Goal: Communication & Community: Answer question/provide support

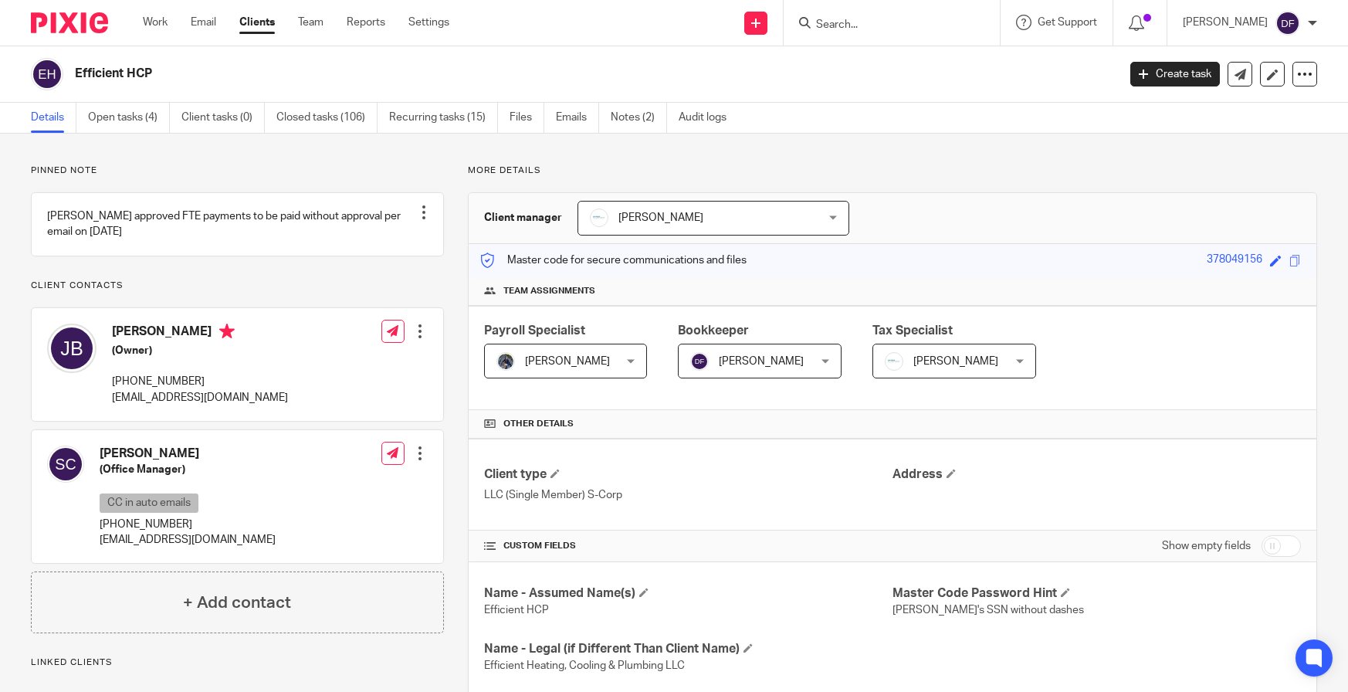
click at [1251, 560] on div "Show empty fields" at bounding box center [1231, 545] width 139 height 31
click at [1271, 542] on input "checkbox" at bounding box center [1280, 546] width 39 height 22
checkbox input "true"
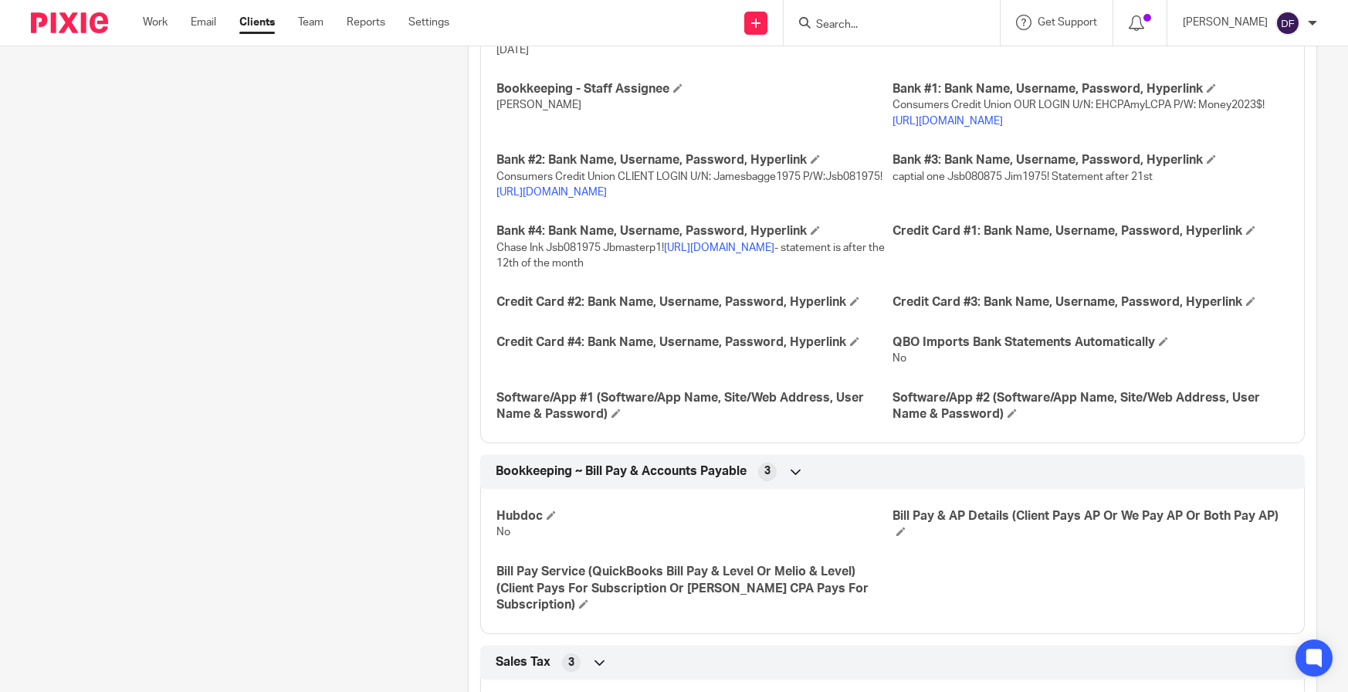
scroll to position [2239, 0]
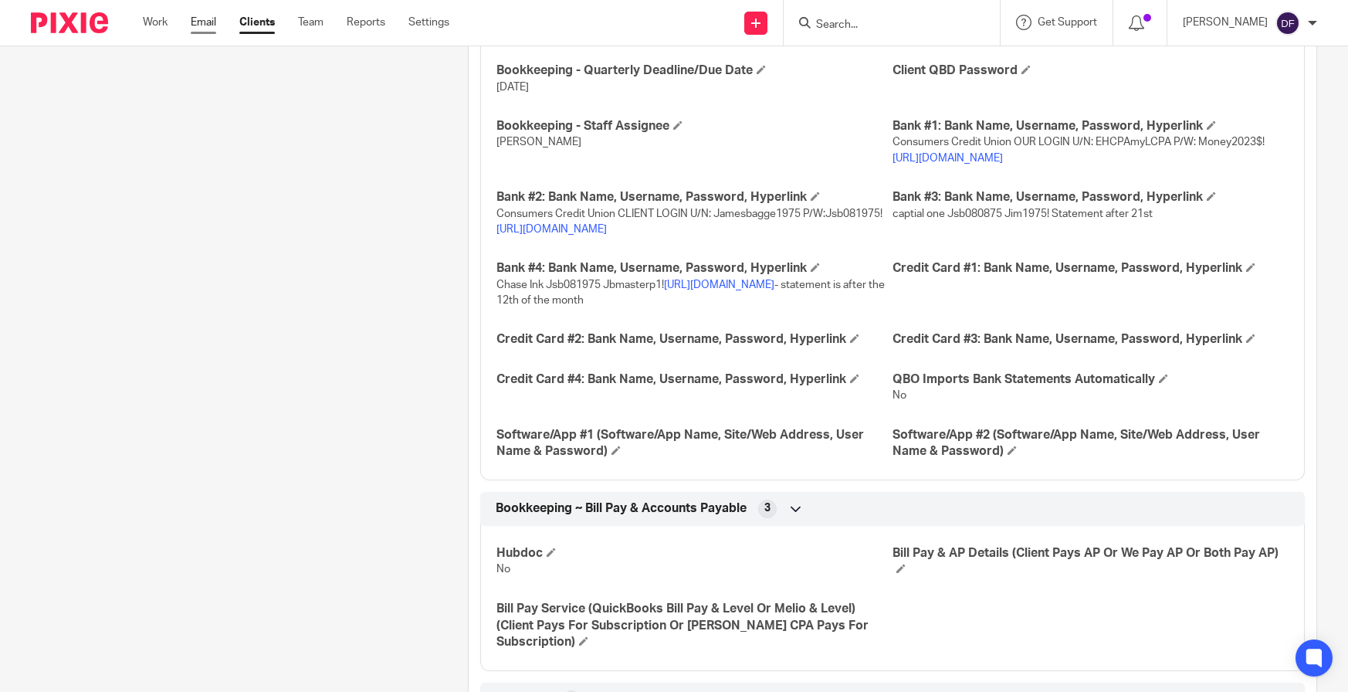
click at [208, 28] on link "Email" at bounding box center [203, 22] width 25 height 15
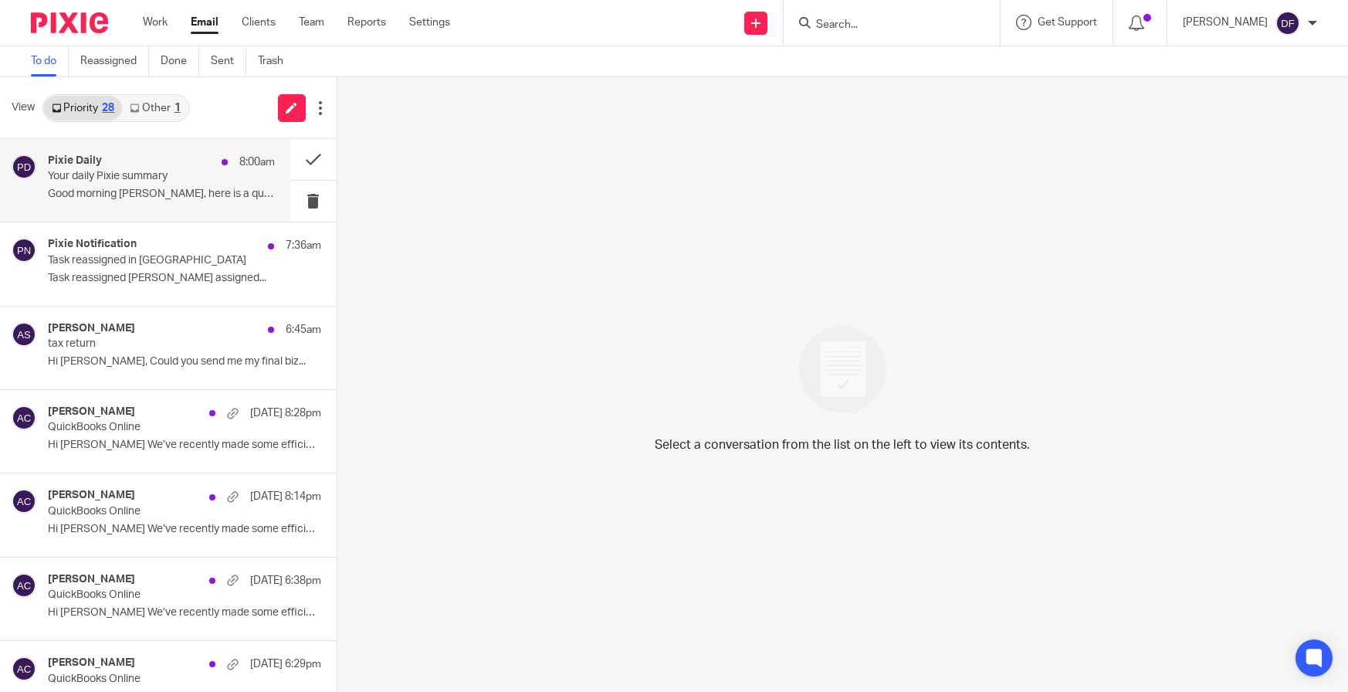
click at [142, 177] on p "Your daily Pixie summary" at bounding box center [138, 176] width 181 height 13
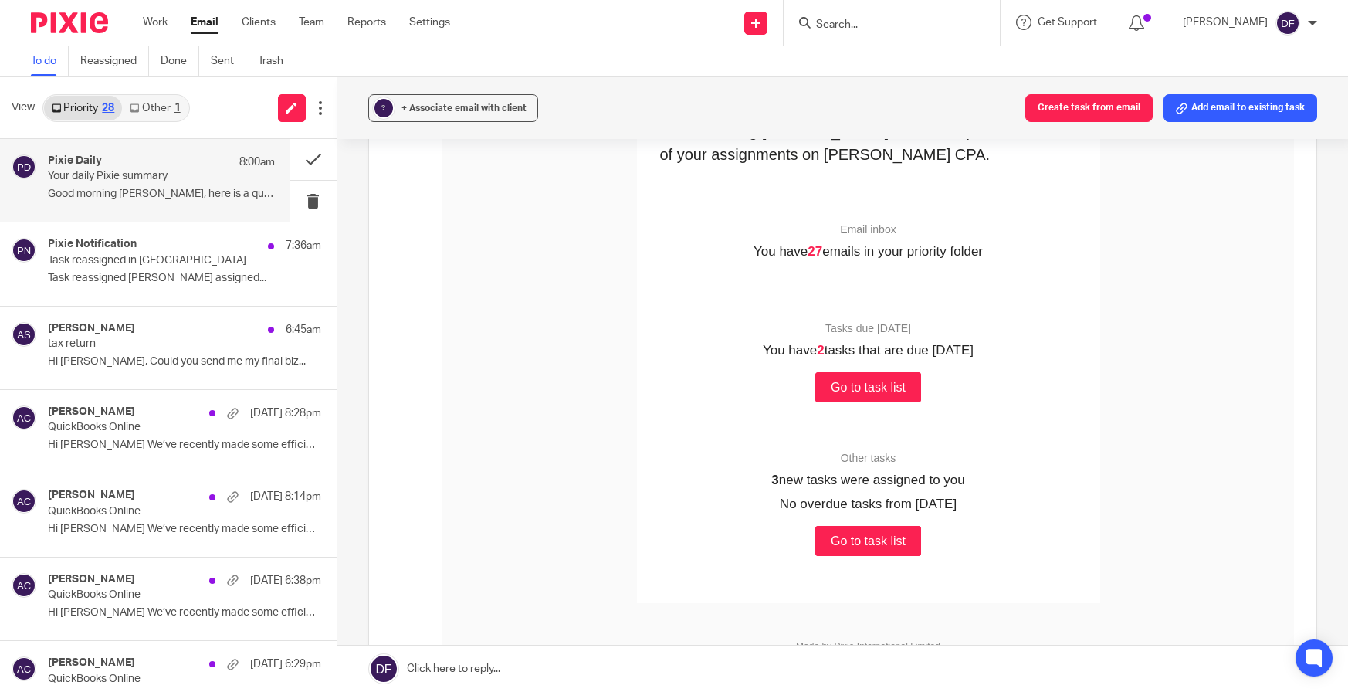
scroll to position [232, 0]
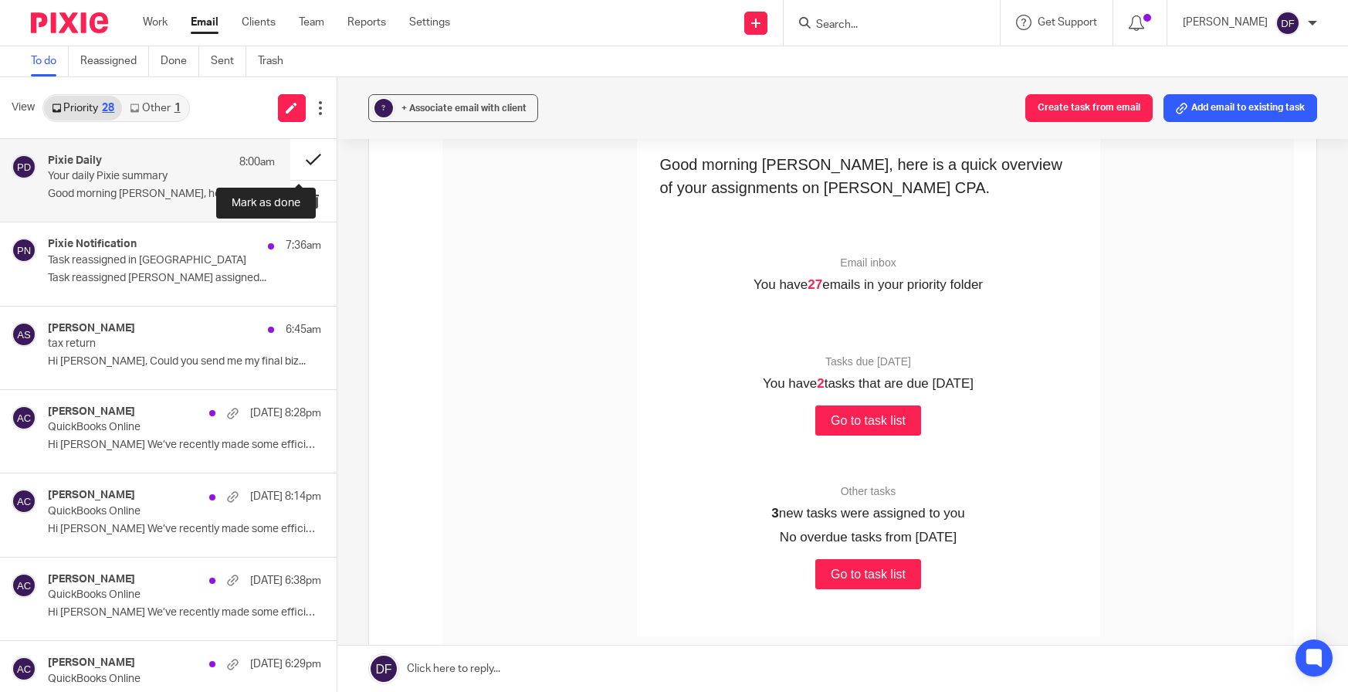
click at [308, 158] on button at bounding box center [313, 159] width 46 height 41
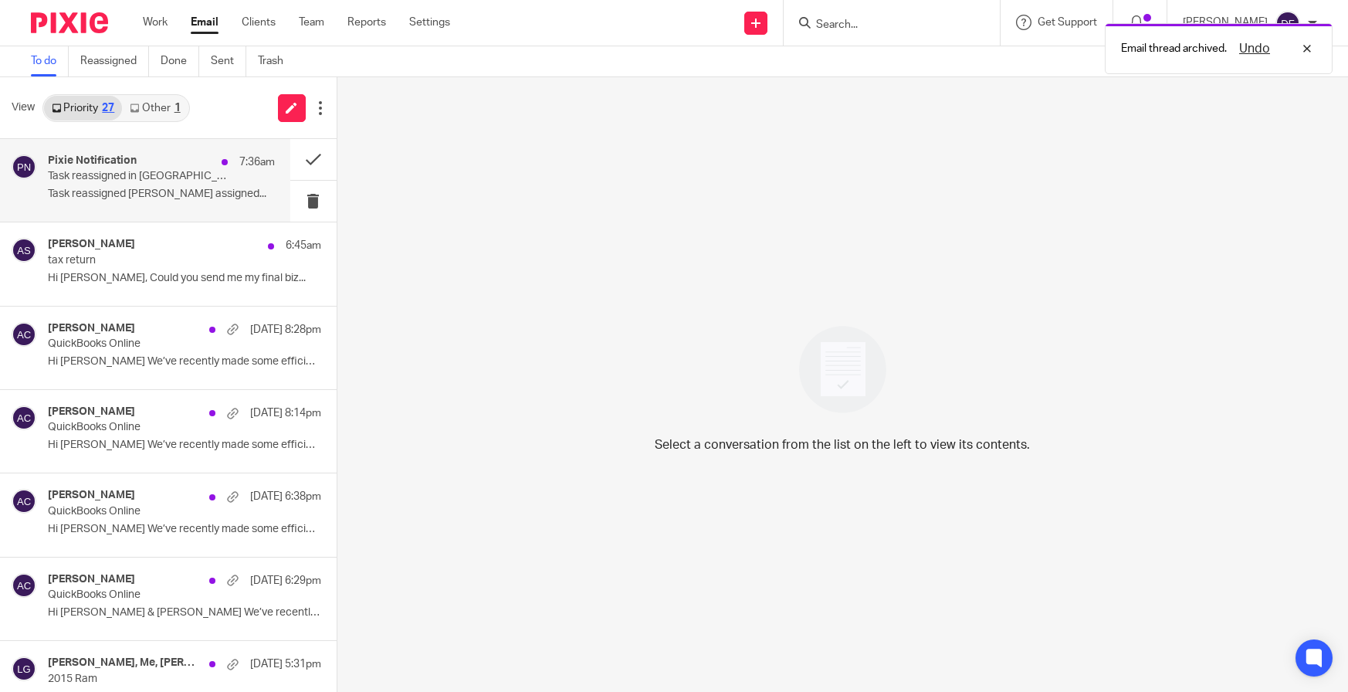
click at [140, 196] on p "Task reassigned Amy Corfixsen assigned..." at bounding box center [161, 194] width 227 height 13
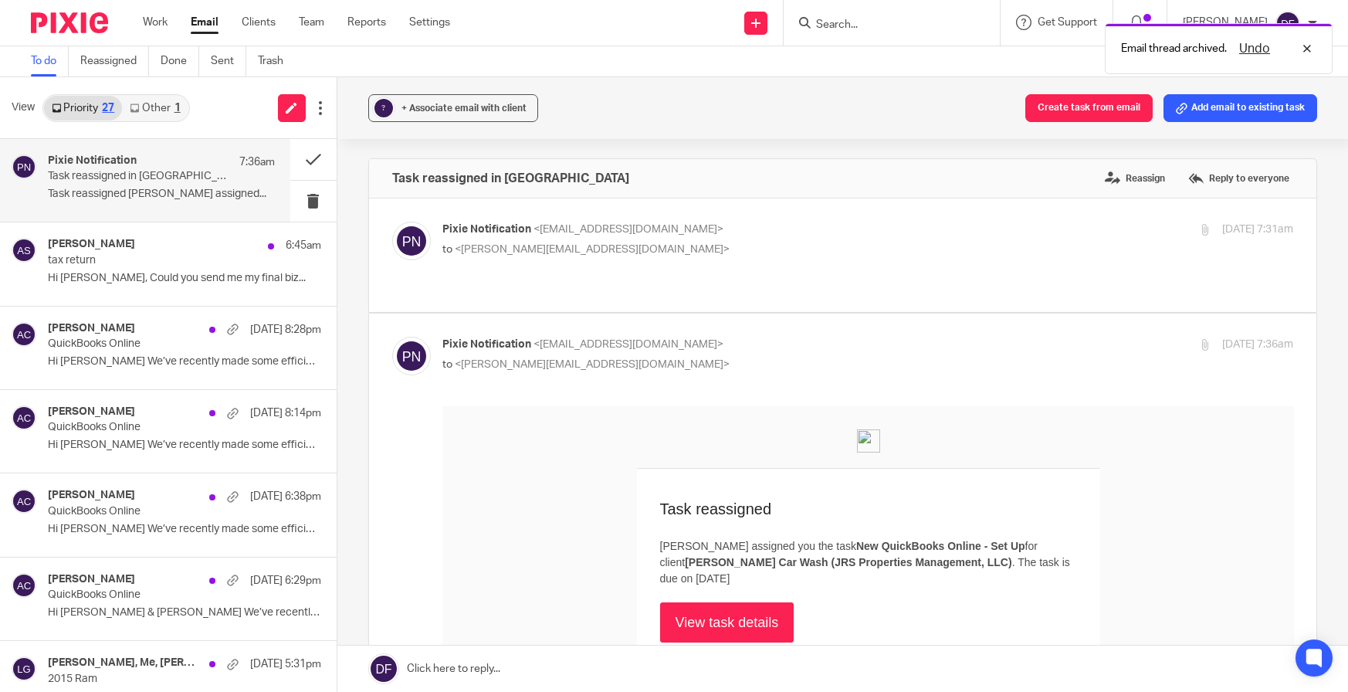
scroll to position [0, 0]
click at [879, 229] on p "Pixie Notification <no-reply@notifications.usepixie.com>" at bounding box center [725, 230] width 567 height 16
checkbox input "true"
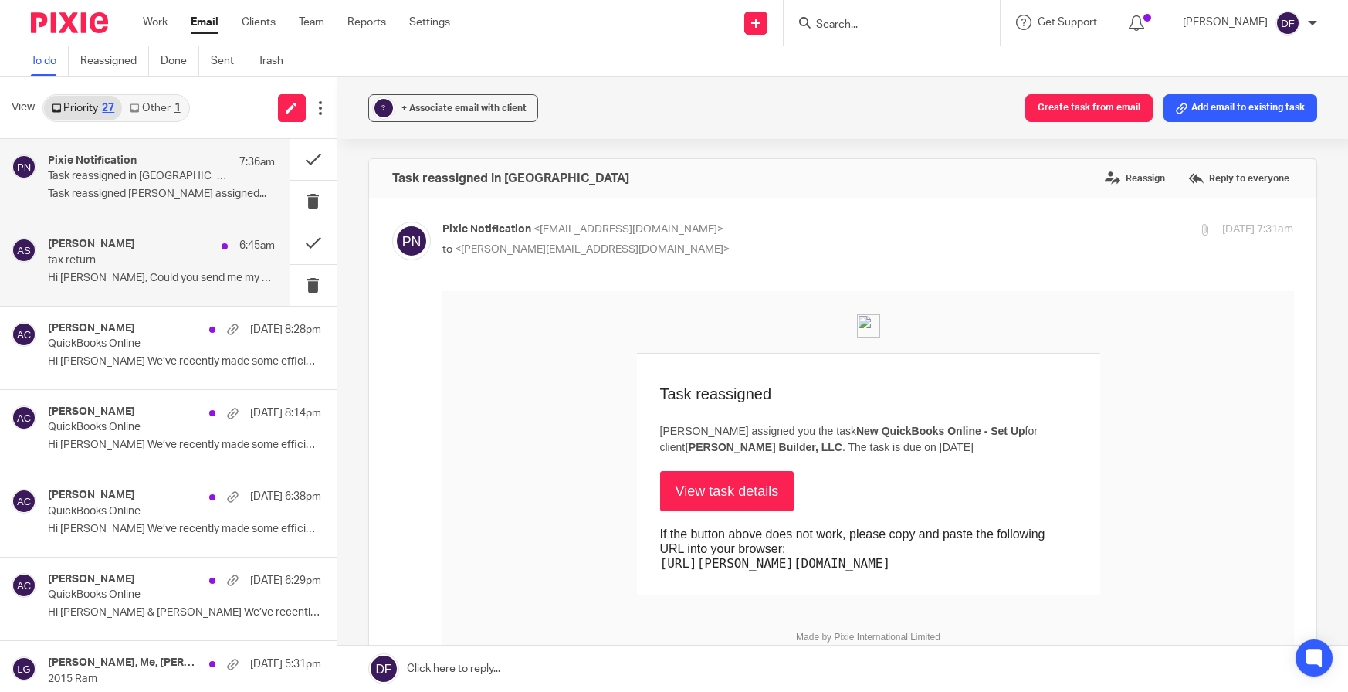
click at [87, 257] on p "tax return" at bounding box center [138, 260] width 181 height 13
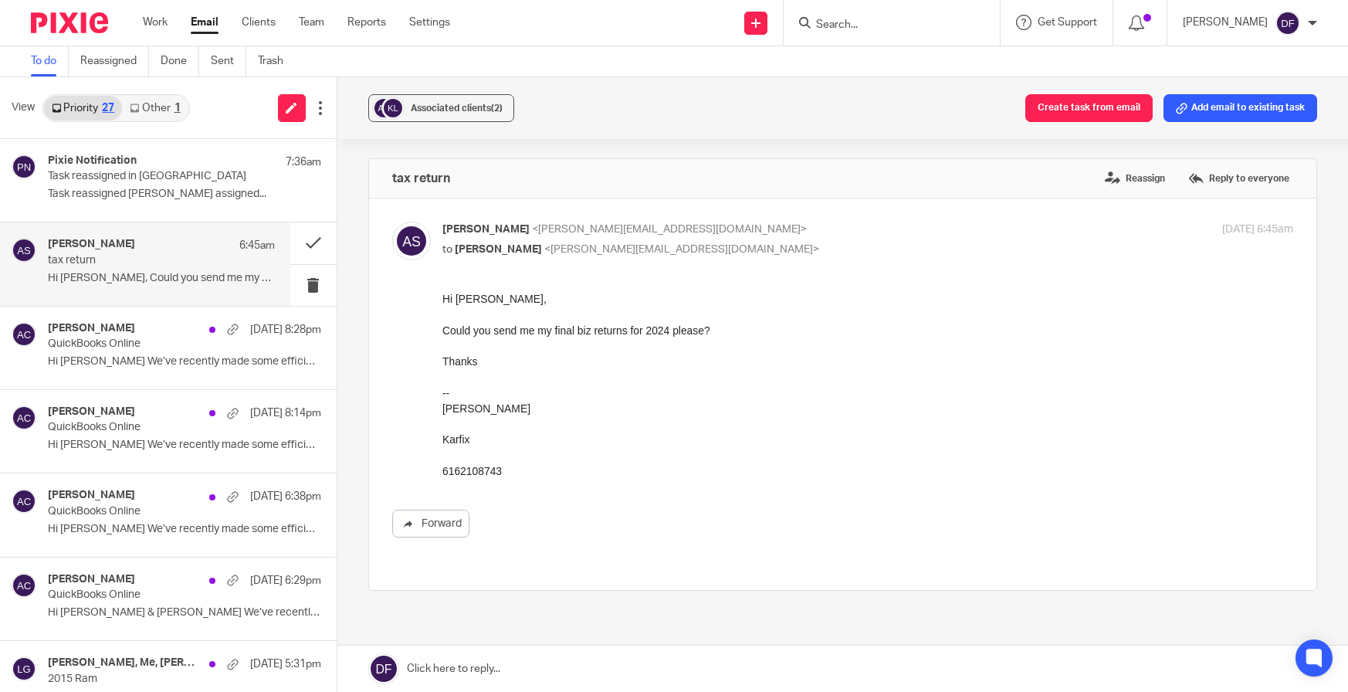
click at [969, 639] on div "tax return Reassign Reply to everyone Aaron Schreur <aaron@karfixautorepair.com…" at bounding box center [842, 428] width 949 height 540
click at [956, 665] on link at bounding box center [842, 668] width 1011 height 46
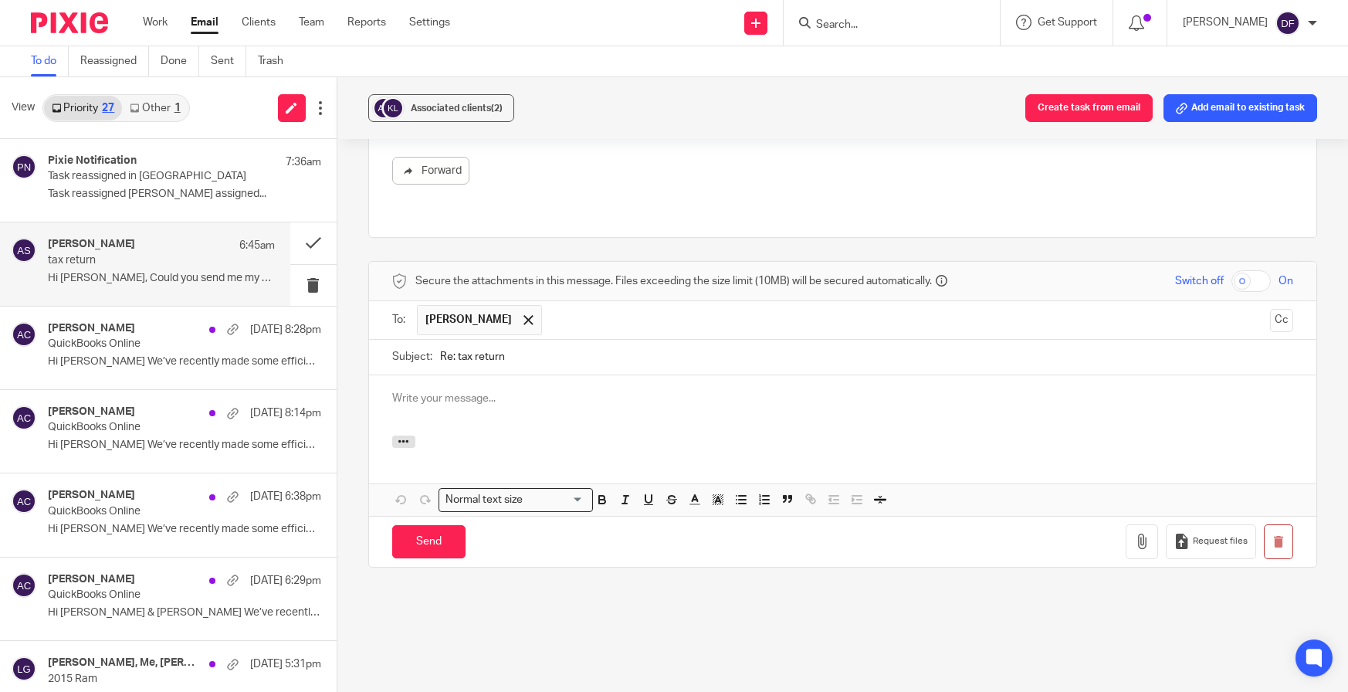
click at [1234, 270] on input "checkbox" at bounding box center [1250, 281] width 39 height 22
checkbox input "true"
click at [1134, 533] on icon "button" at bounding box center [1141, 540] width 15 height 15
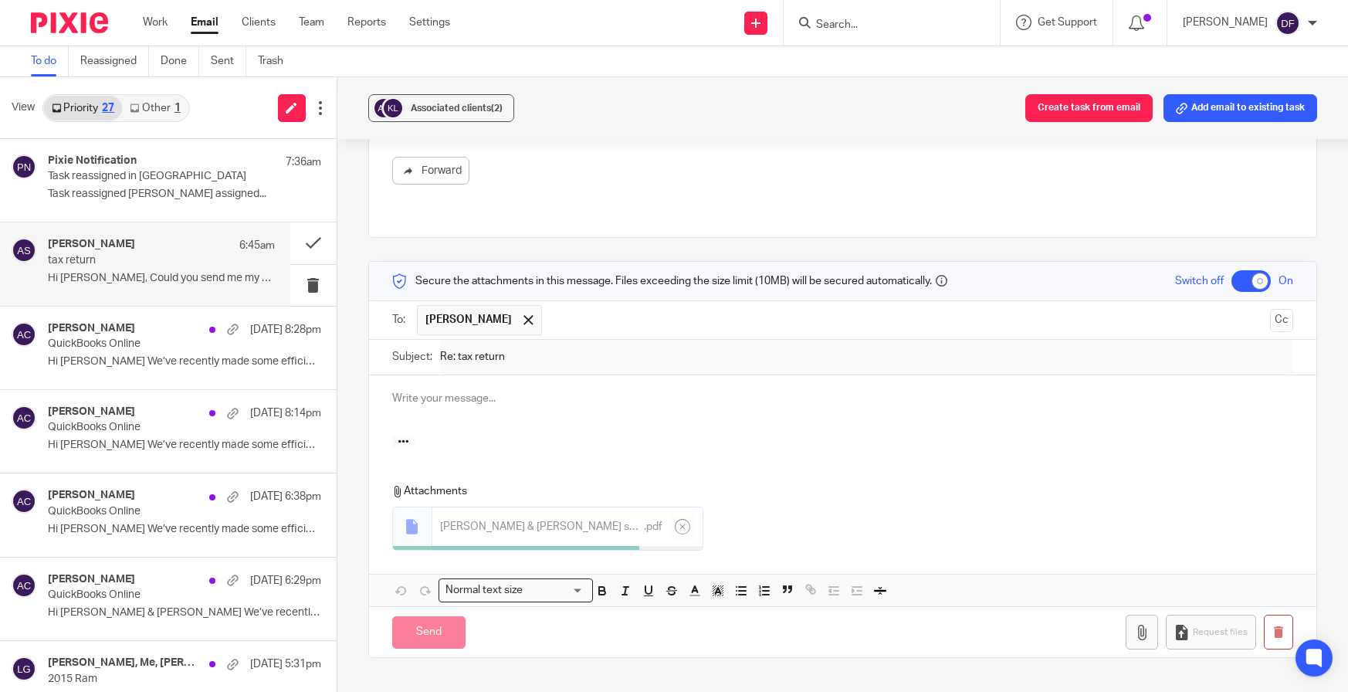
click at [436, 391] on p at bounding box center [843, 398] width 902 height 15
click at [452, 613] on input "Send" at bounding box center [428, 628] width 73 height 33
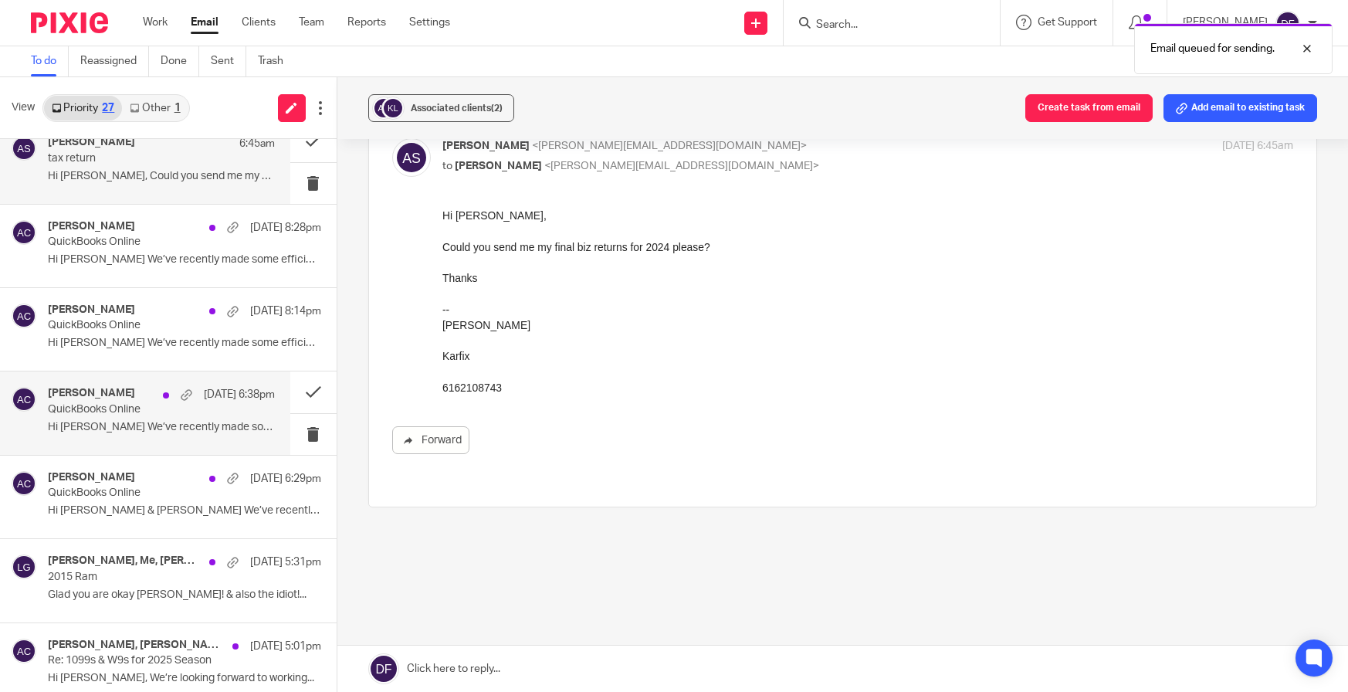
scroll to position [77, 0]
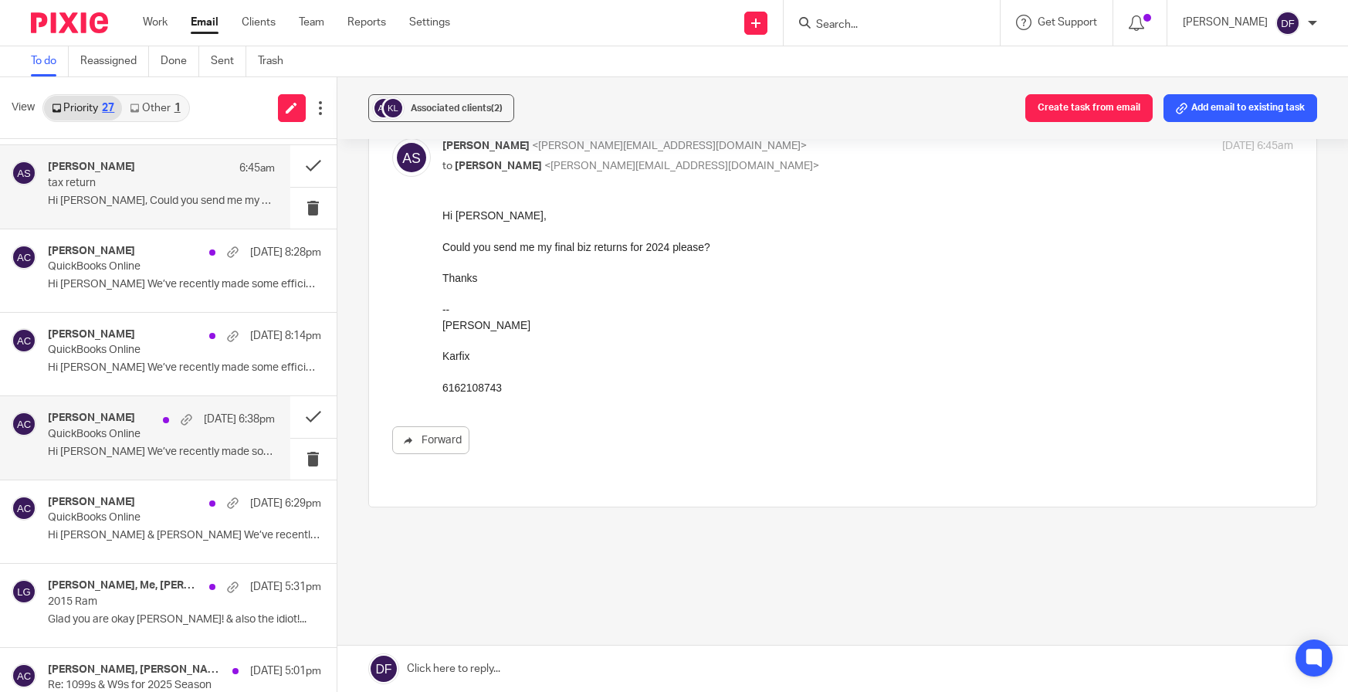
click at [154, 447] on p "Hi Aaron We’ve recently made some efficiency..." at bounding box center [161, 451] width 227 height 13
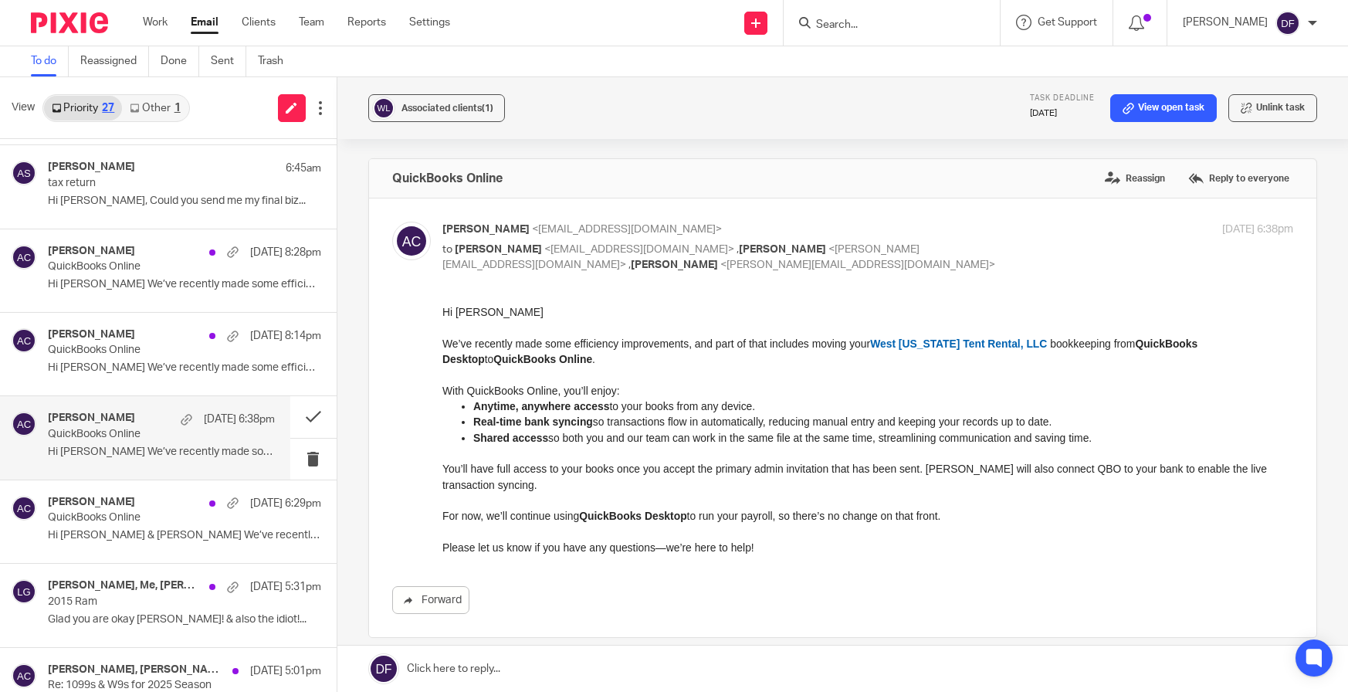
scroll to position [0, 0]
click at [144, 604] on p "2015 Ram" at bounding box center [138, 601] width 181 height 13
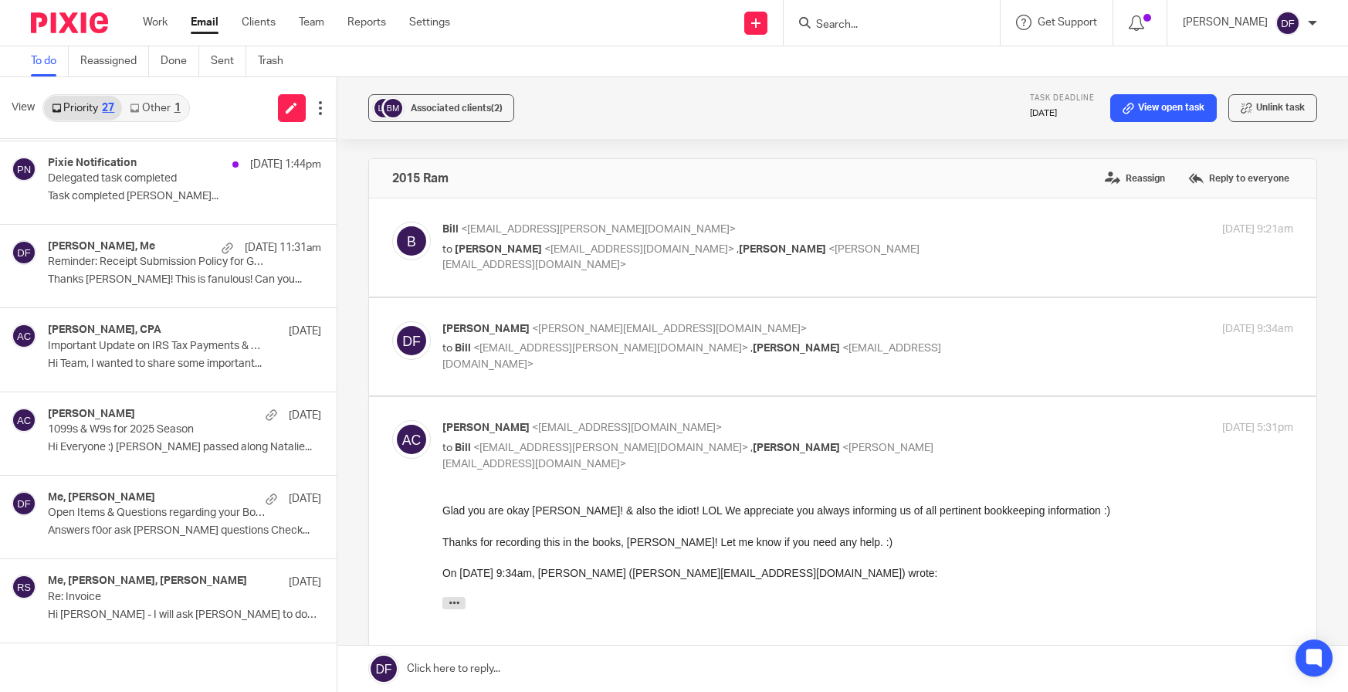
scroll to position [1009, 0]
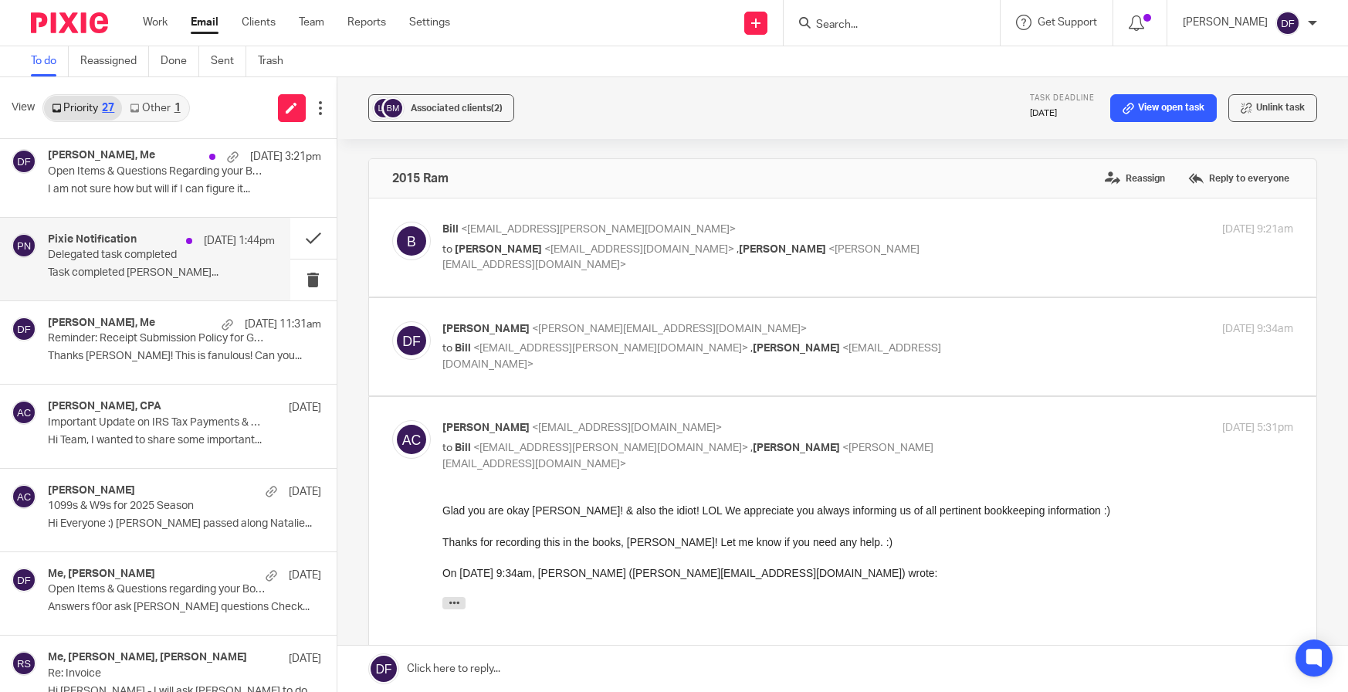
click at [130, 275] on p "Task completed Gabby Hallatschek..." at bounding box center [161, 272] width 227 height 13
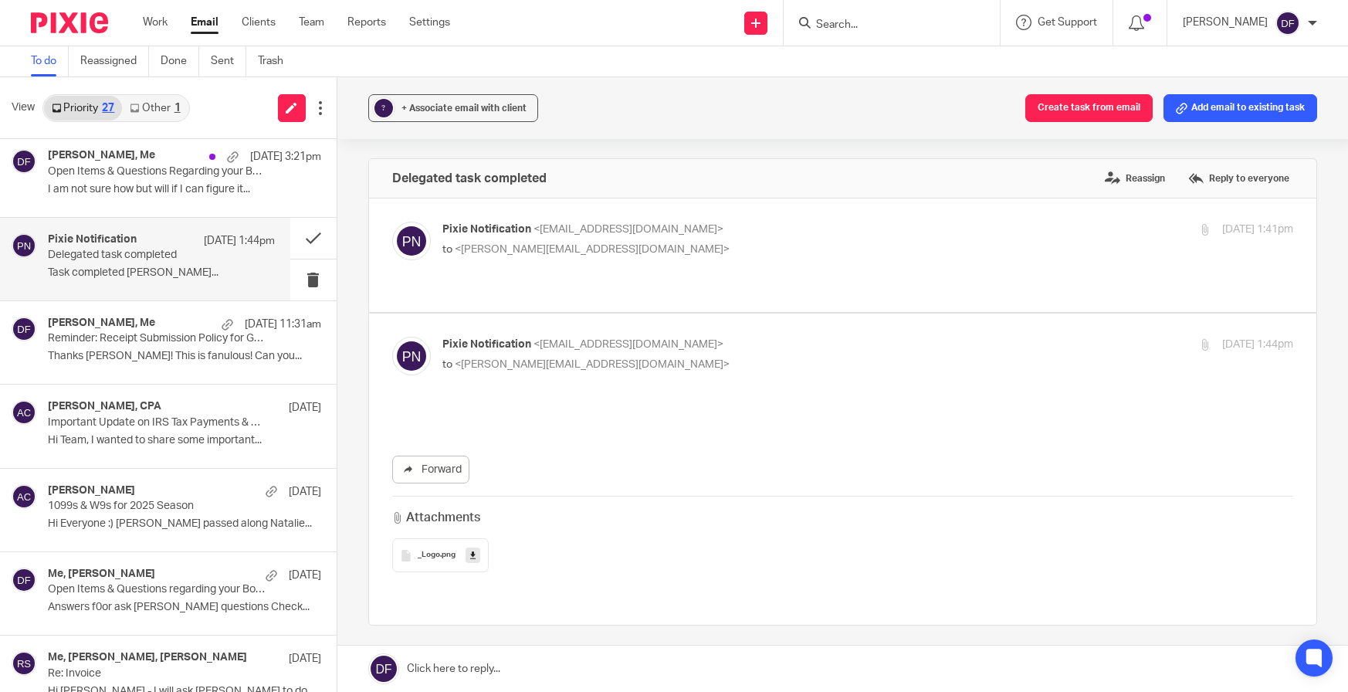
scroll to position [0, 0]
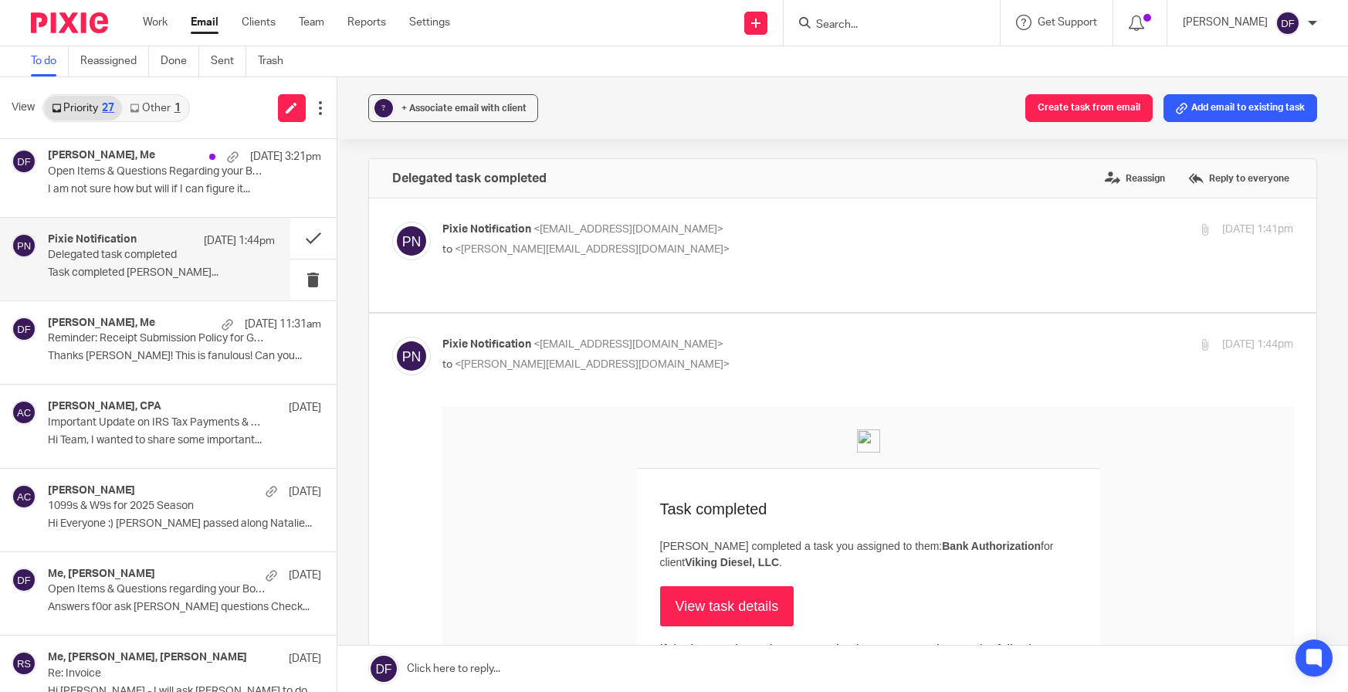
click at [875, 218] on label at bounding box center [843, 254] width 948 height 113
click at [392, 221] on input "checkbox" at bounding box center [391, 221] width 1 height 1
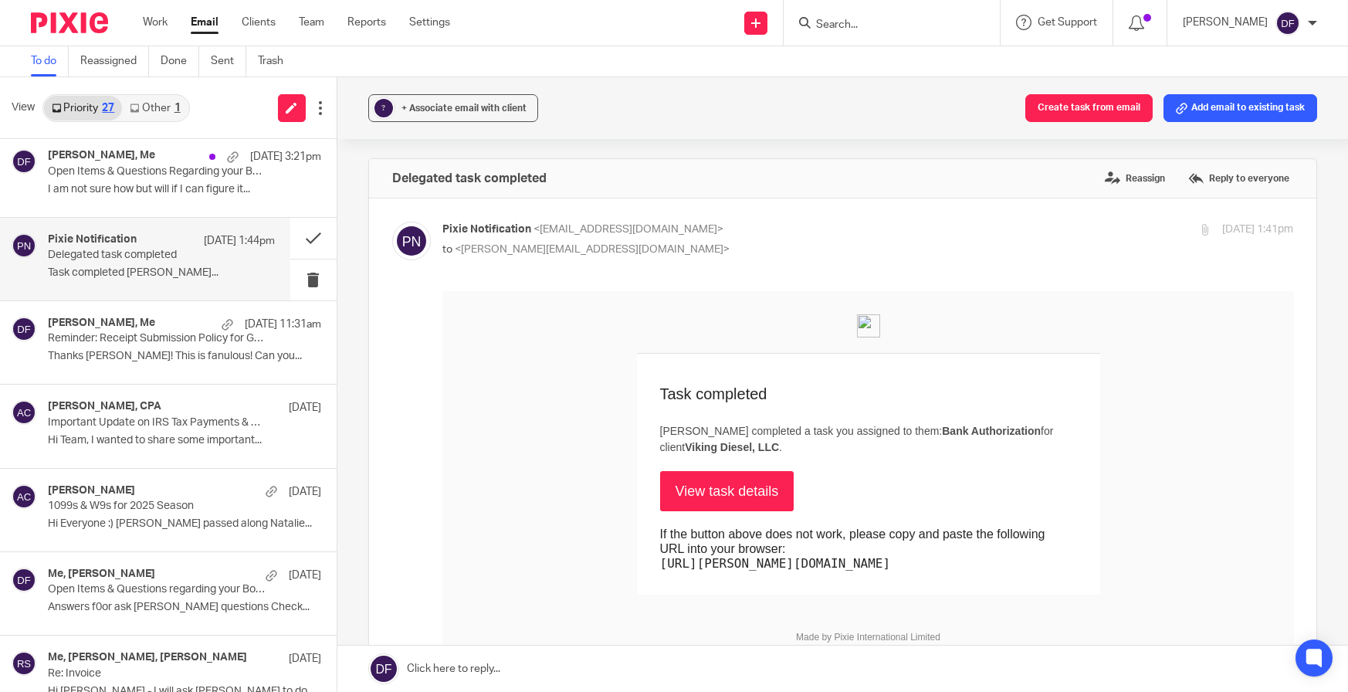
click at [875, 218] on label at bounding box center [843, 553] width 948 height 710
click at [392, 221] on input "checkbox" at bounding box center [391, 221] width 1 height 1
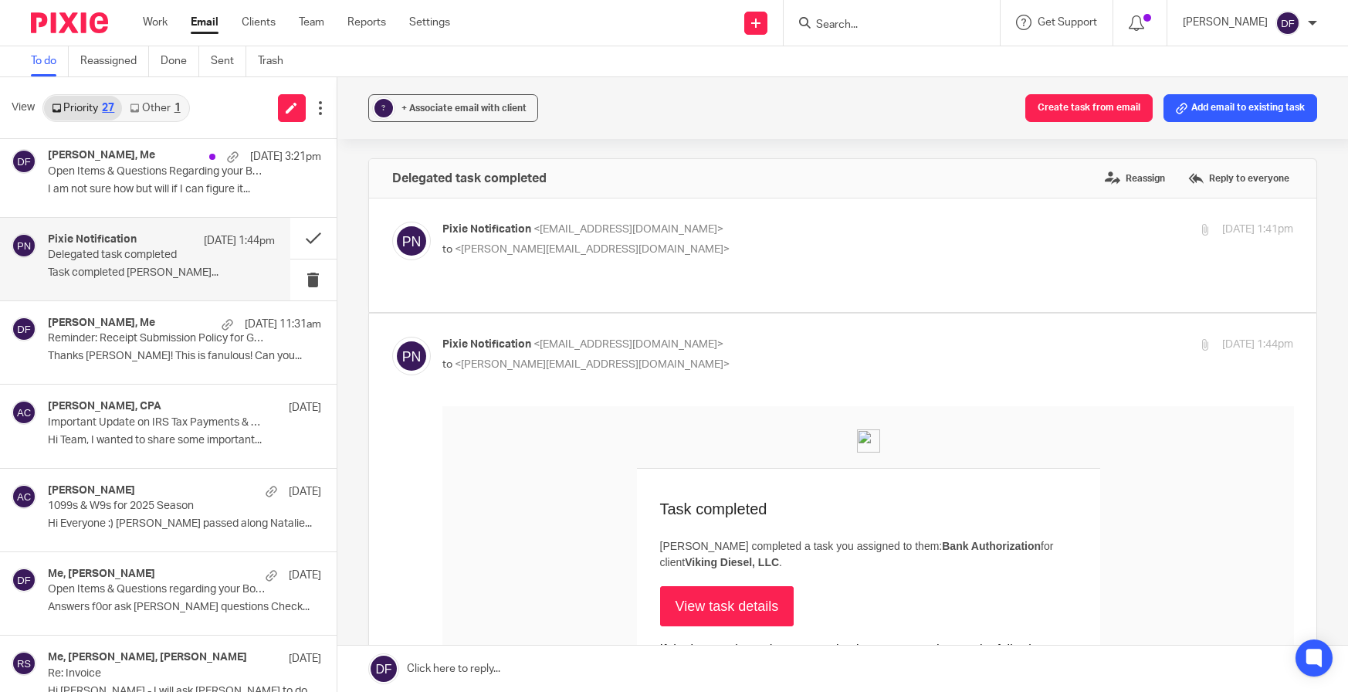
click at [801, 225] on p "Pixie Notification <no-reply@notifications.usepixie.com>" at bounding box center [725, 230] width 567 height 16
checkbox input "true"
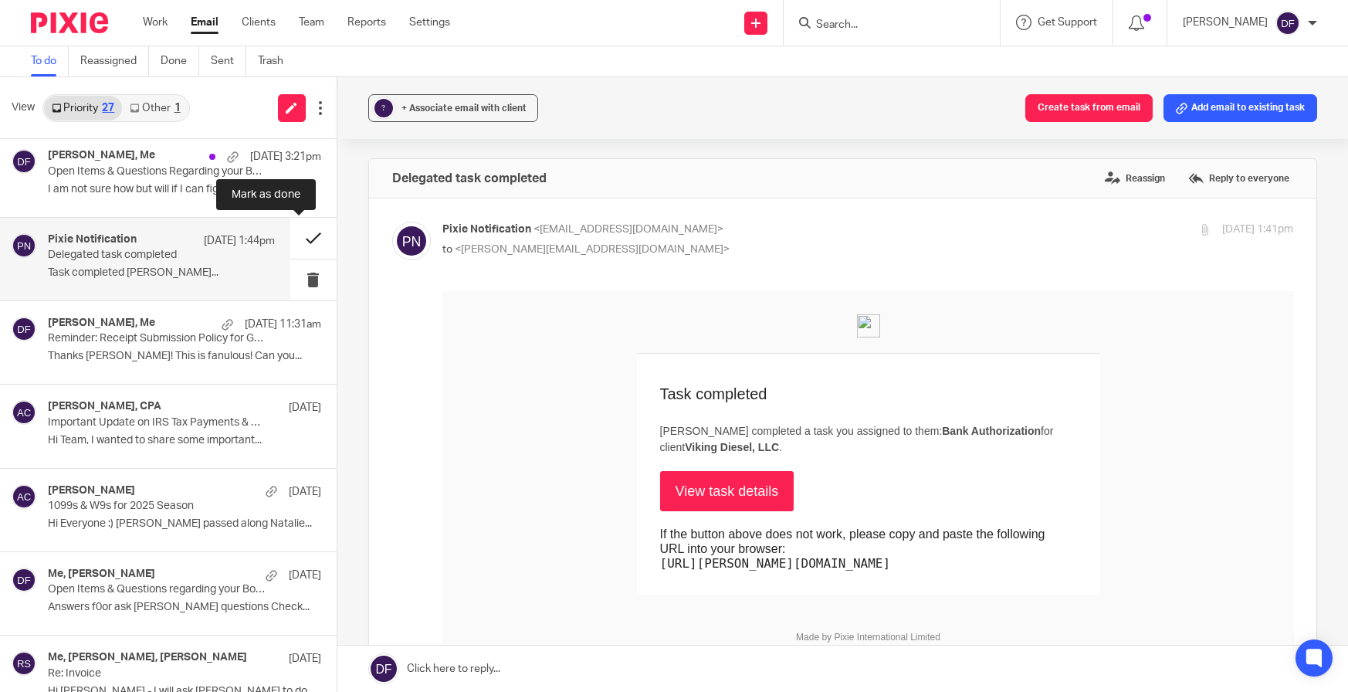
click at [297, 240] on button at bounding box center [313, 238] width 46 height 41
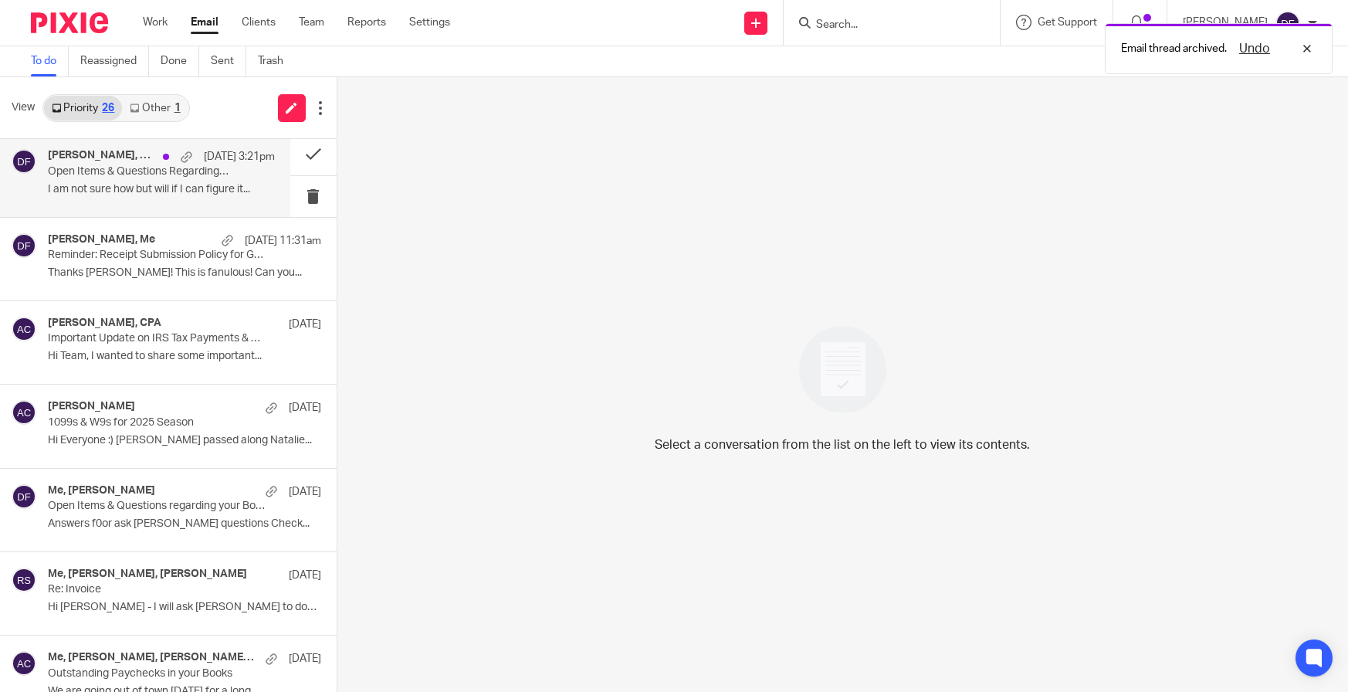
click at [137, 177] on p "Open Items & Questions Regarding your Bookkeeping. ACTION NEEDED" at bounding box center [138, 171] width 181 height 13
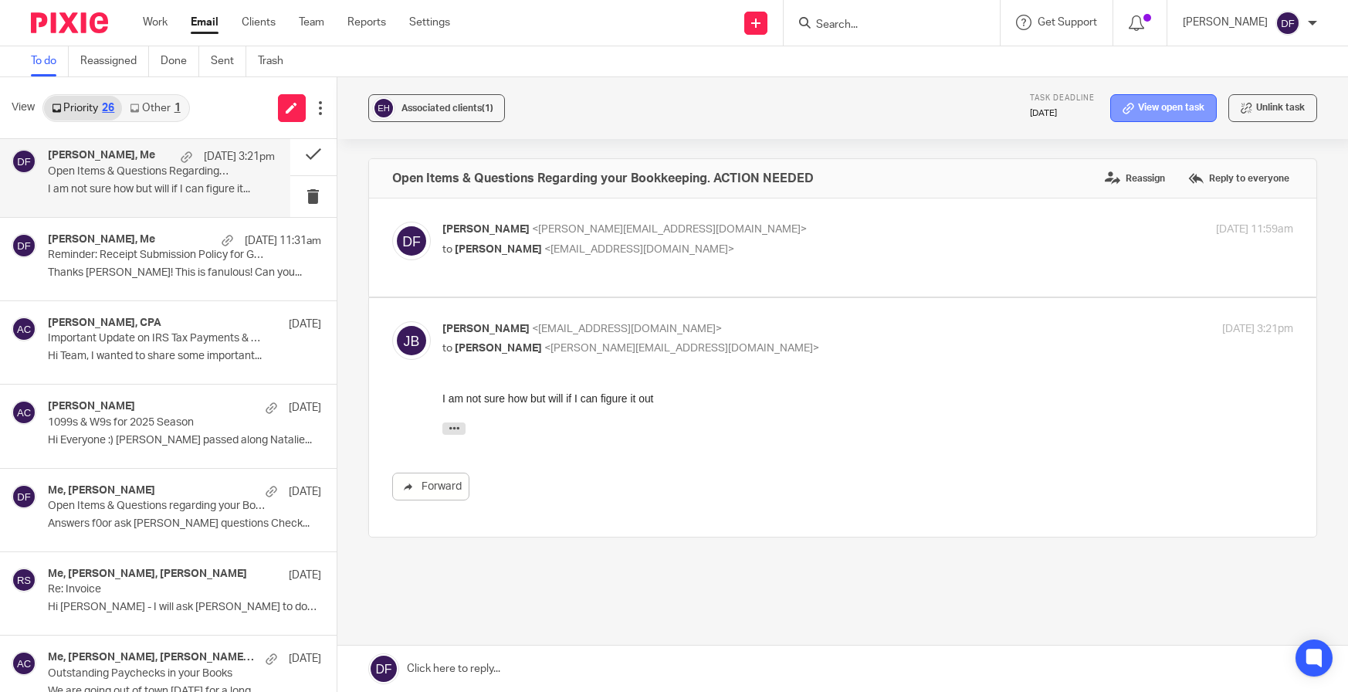
click at [1157, 103] on link "View open task" at bounding box center [1163, 108] width 107 height 28
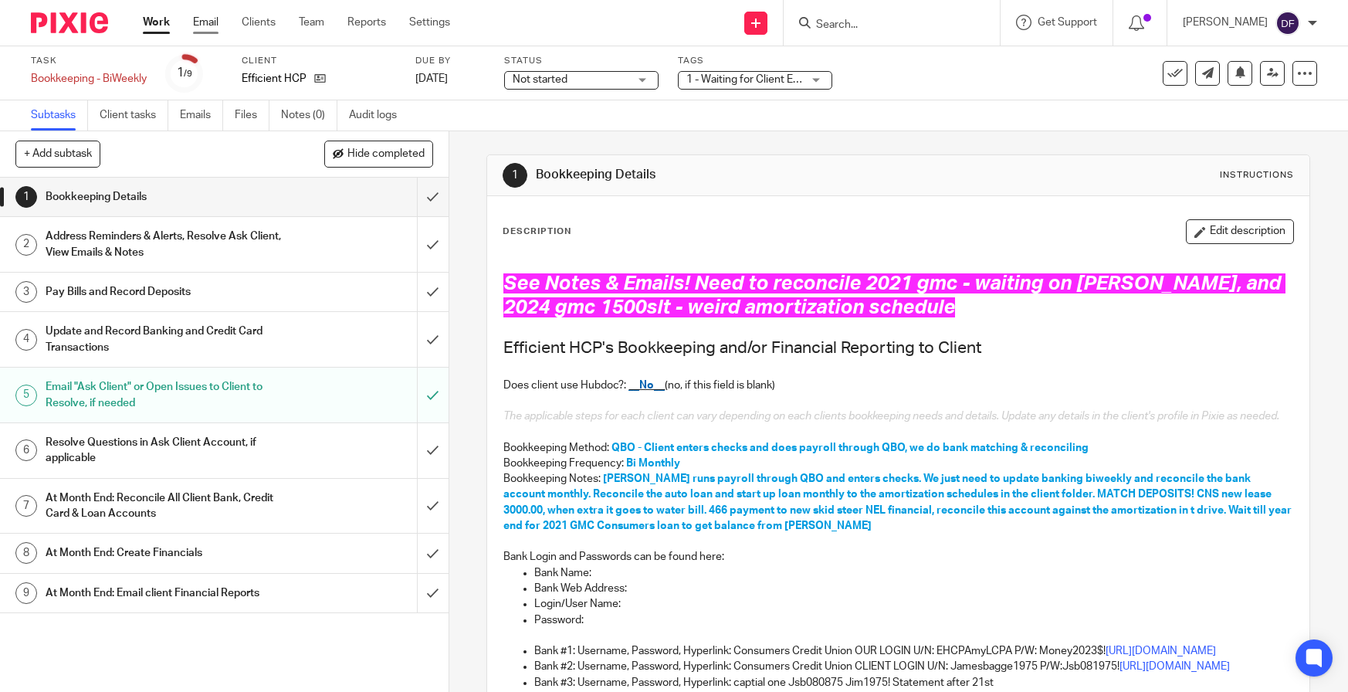
click at [206, 23] on link "Email" at bounding box center [205, 22] width 25 height 15
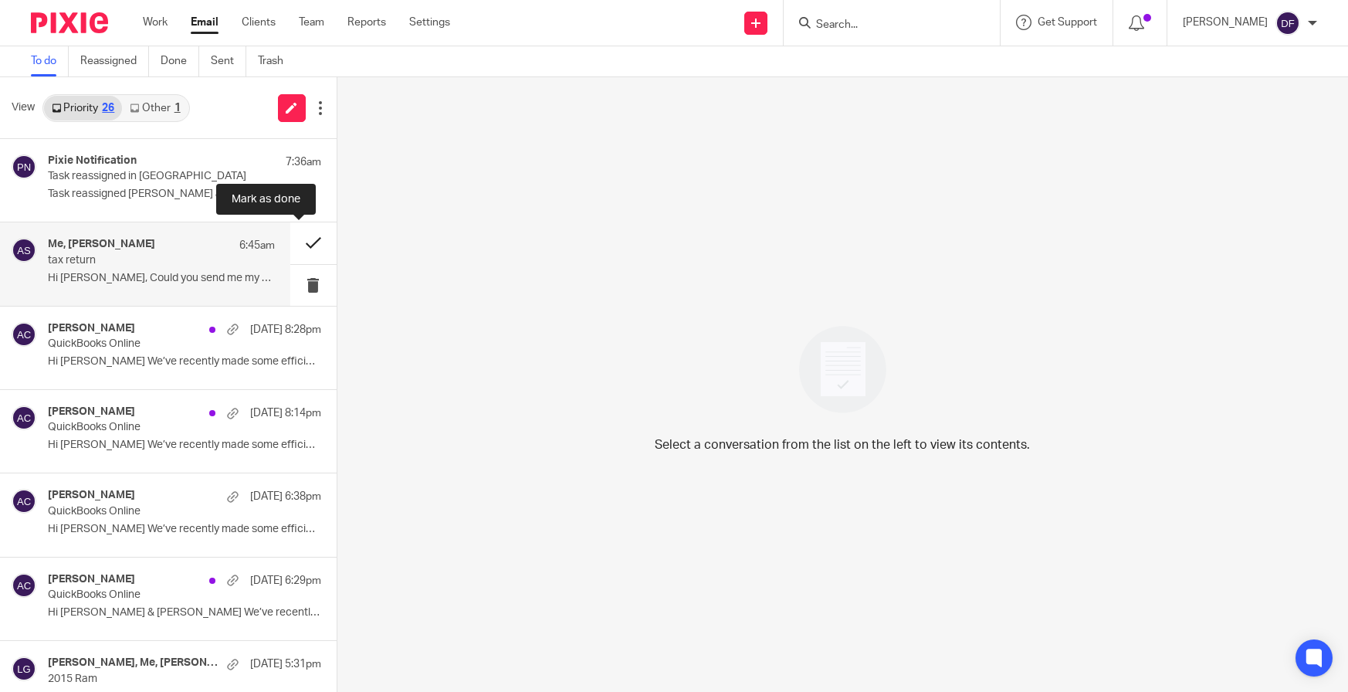
click at [290, 233] on button at bounding box center [313, 242] width 46 height 41
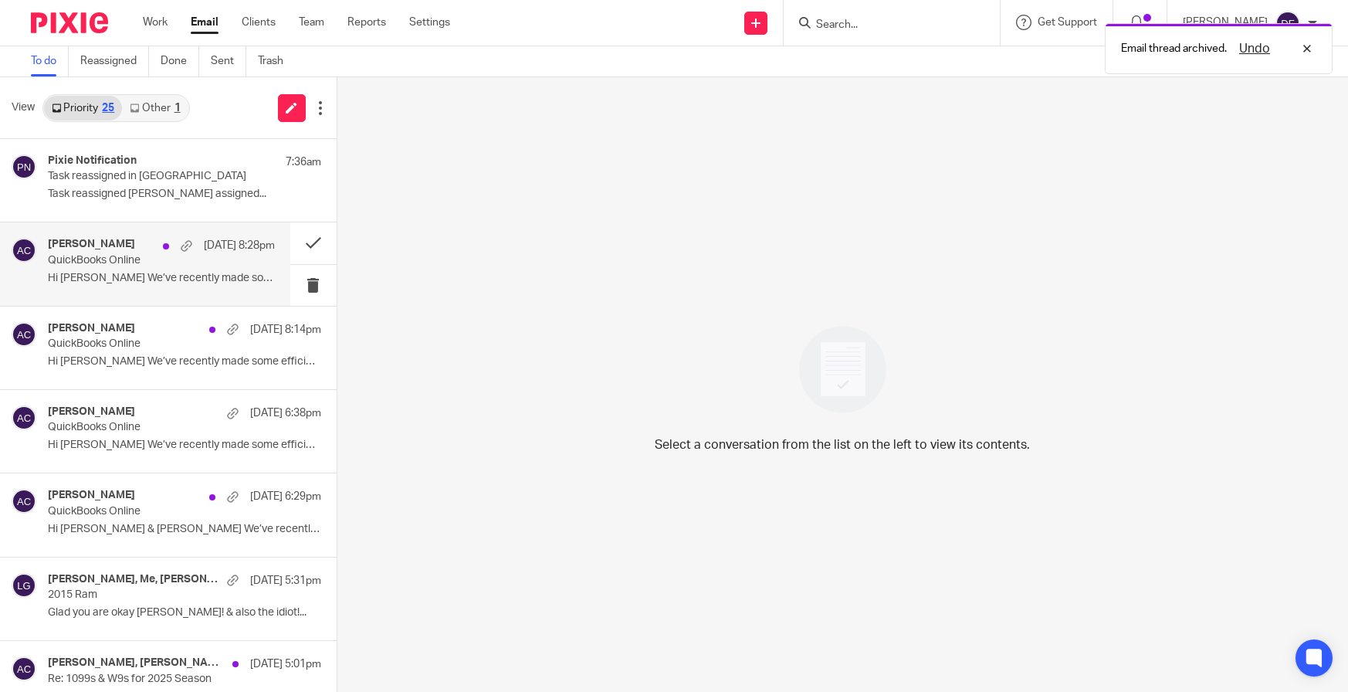
click at [146, 256] on p "QuickBooks Online" at bounding box center [138, 260] width 181 height 13
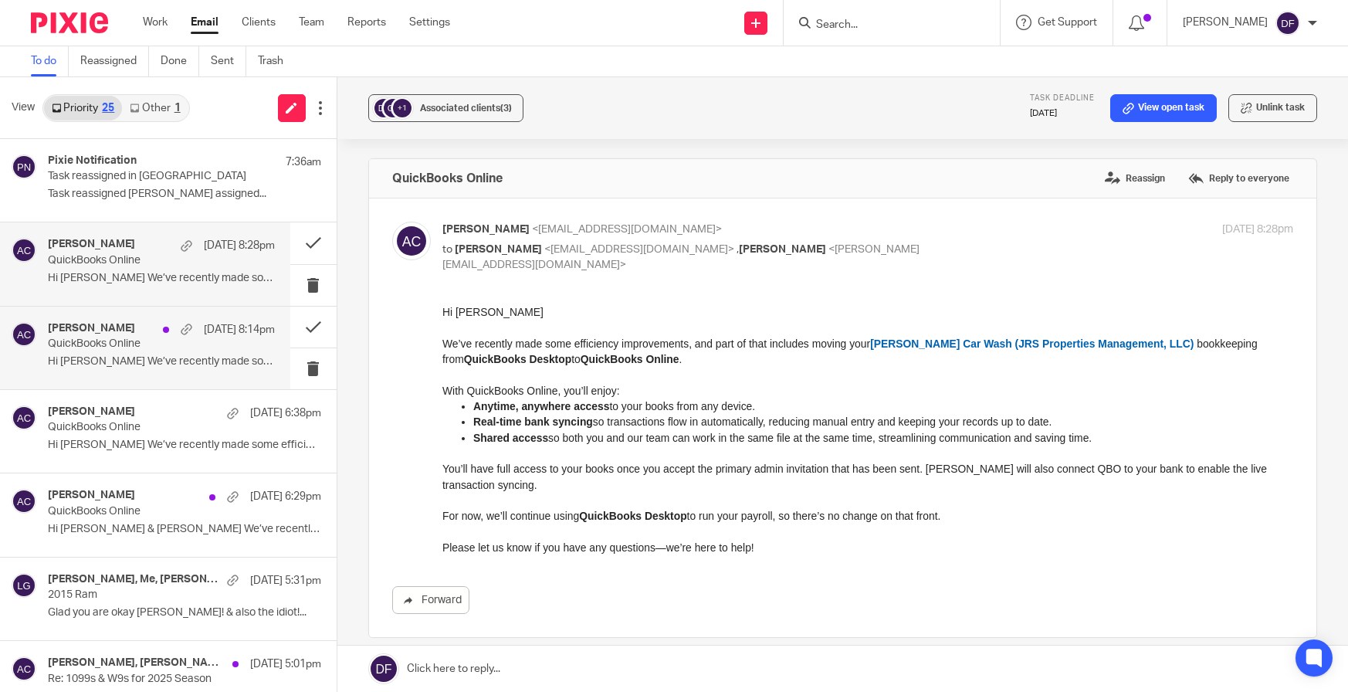
click at [146, 363] on p "Hi Doug We’ve recently made some efficiency..." at bounding box center [161, 361] width 227 height 13
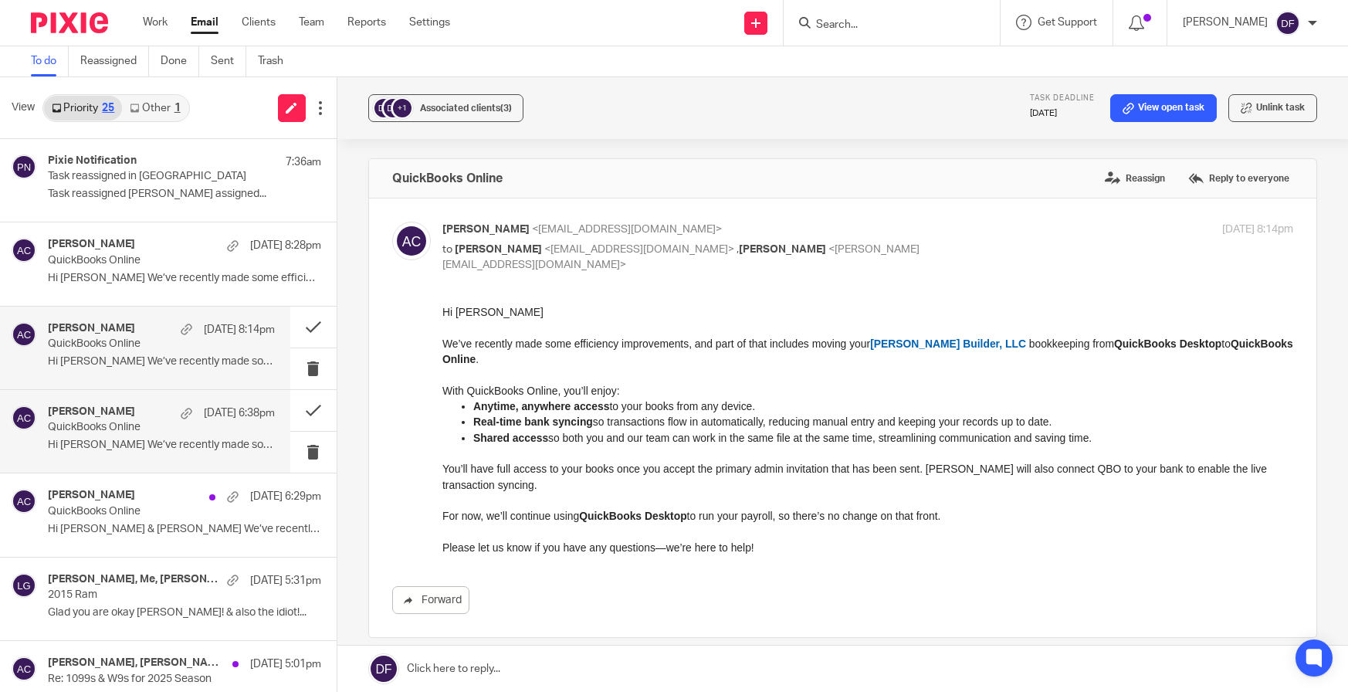
click at [138, 424] on p "QuickBooks Online" at bounding box center [138, 427] width 181 height 13
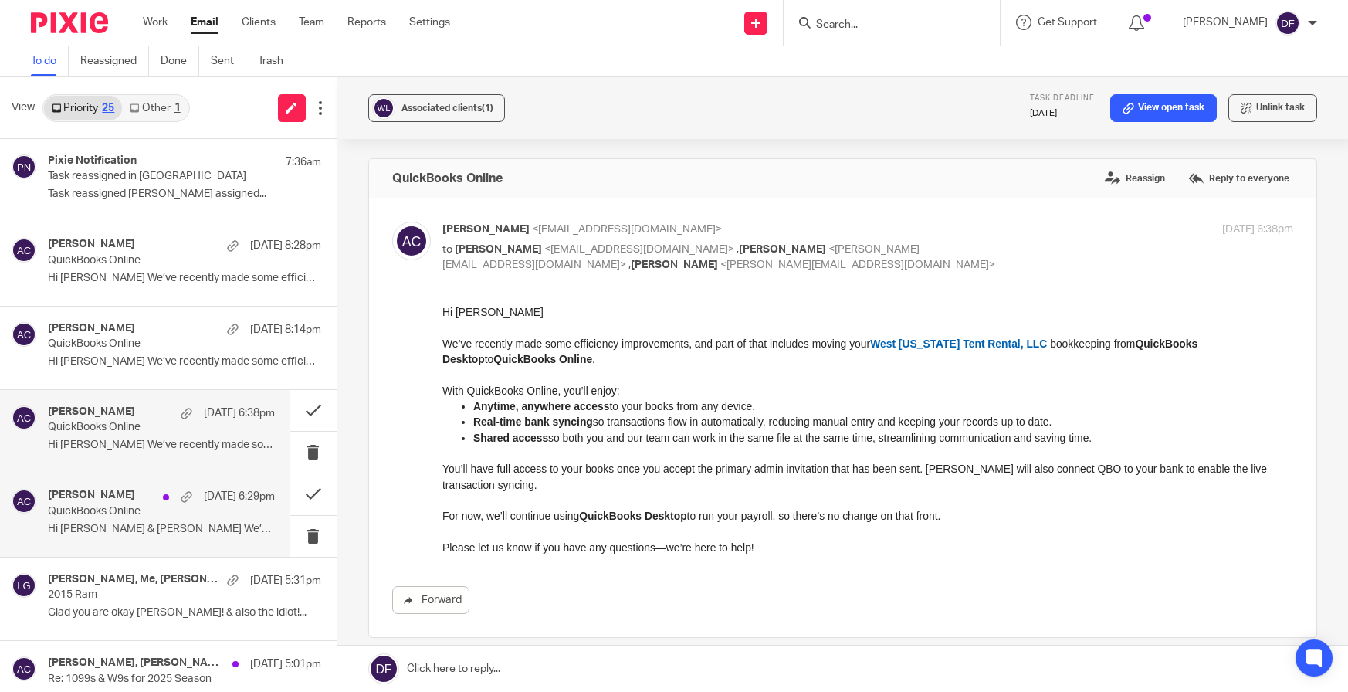
click at [128, 494] on div "Amy Corfixsen Sep 14 6:29pm" at bounding box center [161, 496] width 227 height 15
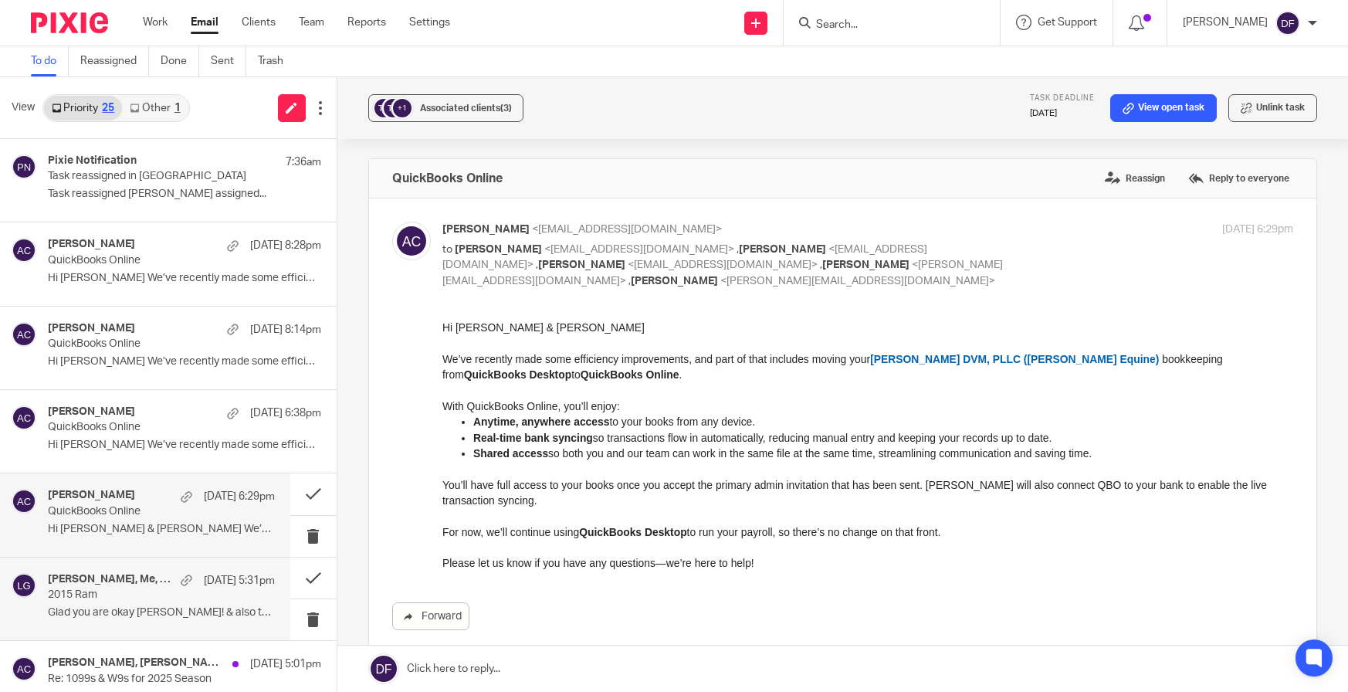
click at [116, 594] on p "2015 Ram" at bounding box center [138, 594] width 181 height 13
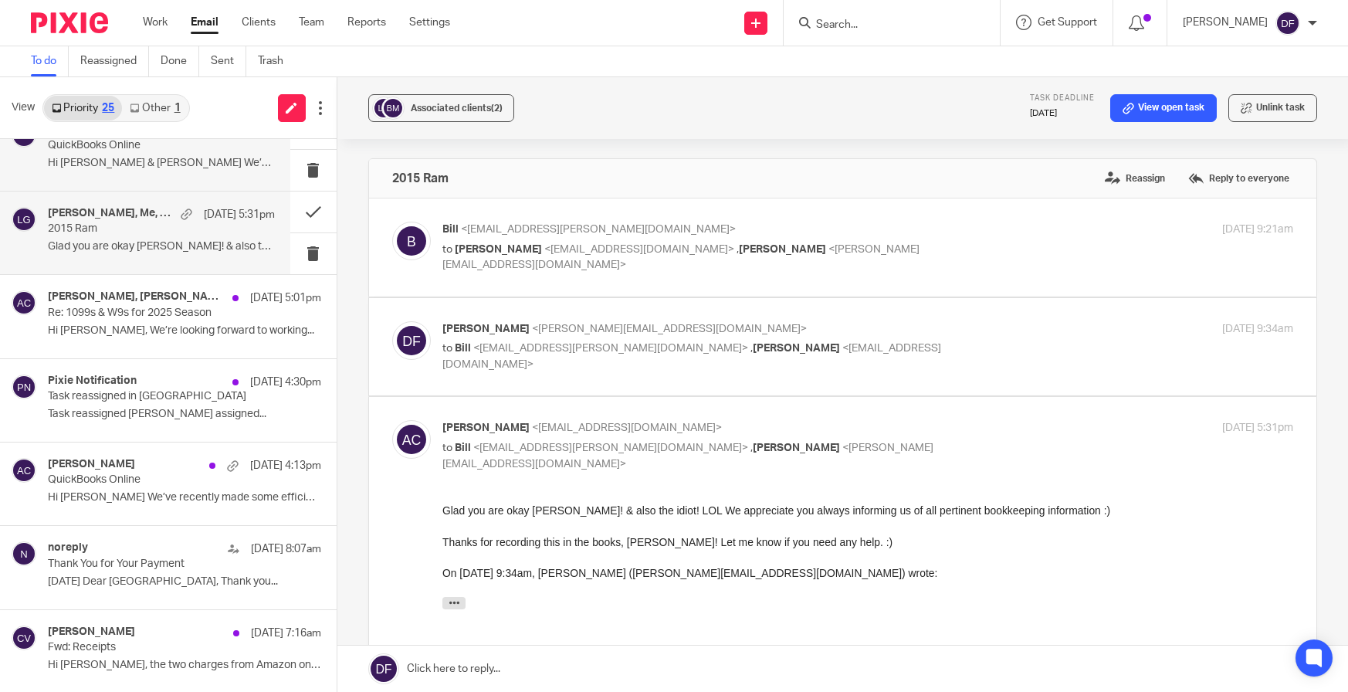
scroll to position [309, 0]
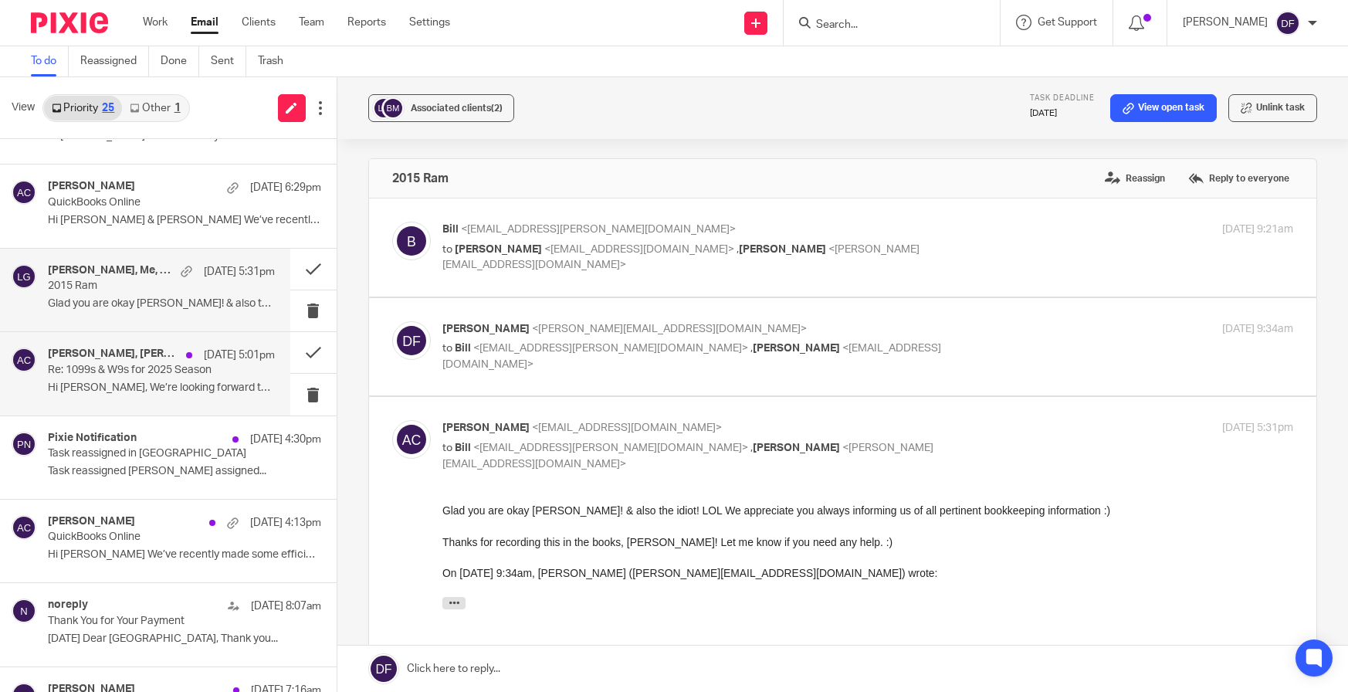
click at [123, 364] on p "Re: 1099s & W9s for 2025 Season" at bounding box center [138, 370] width 181 height 13
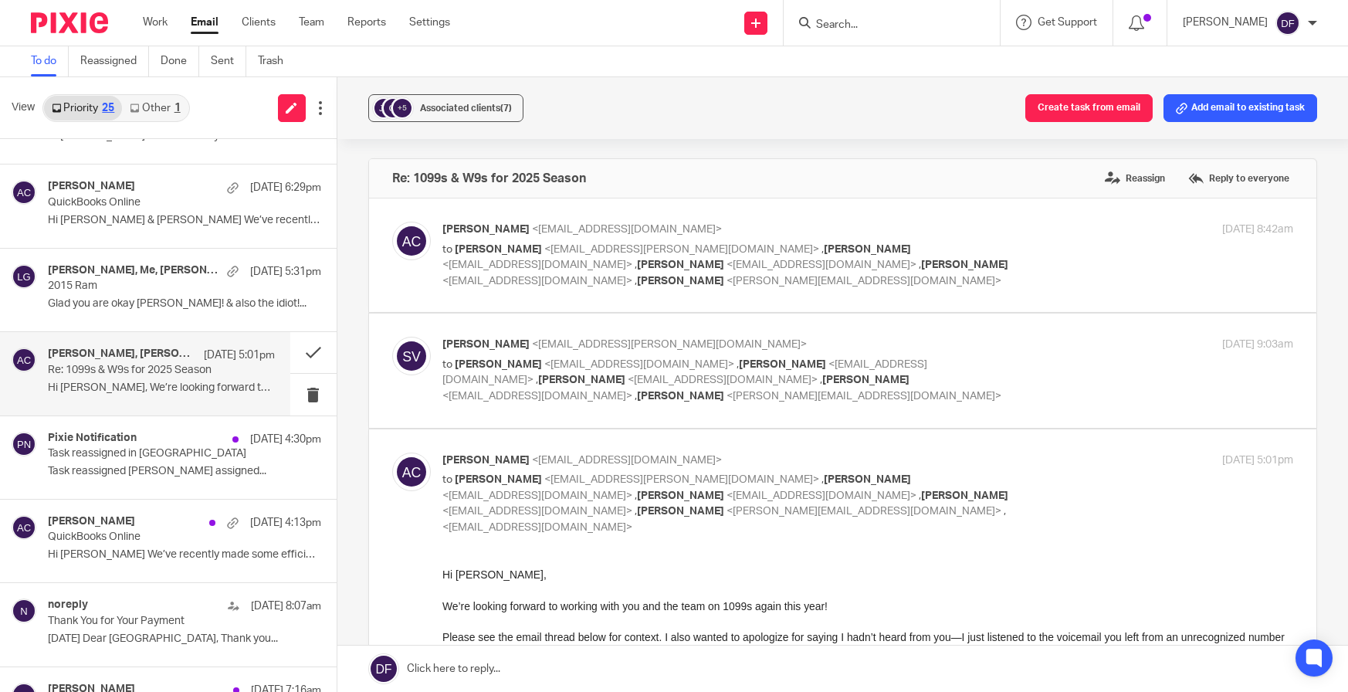
scroll to position [42, 0]
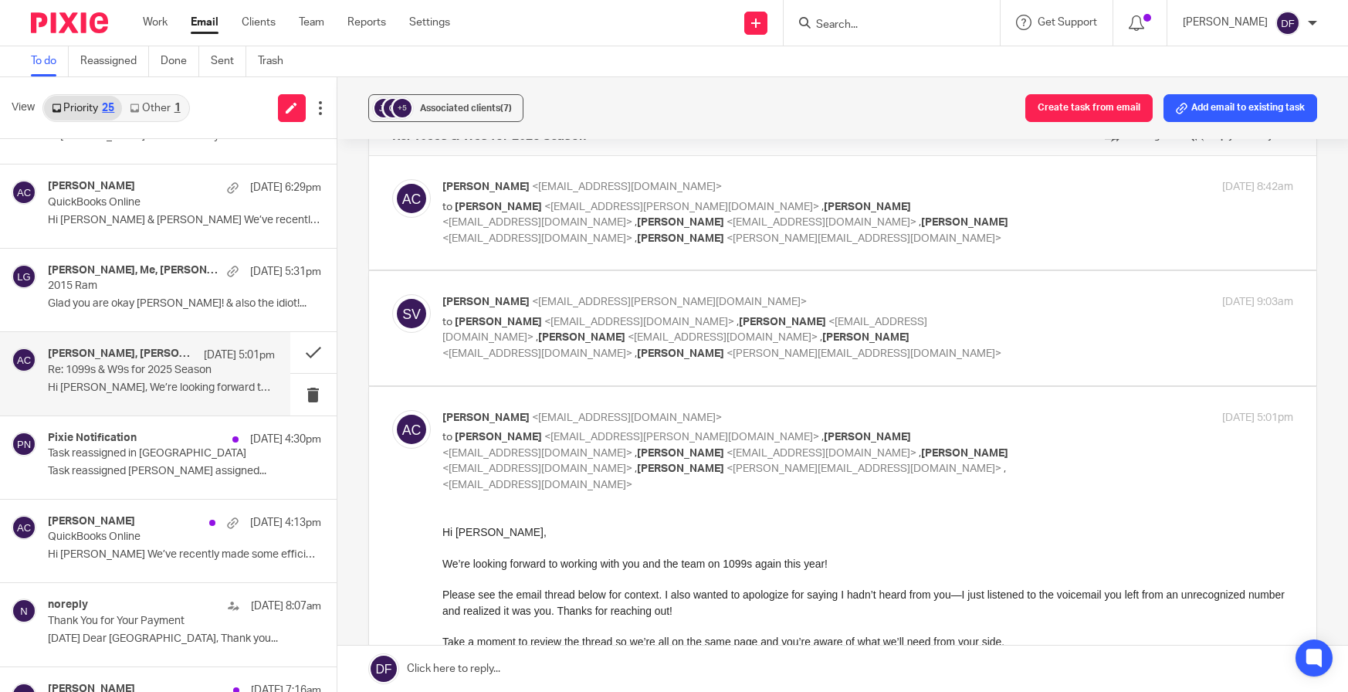
click at [1078, 272] on label at bounding box center [843, 327] width 948 height 113
click at [392, 293] on input "checkbox" at bounding box center [391, 293] width 1 height 1
checkbox input "true"
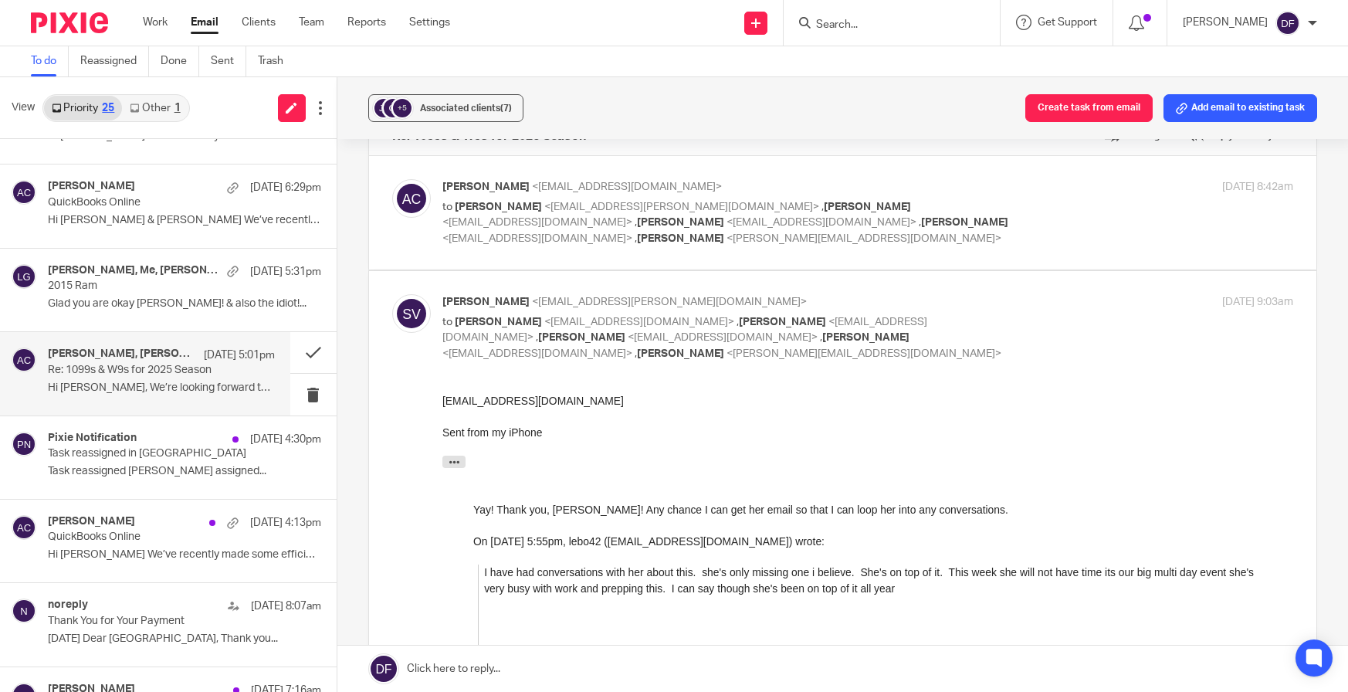
scroll to position [0, 0]
click at [300, 347] on button at bounding box center [313, 352] width 46 height 41
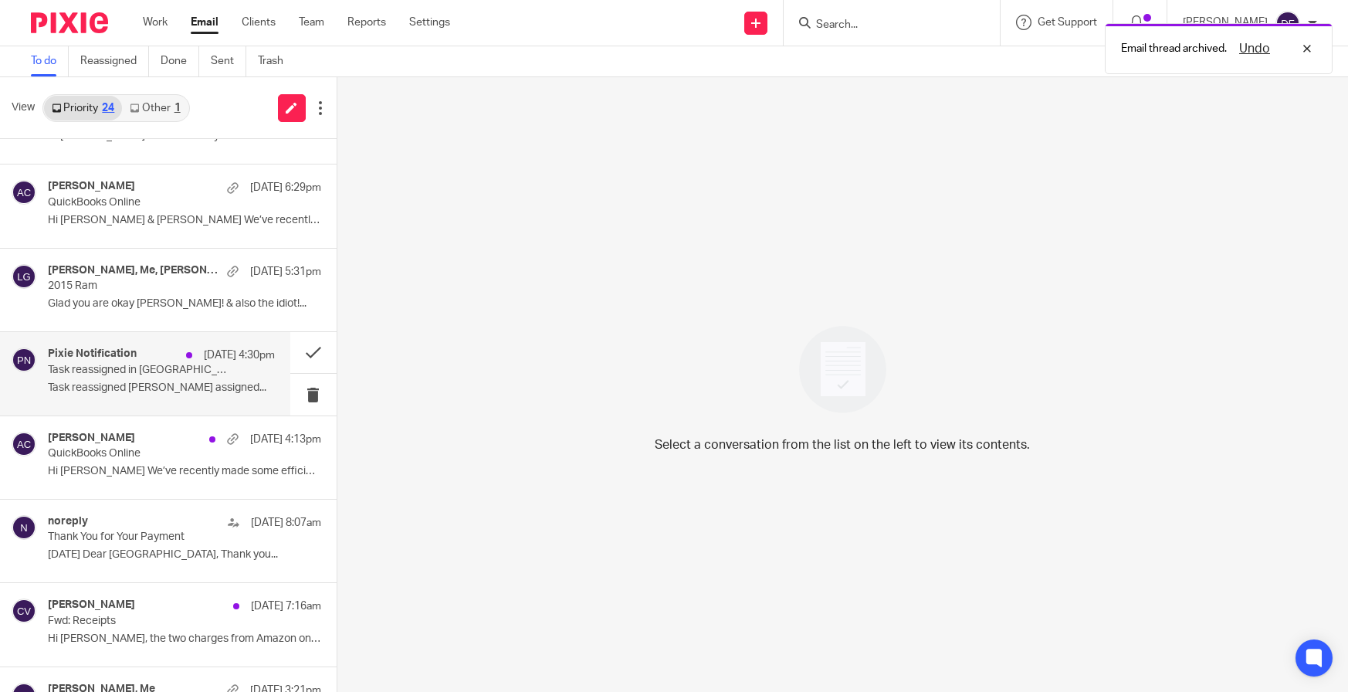
click at [165, 374] on p "Task reassigned in Pixie" at bounding box center [138, 370] width 181 height 13
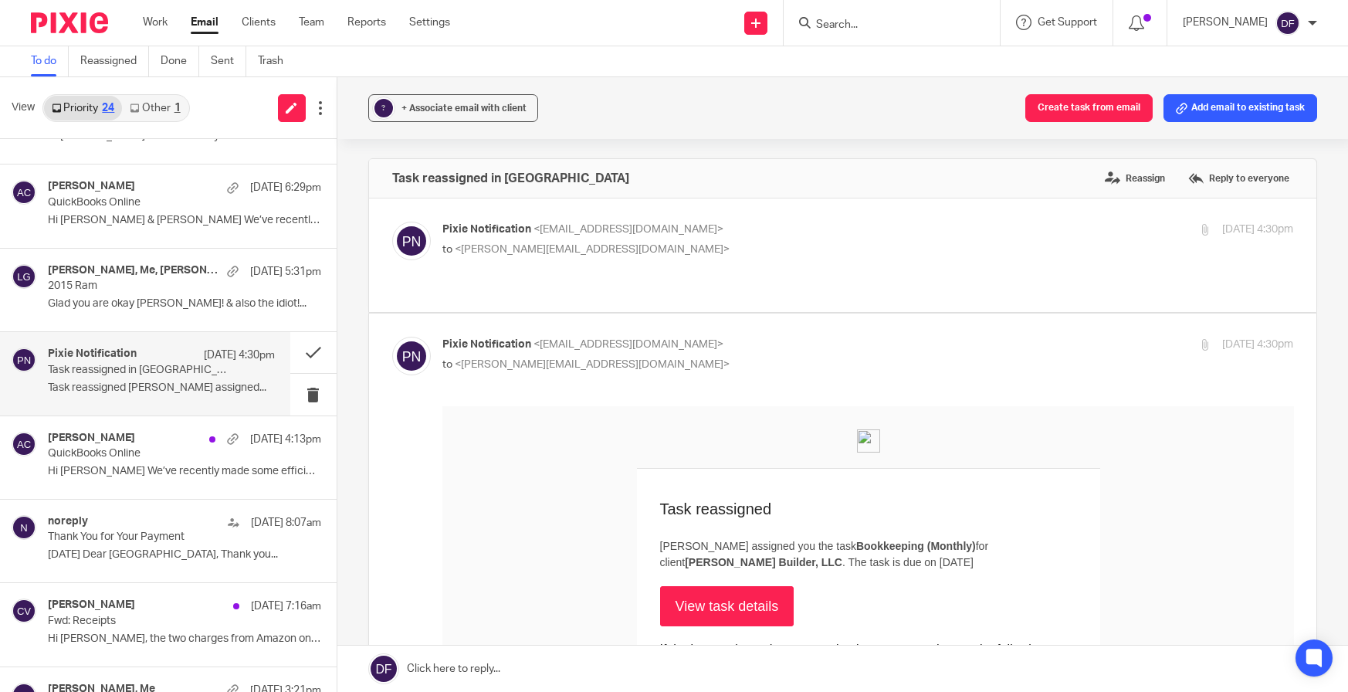
click at [911, 250] on p "to <donna@amylcpa.com>" at bounding box center [725, 250] width 567 height 16
checkbox input "true"
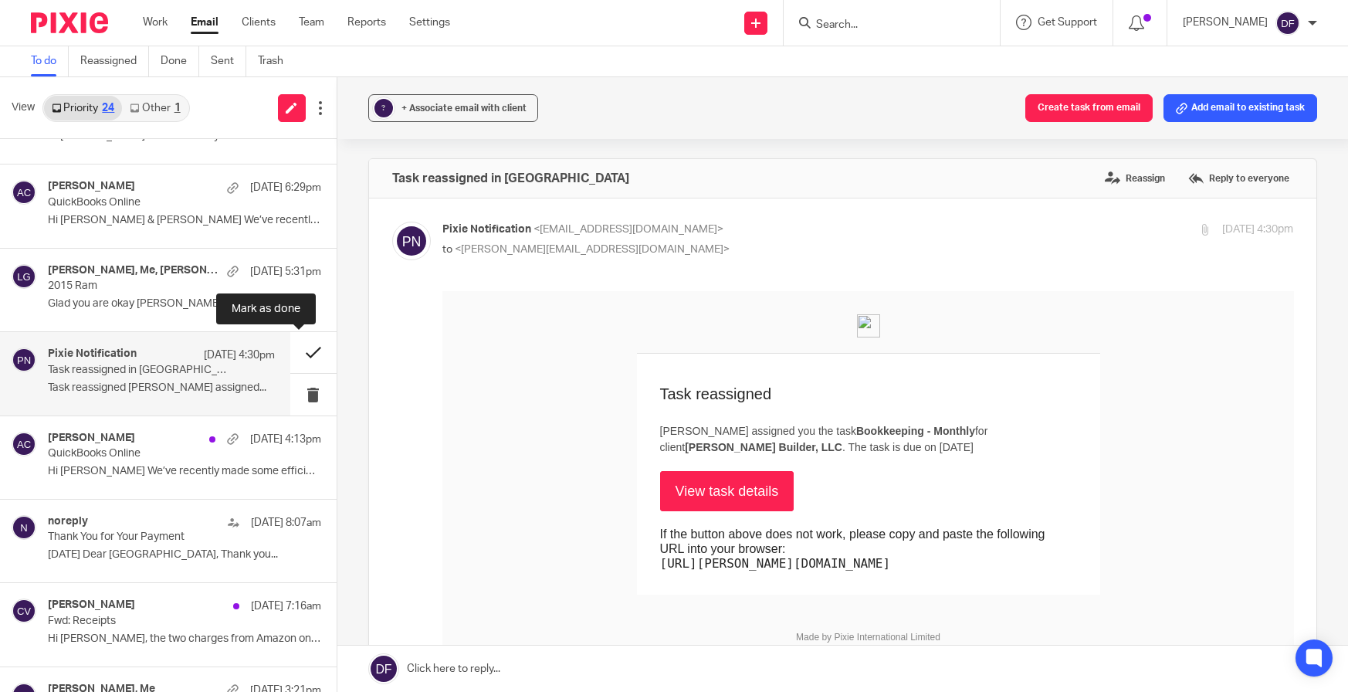
click at [305, 342] on button at bounding box center [313, 352] width 46 height 41
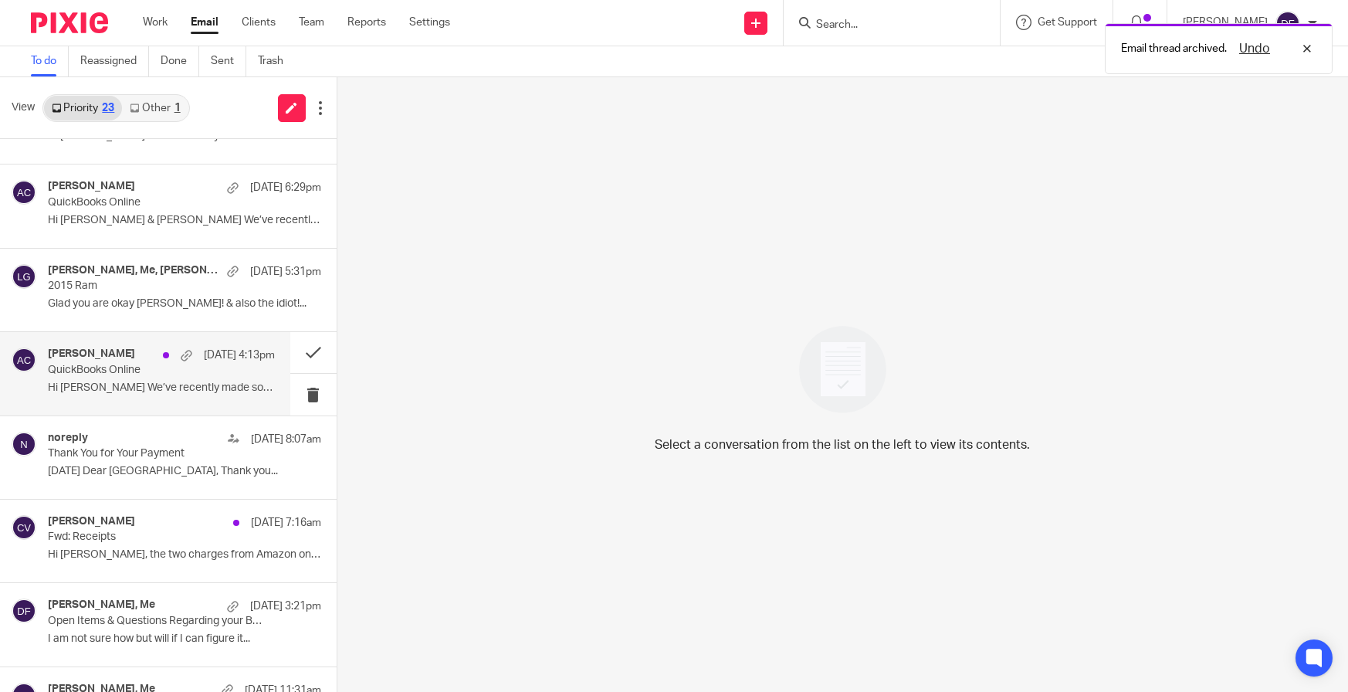
click at [39, 364] on div "Amy Corfixsen Sep 14 4:13pm QuickBooks Online Hi Corey We’ve recently made some…" at bounding box center [145, 373] width 290 height 83
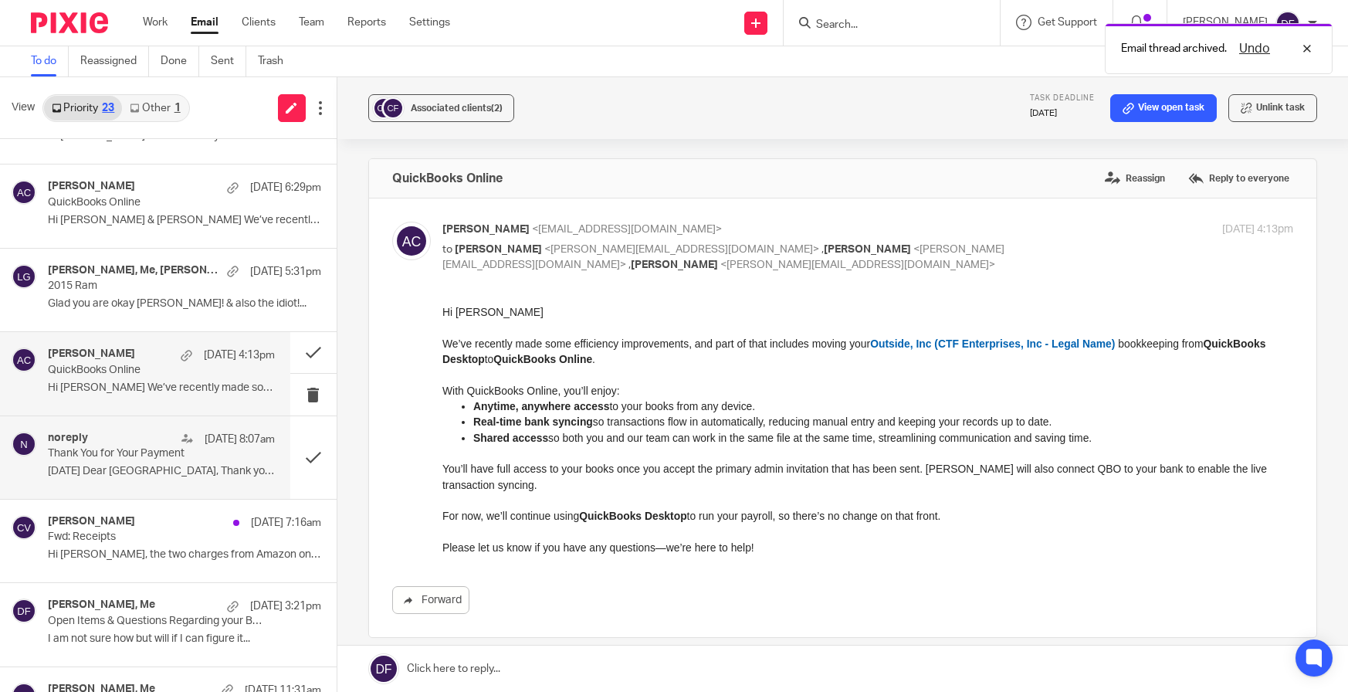
click at [134, 435] on div "noreply Sep 14 8:07am" at bounding box center [161, 439] width 227 height 15
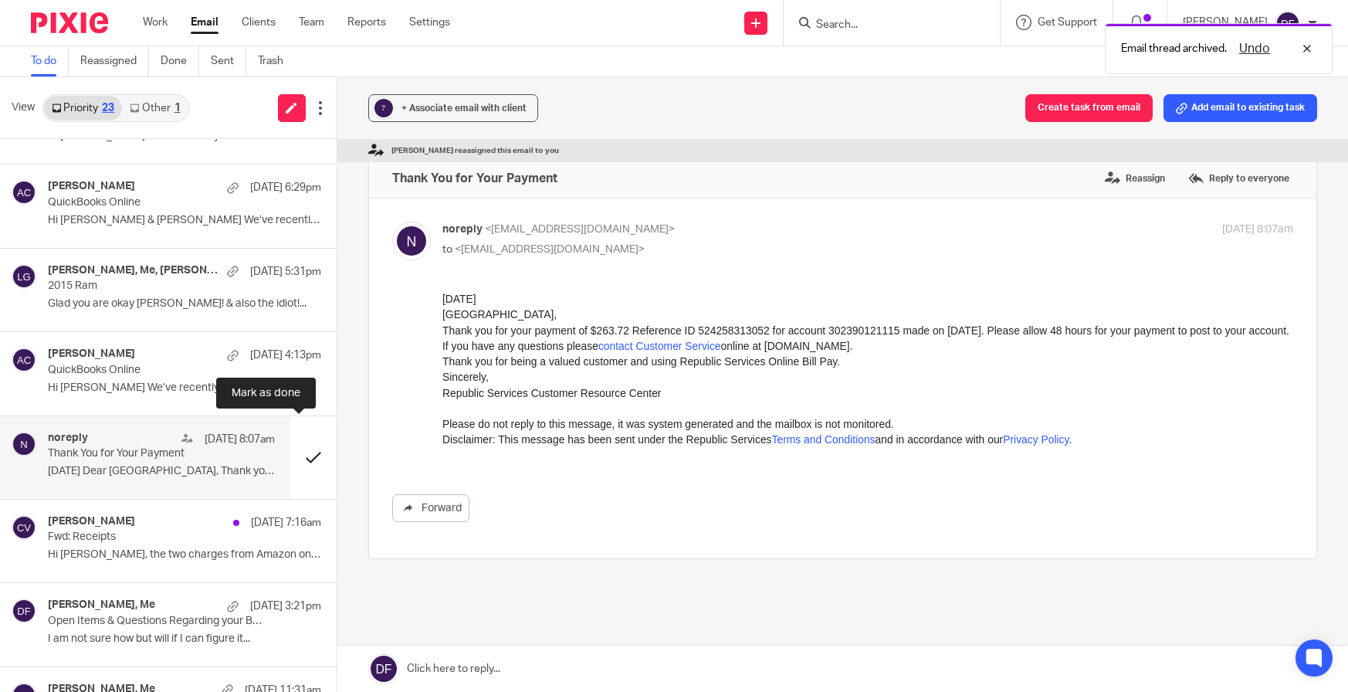
click at [302, 455] on button at bounding box center [313, 457] width 46 height 83
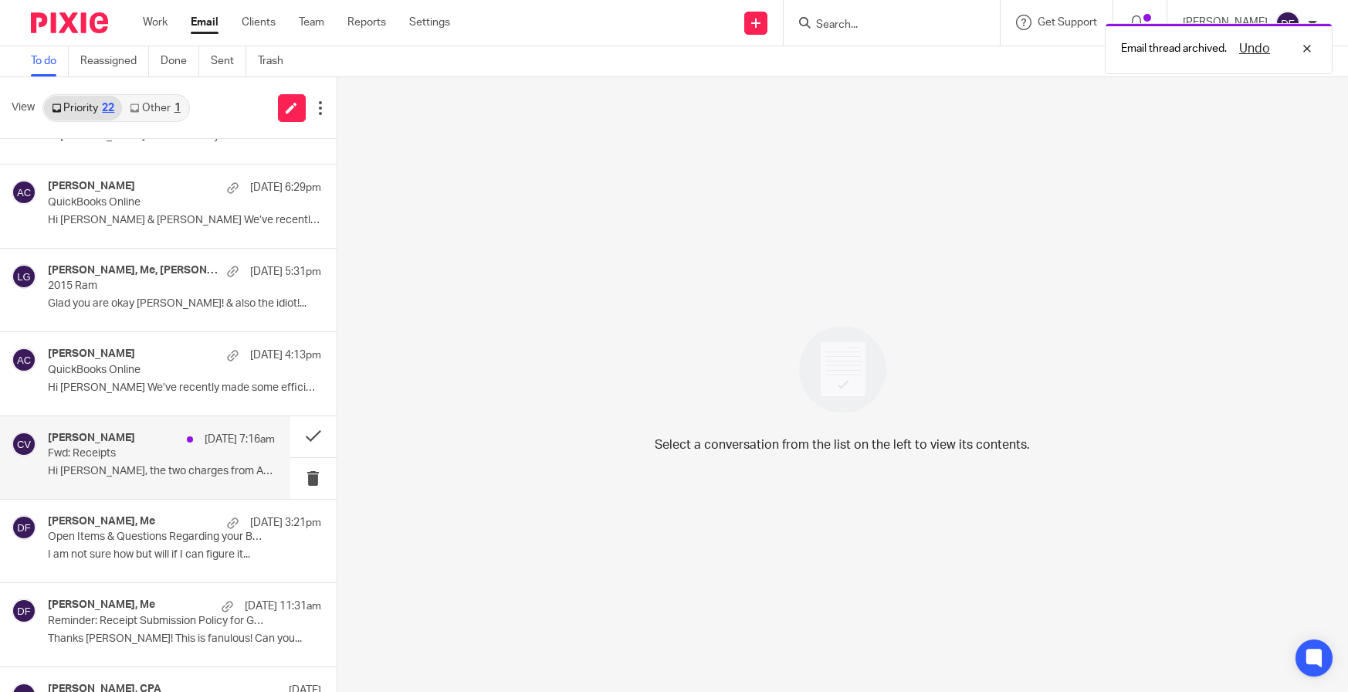
click at [92, 465] on p "Hi Donna, the two charges from Amazon on aug 22..." at bounding box center [161, 471] width 227 height 13
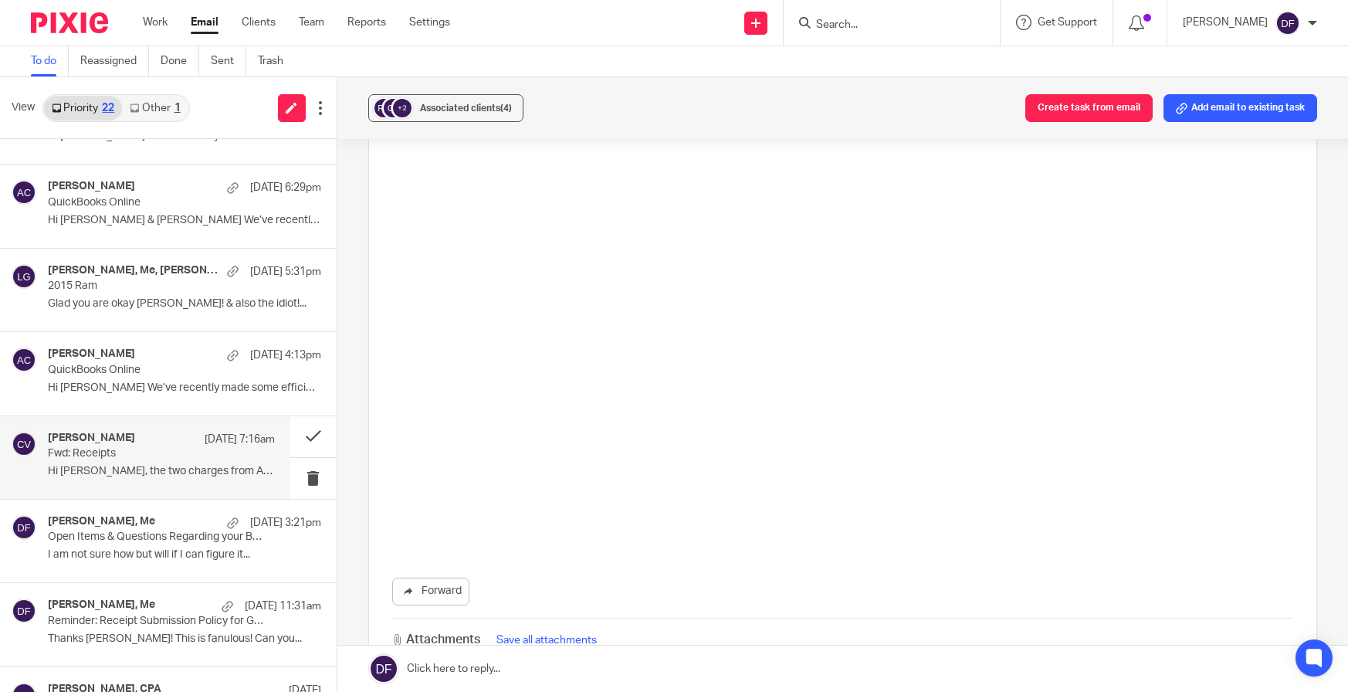
scroll to position [1775, 0]
click at [459, 548] on link "Forward" at bounding box center [430, 550] width 77 height 28
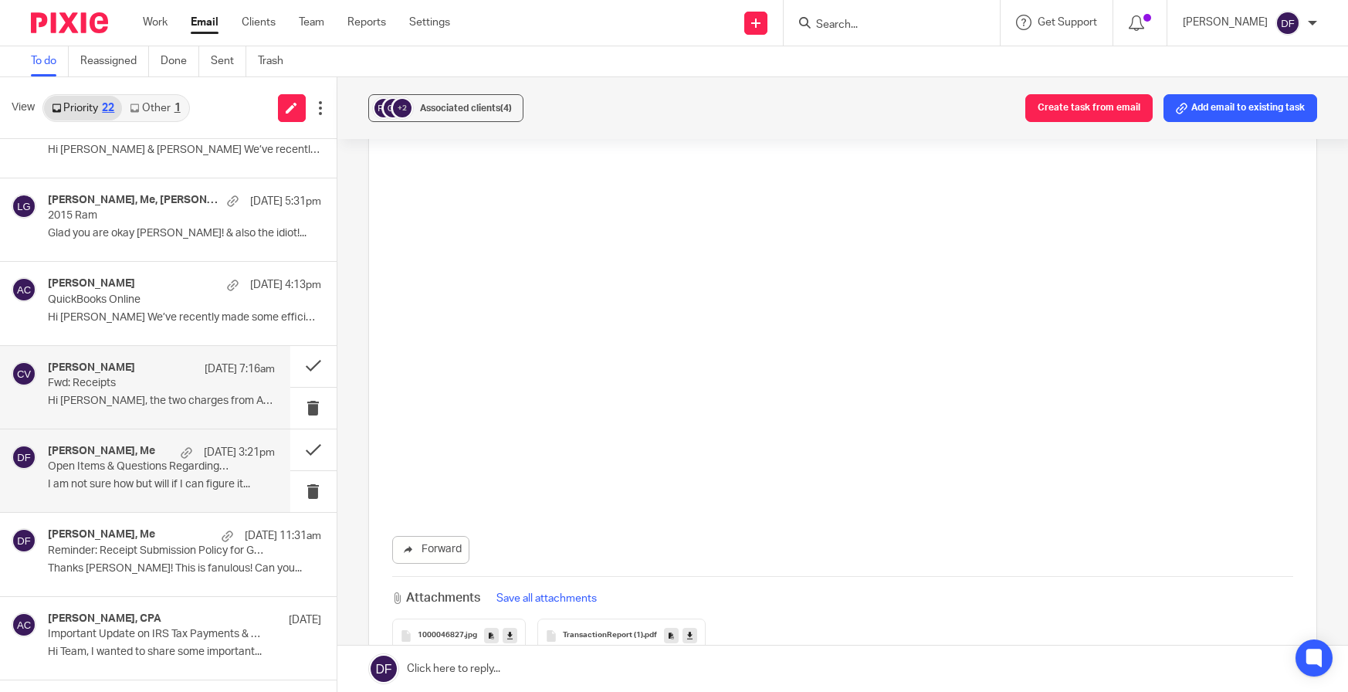
scroll to position [463, 0]
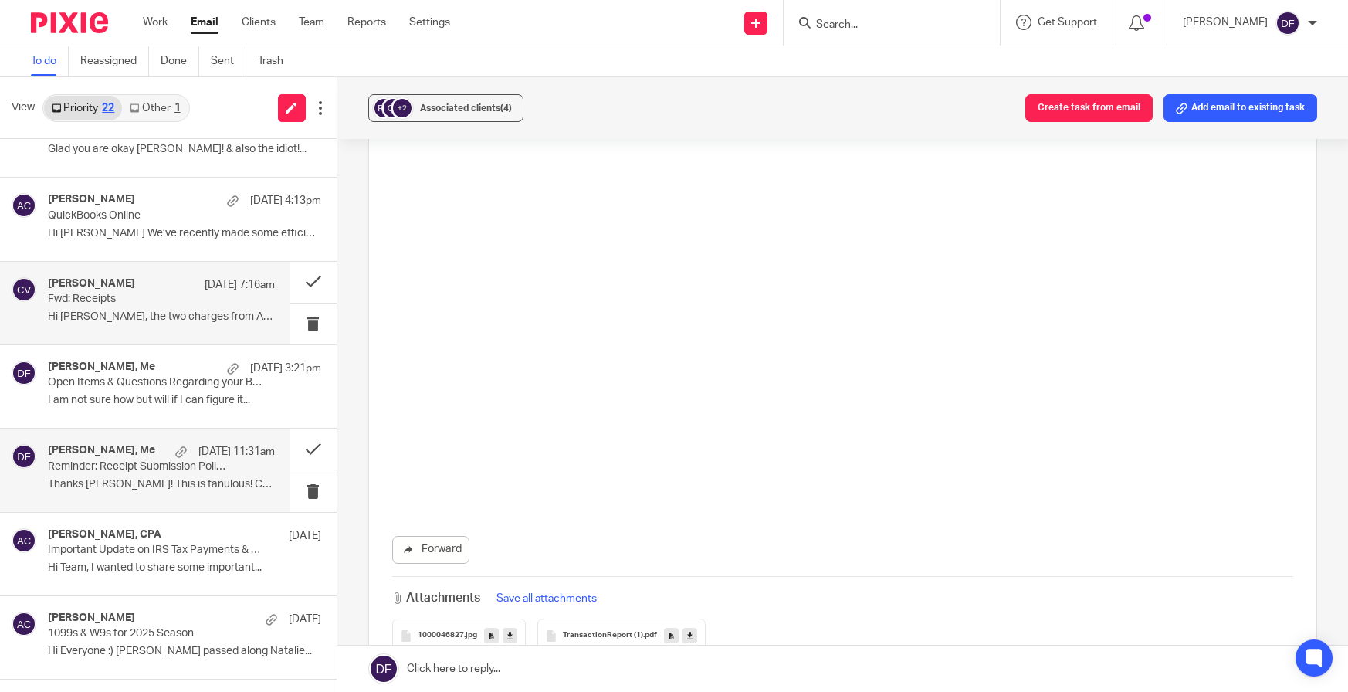
click at [138, 484] on p "Thanks donna! This is fanulous! Can you..." at bounding box center [161, 484] width 227 height 13
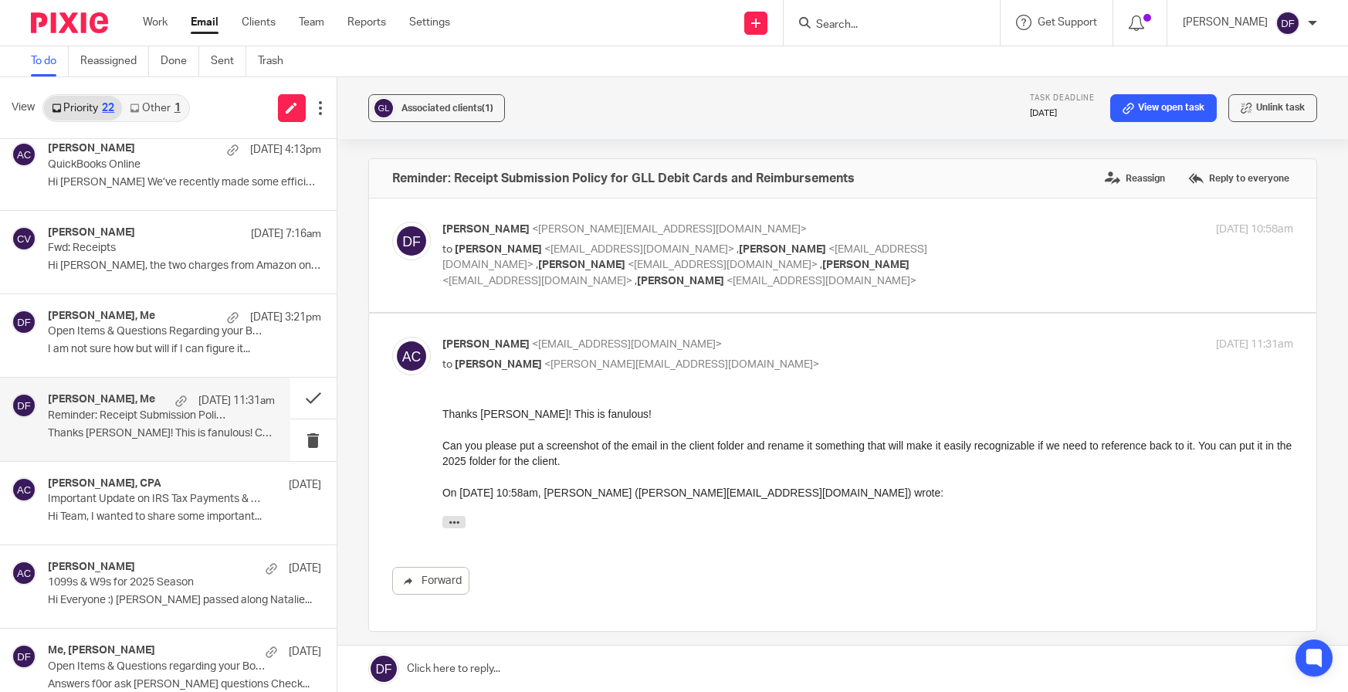
scroll to position [618, 0]
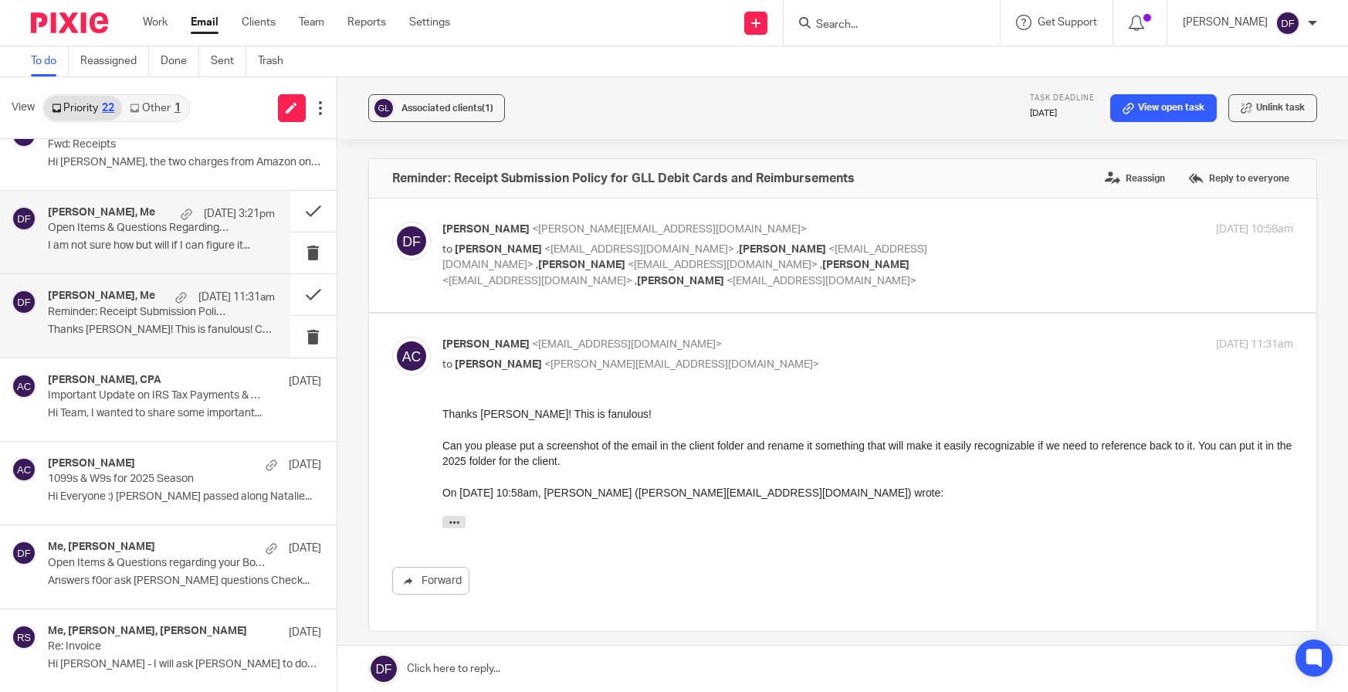
click at [148, 218] on div "James Bagge, Me Sep 12 3:21pm" at bounding box center [161, 213] width 227 height 15
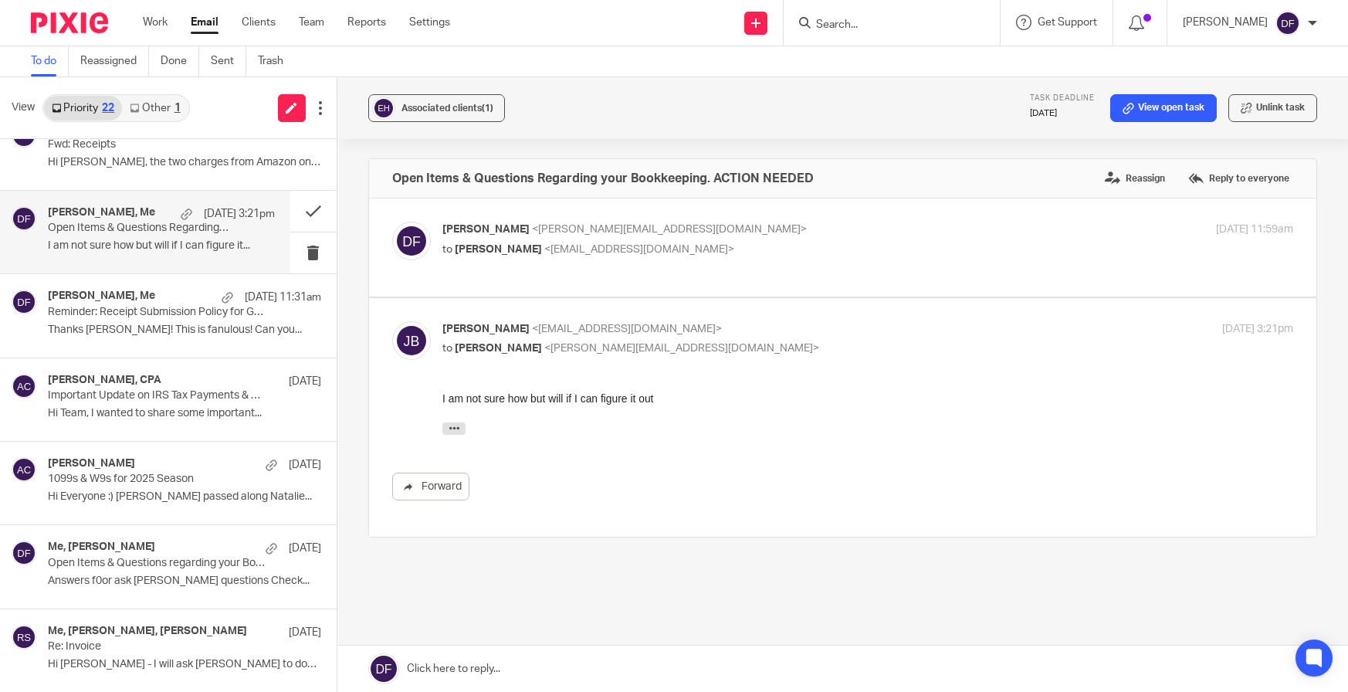
scroll to position [0, 0]
click at [1163, 107] on link "View open task" at bounding box center [1163, 108] width 107 height 28
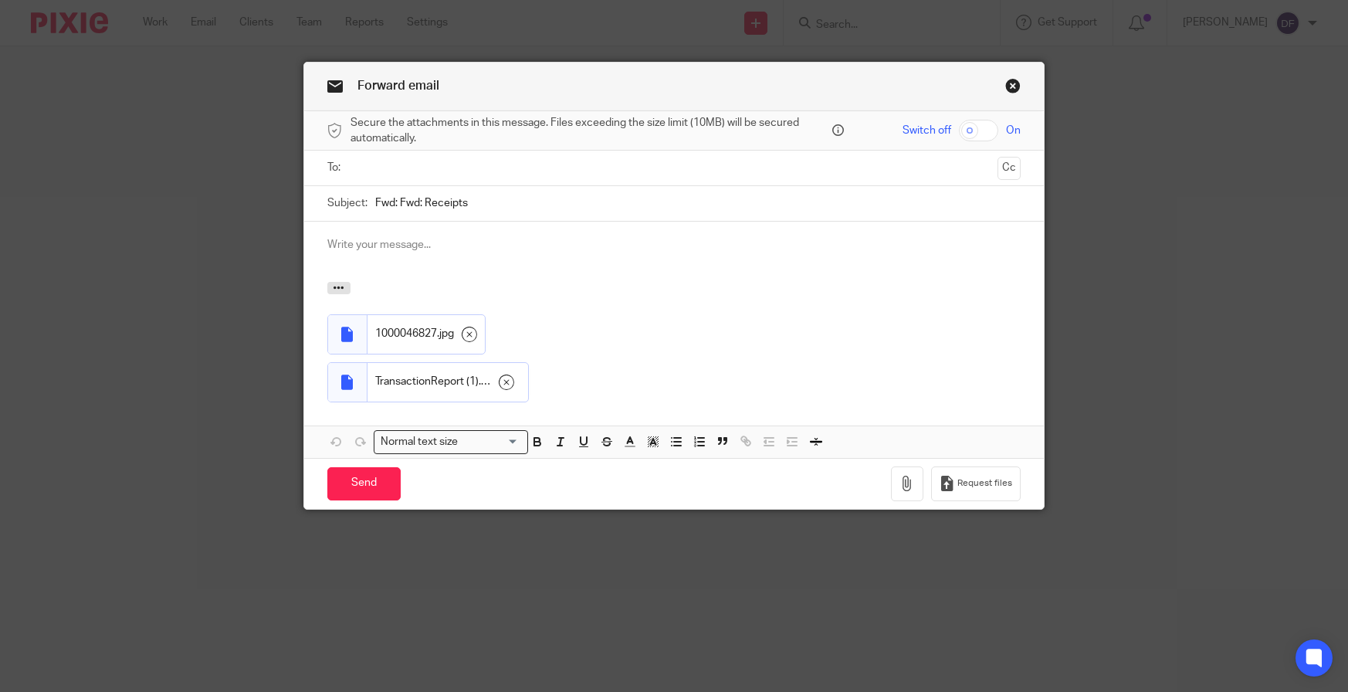
click at [407, 165] on input "text" at bounding box center [673, 168] width 635 height 18
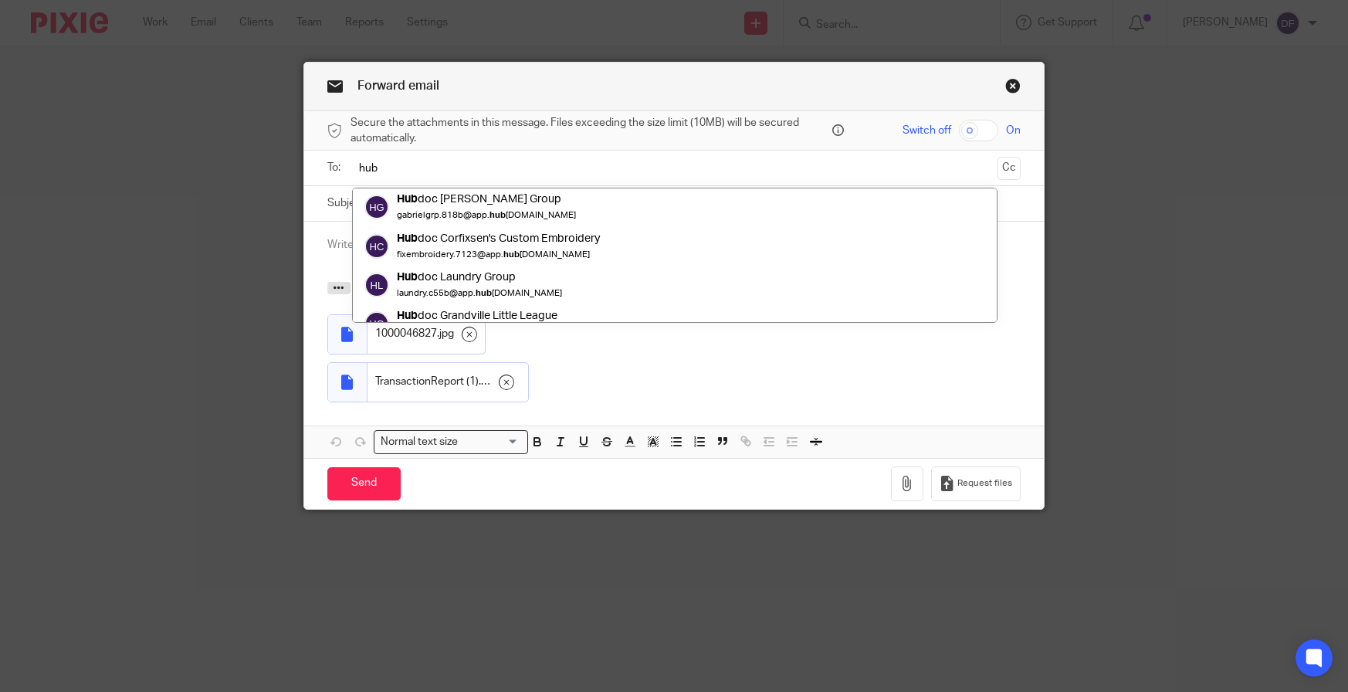
scroll to position [61, 0]
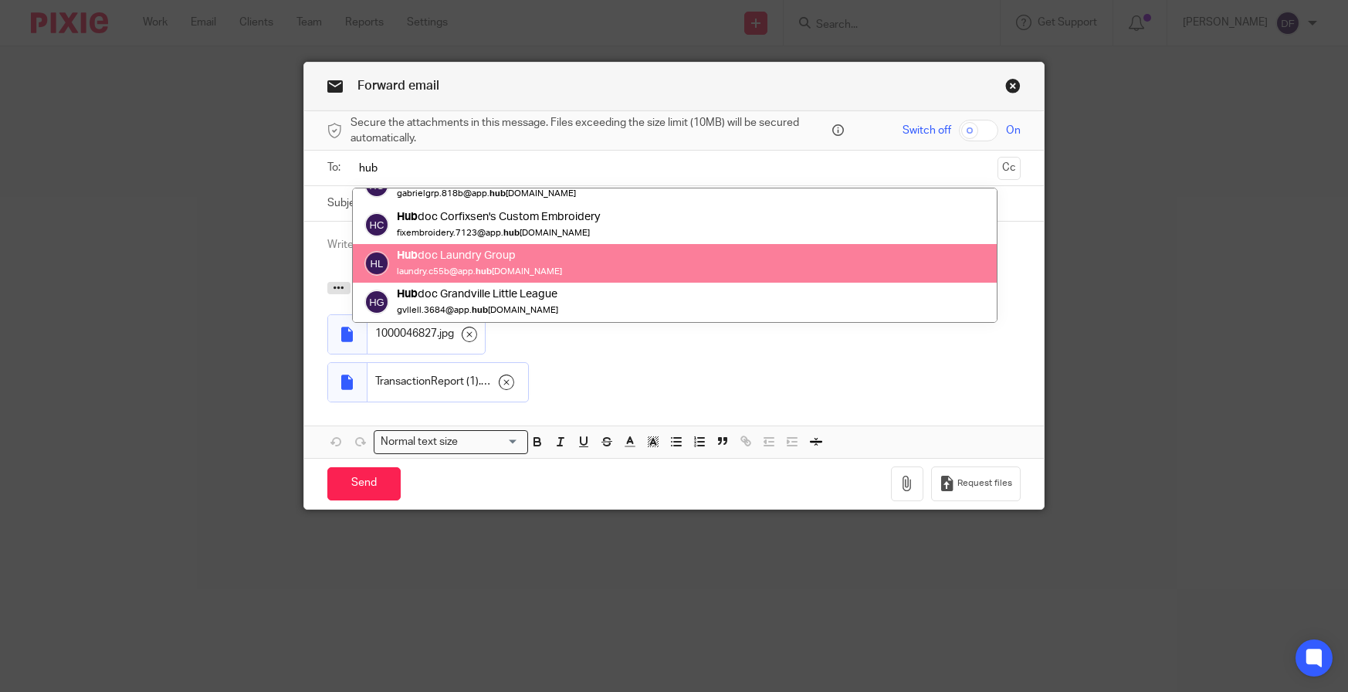
type input "hub"
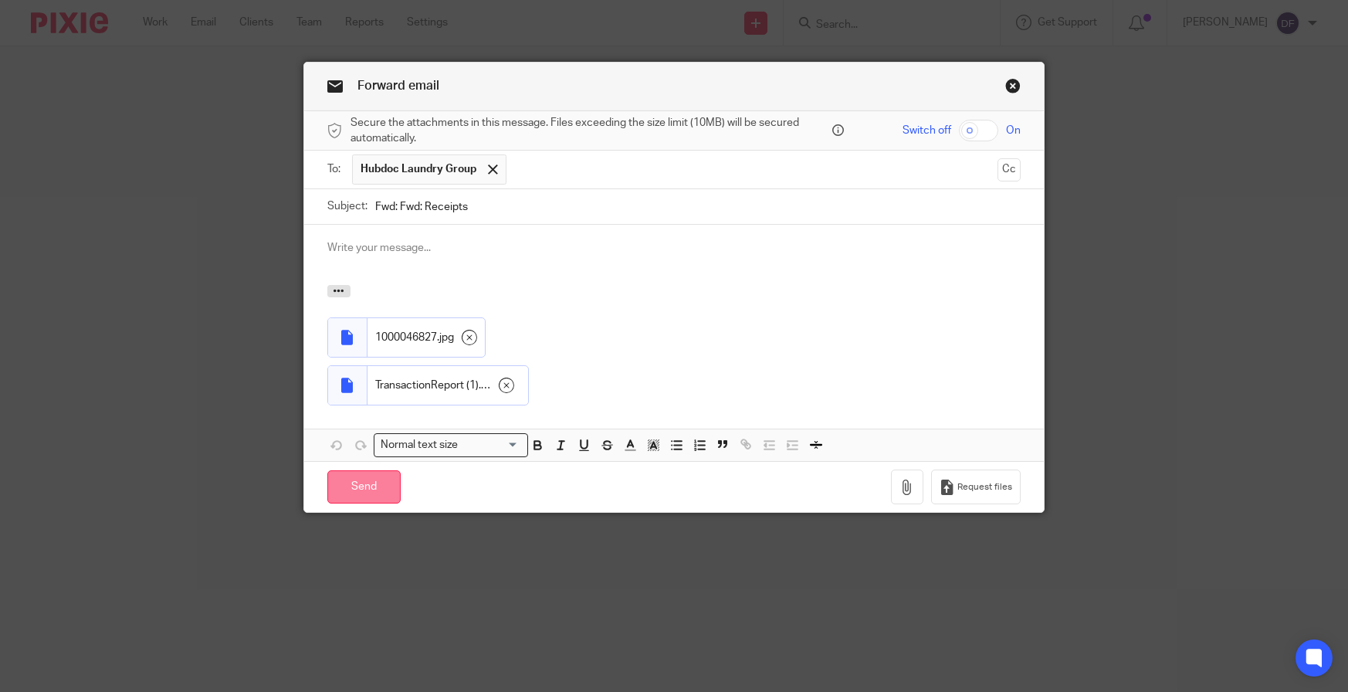
click at [364, 499] on input "Send" at bounding box center [363, 486] width 73 height 33
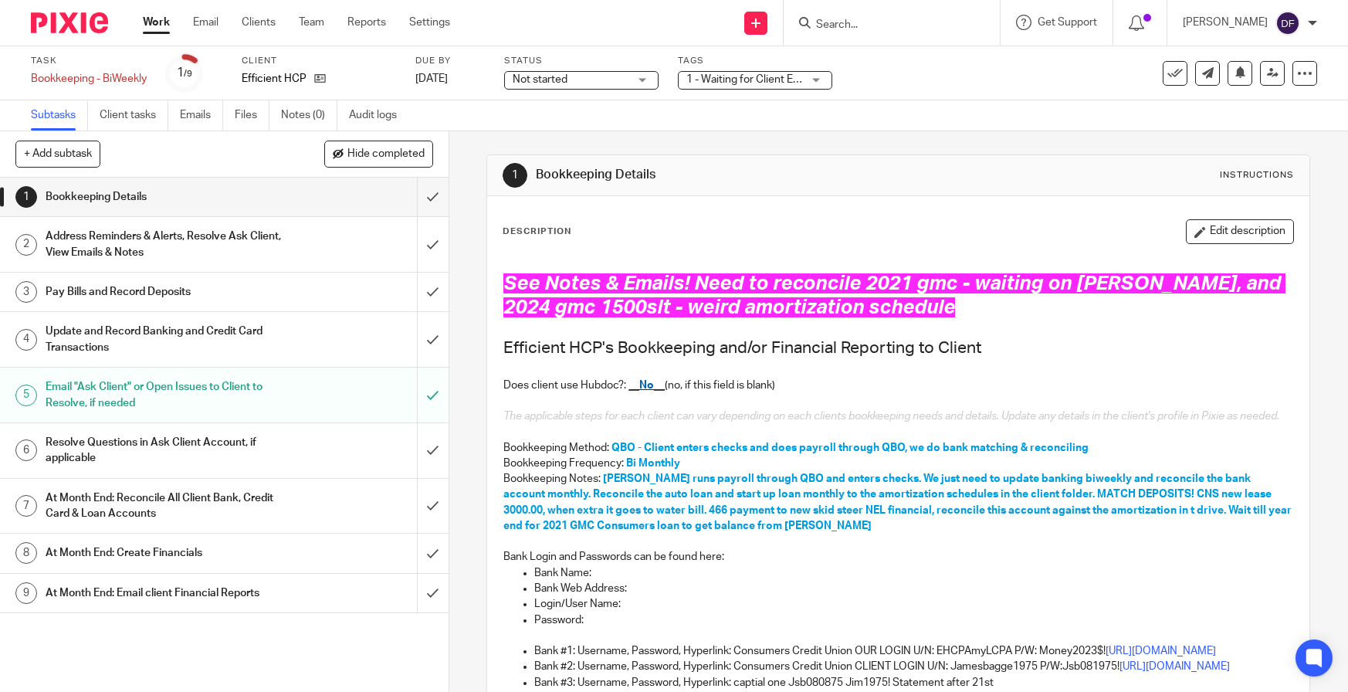
click at [1180, 315] on h1 "See Notes & Emails! Need to reconcile 2021 gmc - waiting on [PERSON_NAME], and …" at bounding box center [898, 296] width 790 height 48
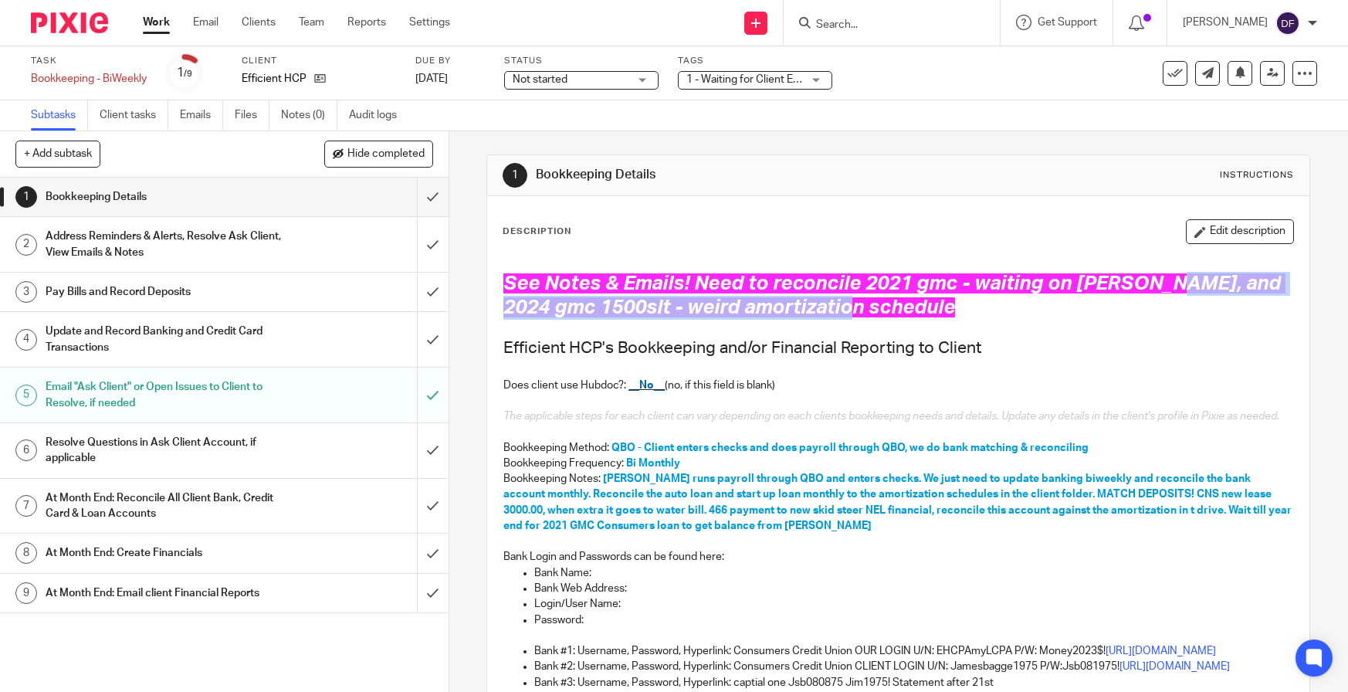
drag, startPoint x: 1142, startPoint y: 283, endPoint x: 1193, endPoint y: 309, distance: 56.3
click at [1193, 309] on h1 "See Notes & Emails! Need to reconcile 2021 gmc - waiting on [PERSON_NAME], and …" at bounding box center [898, 296] width 790 height 48
copy span "2024 gmc 1500slt - weird amortization schedule"
click at [384, 446] on div "Resolve Questions in Ask Client Account, if applicable" at bounding box center [224, 450] width 356 height 39
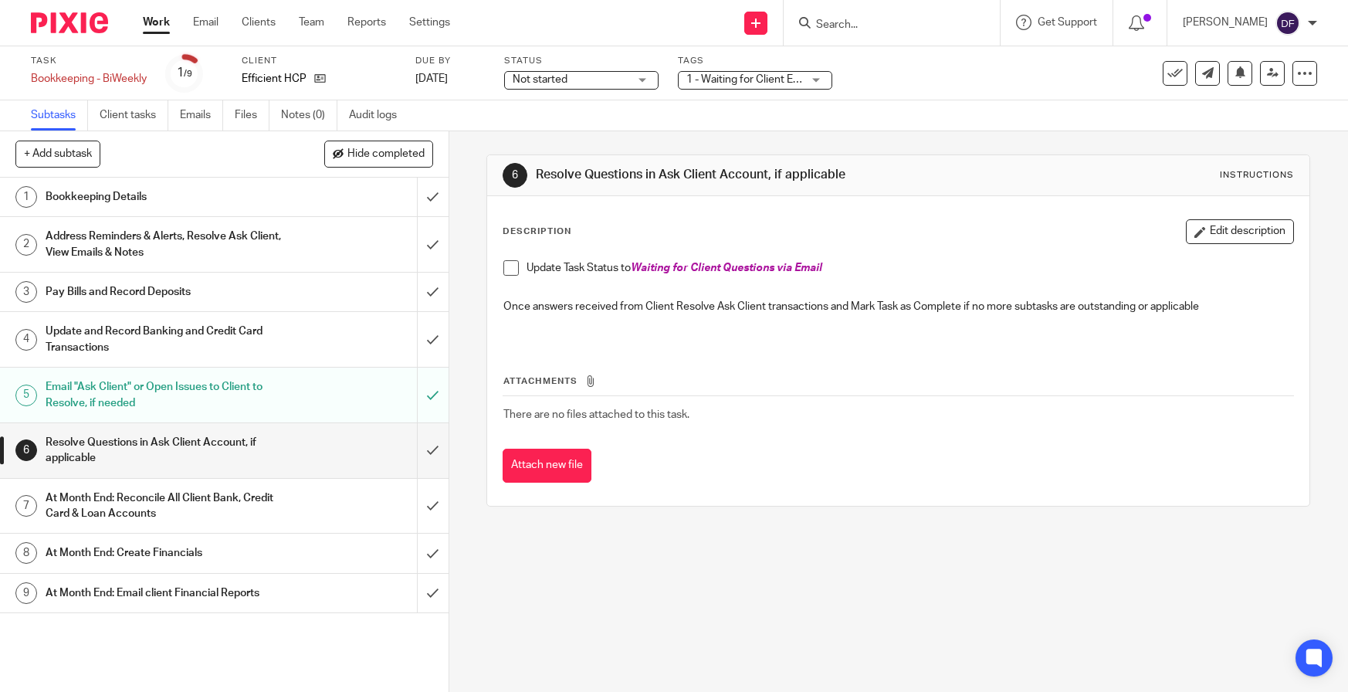
click at [328, 499] on div "At Month End: Reconcile All Client Bank, Credit Card & Loan Accounts" at bounding box center [224, 505] width 356 height 39
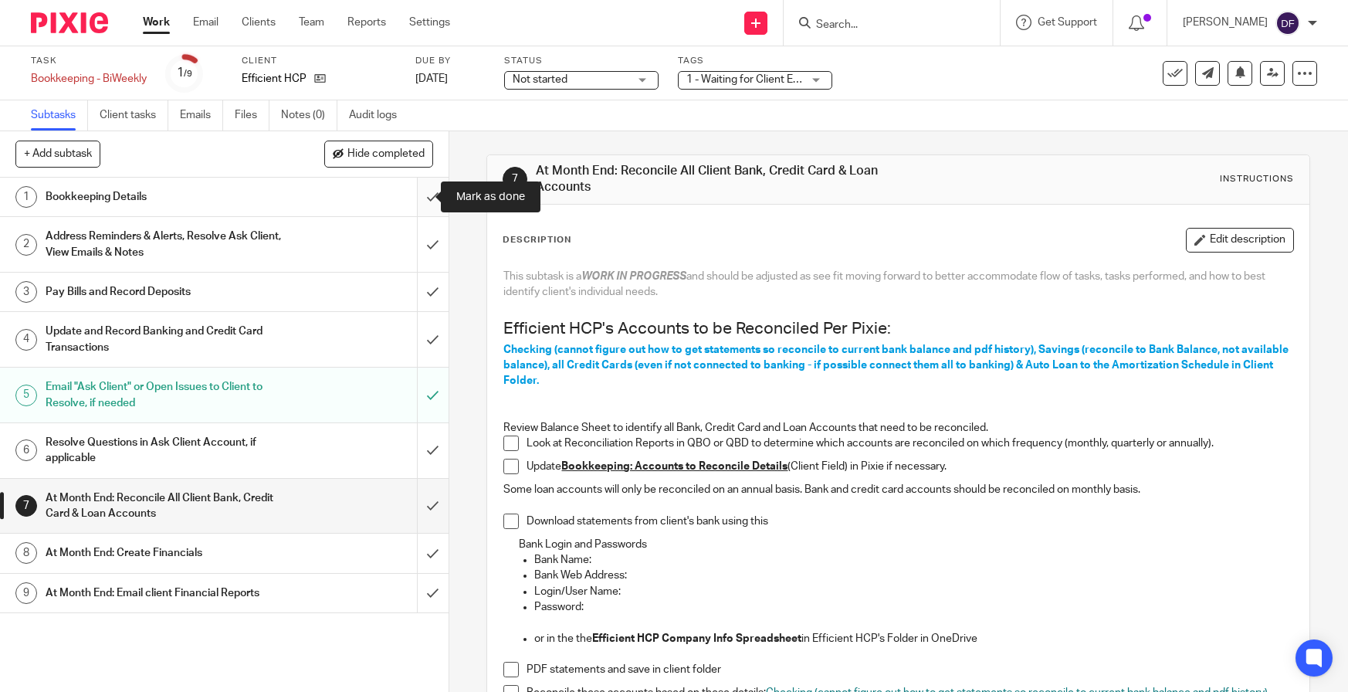
click at [418, 197] on input "submit" at bounding box center [224, 197] width 449 height 39
click at [406, 265] on input "submit" at bounding box center [224, 244] width 449 height 55
click at [424, 292] on input "submit" at bounding box center [224, 291] width 449 height 39
drag, startPoint x: 418, startPoint y: 336, endPoint x: 420, endPoint y: 362, distance: 26.3
click at [418, 338] on input "submit" at bounding box center [224, 339] width 449 height 55
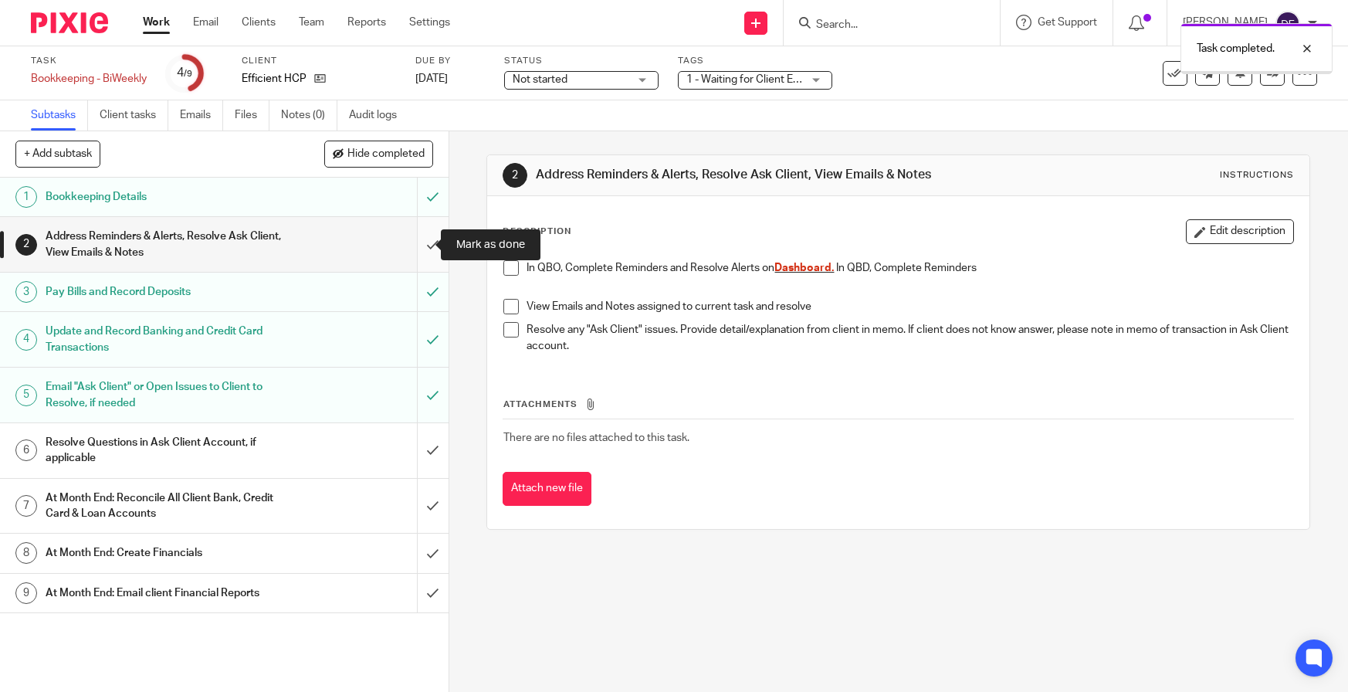
click at [420, 246] on input "submit" at bounding box center [224, 244] width 449 height 55
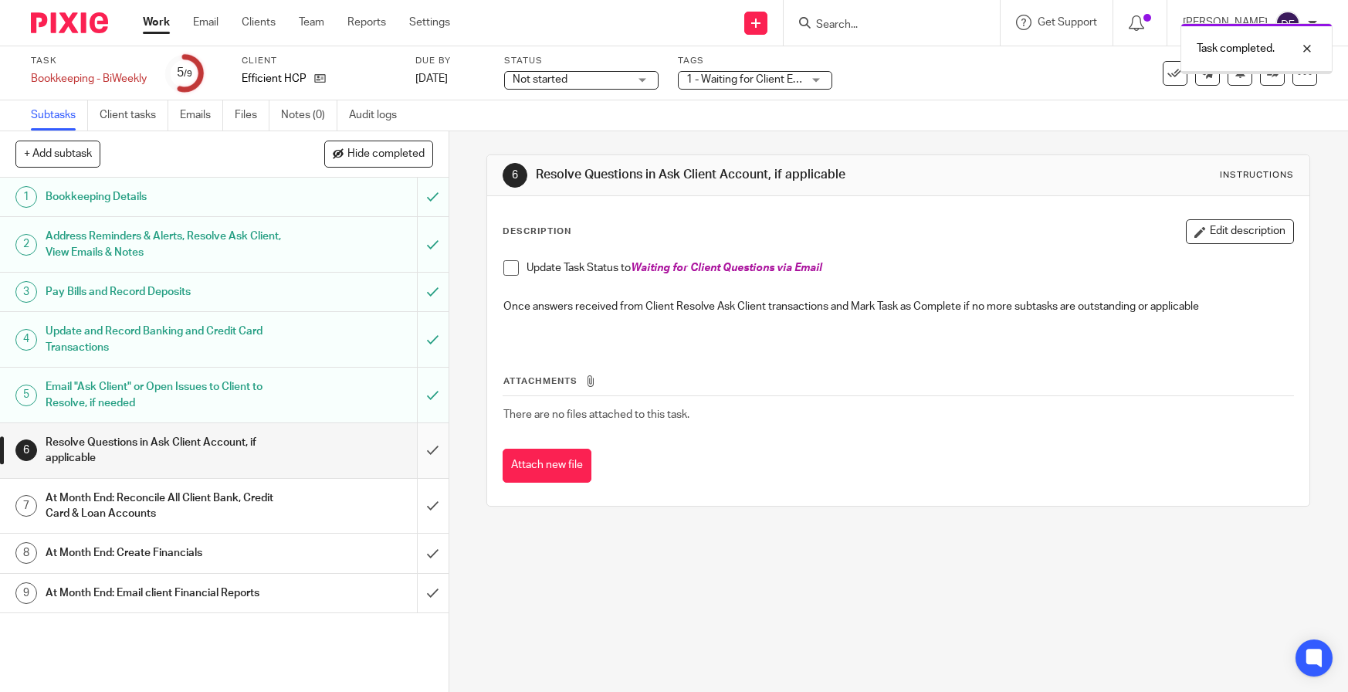
click at [413, 451] on input "submit" at bounding box center [224, 450] width 449 height 55
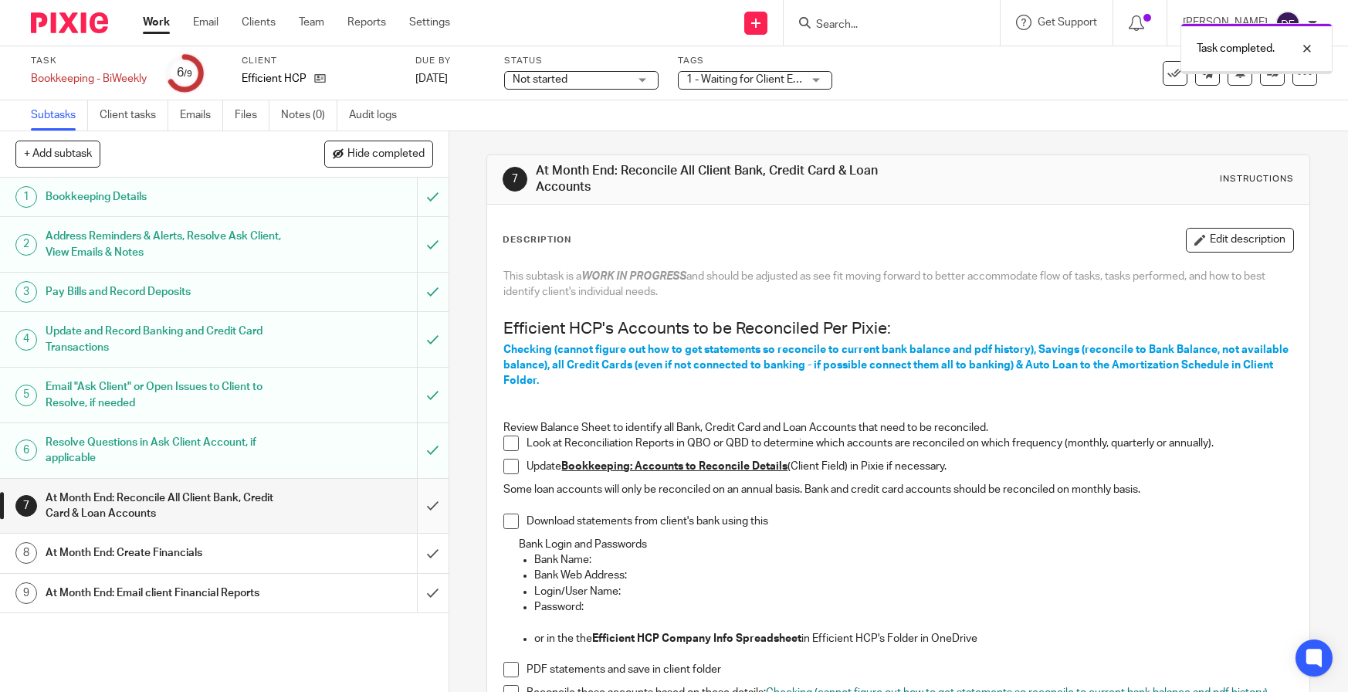
click at [415, 506] on input "submit" at bounding box center [224, 506] width 449 height 55
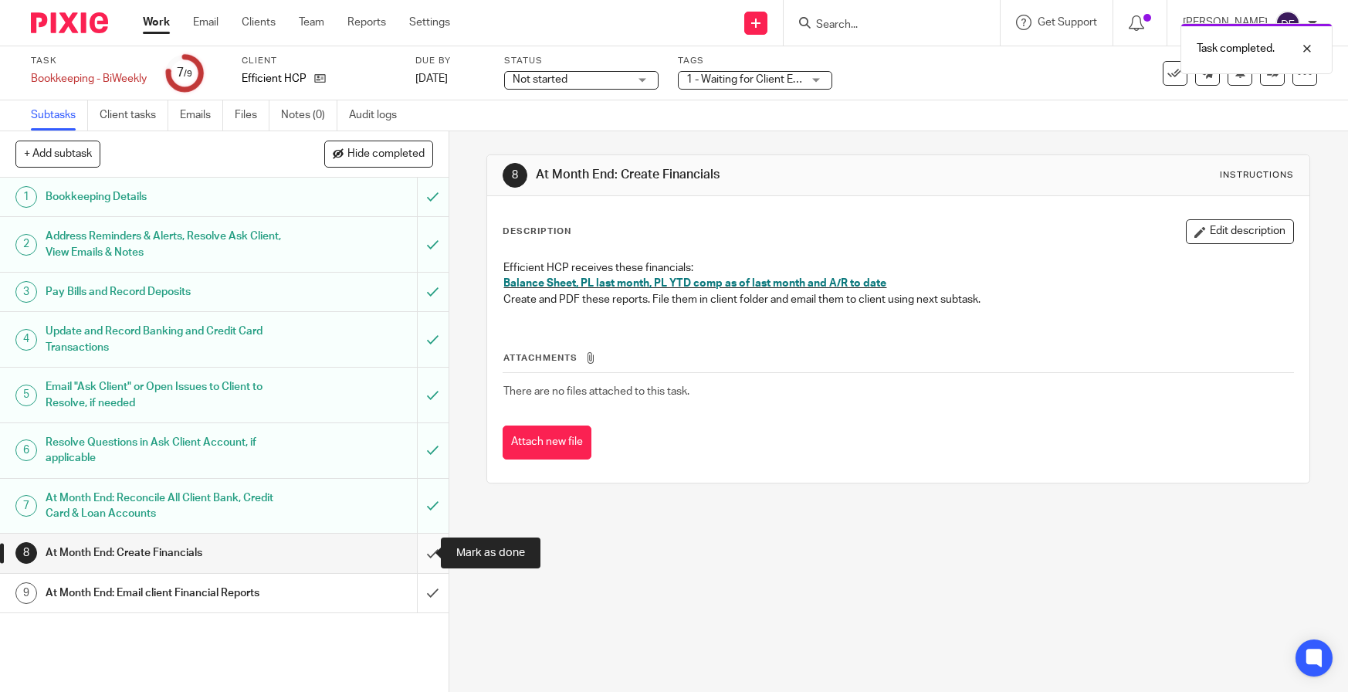
click at [405, 549] on input "submit" at bounding box center [224, 552] width 449 height 39
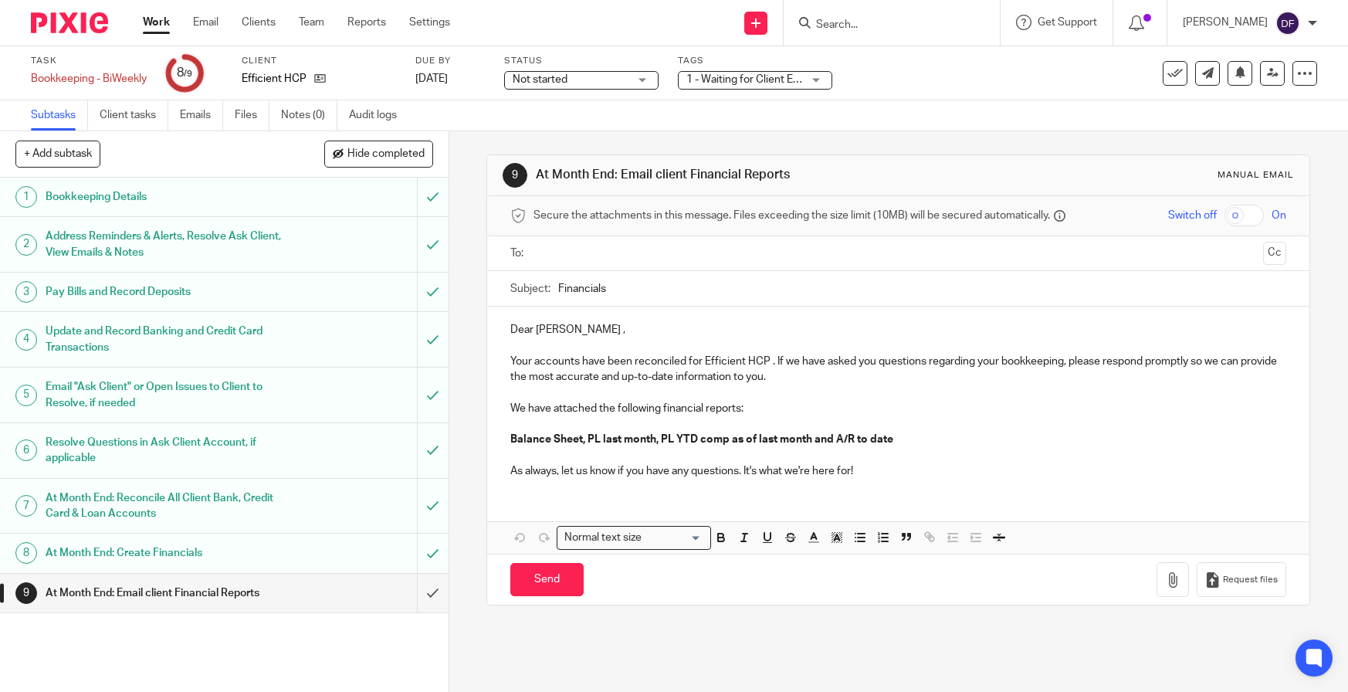
click at [571, 256] on input "text" at bounding box center [898, 254] width 718 height 18
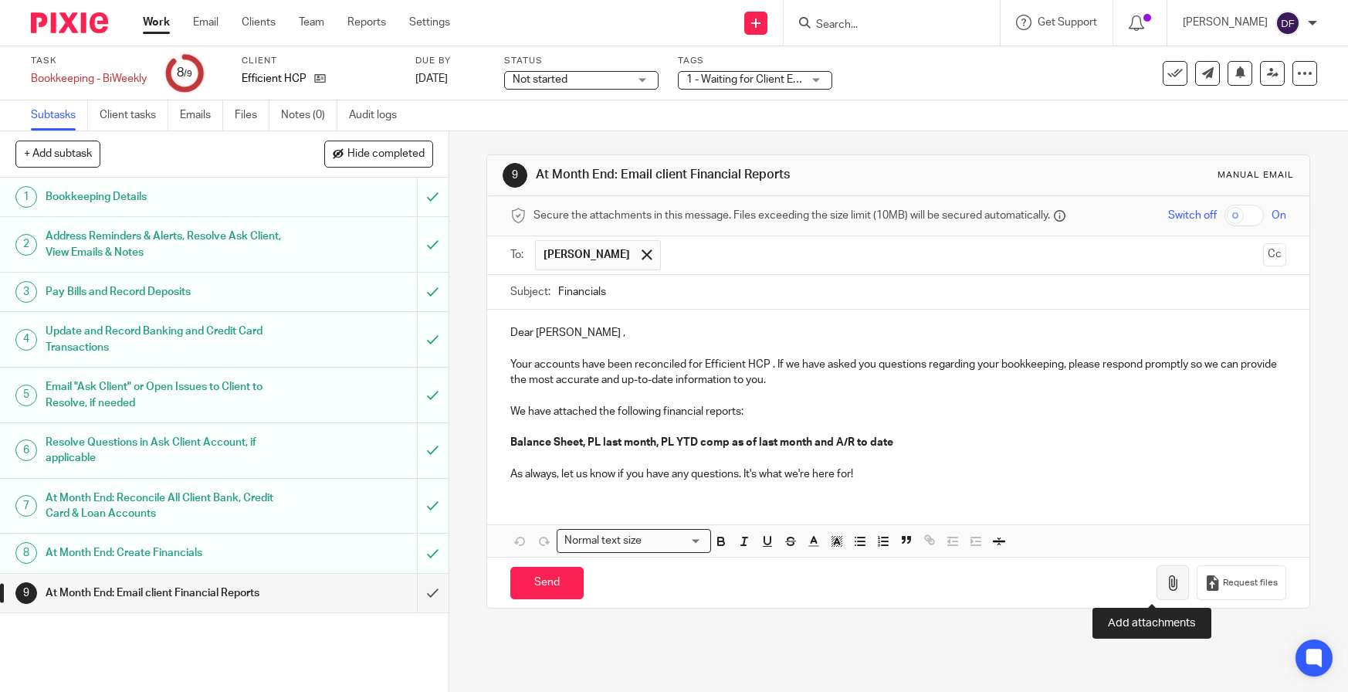
click at [1162, 570] on button "button" at bounding box center [1172, 582] width 32 height 35
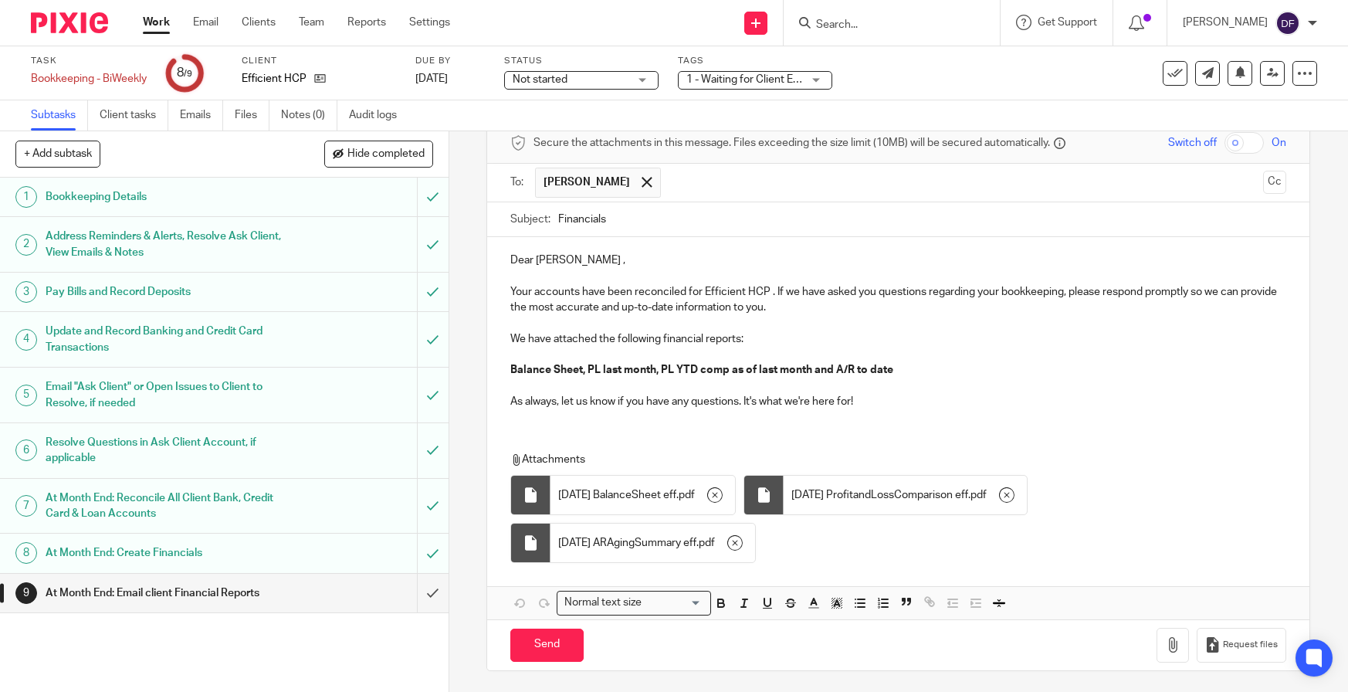
scroll to position [75, 0]
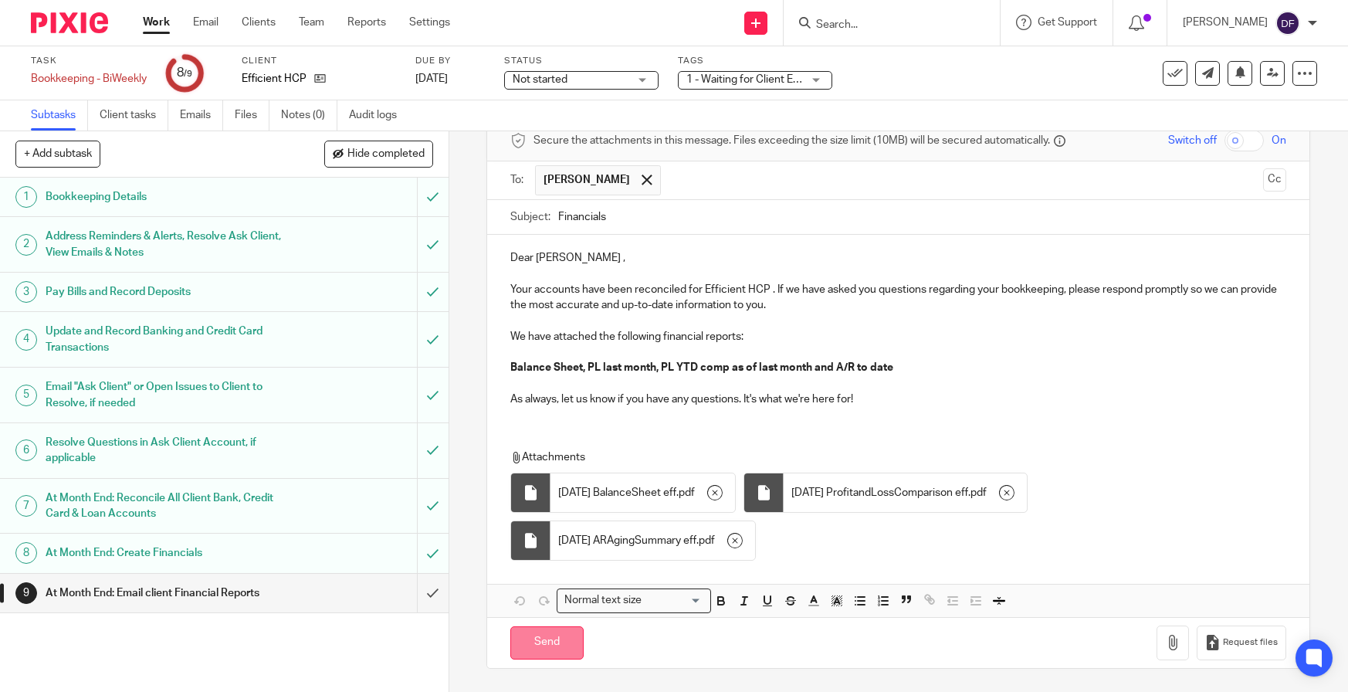
click at [574, 645] on input "Send" at bounding box center [546, 642] width 73 height 33
click at [777, 80] on span "1 - Waiting for Client Email - Questions/Records" at bounding box center [800, 79] width 229 height 11
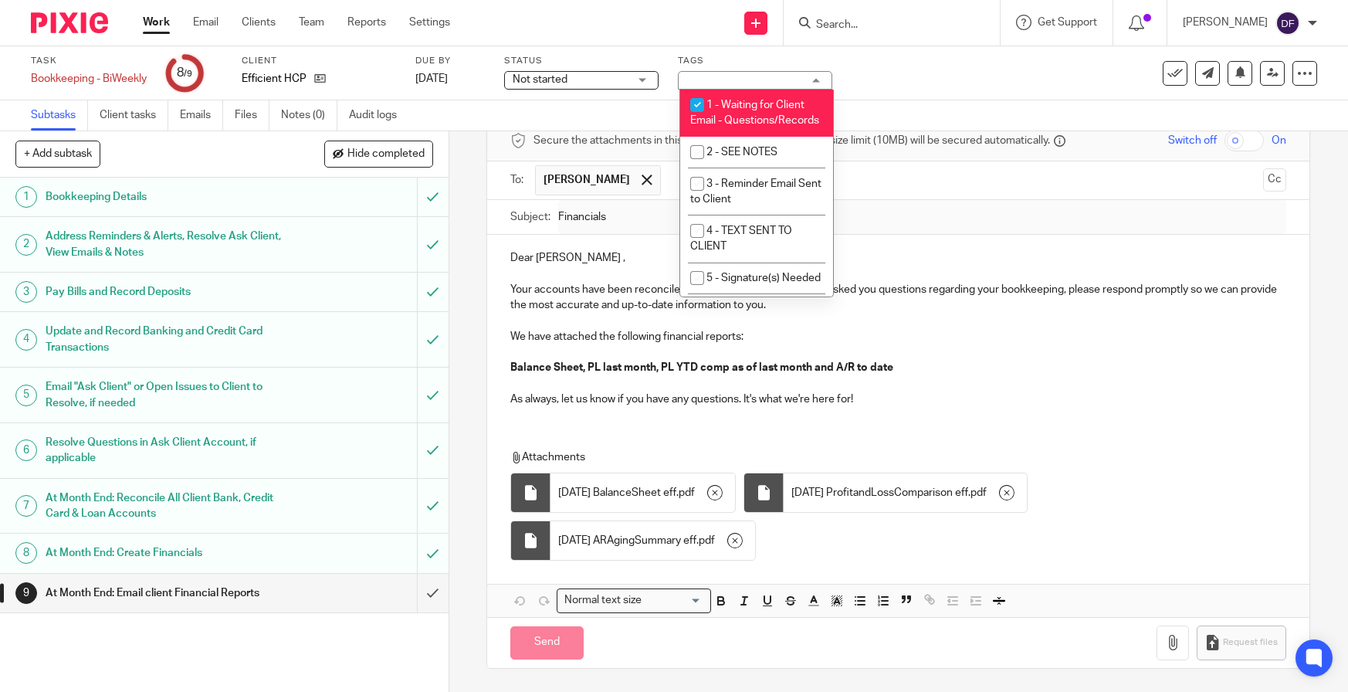
click at [746, 112] on li "1 - Waiting for Client Email - Questions/Records" at bounding box center [756, 113] width 153 height 47
checkbox input "false"
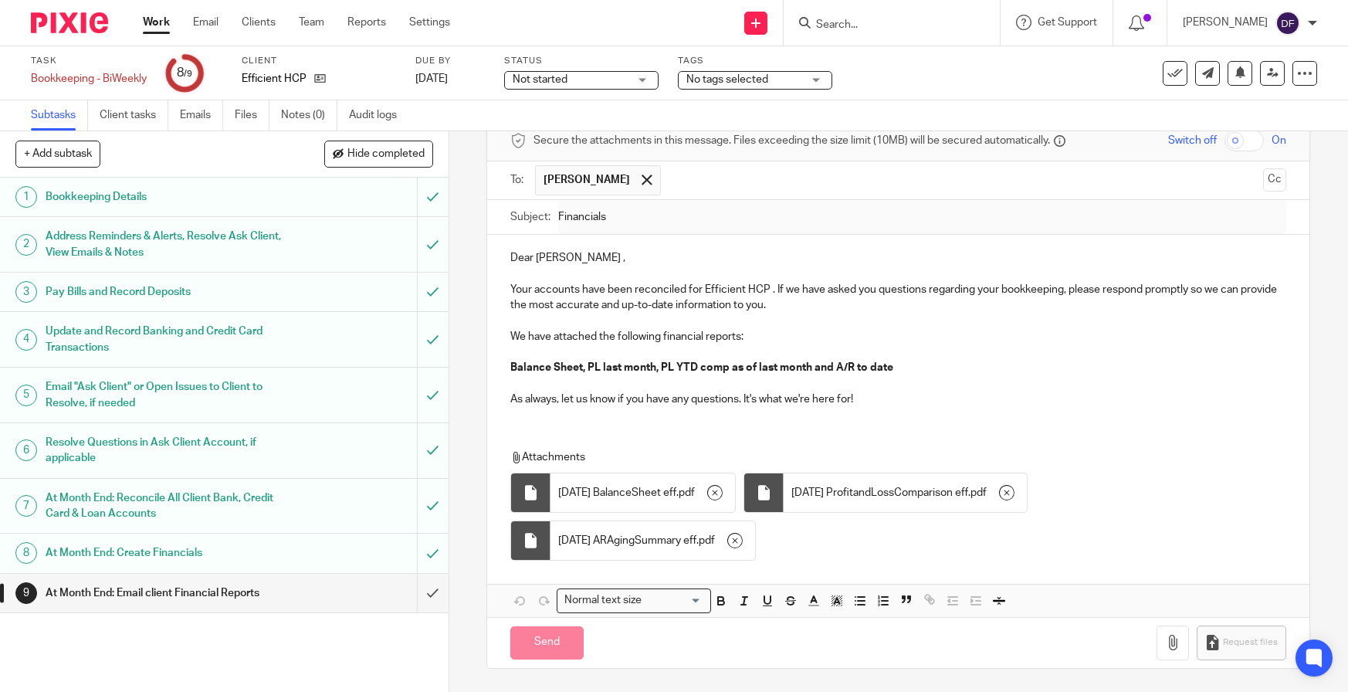
click at [870, 73] on div "Task Bookkeeping - BiWeekly Save Bookkeeping - BiWeekly 8 /9 Client Efficient H…" at bounding box center [566, 73] width 1071 height 37
click at [152, 18] on link "Work" at bounding box center [156, 22] width 27 height 15
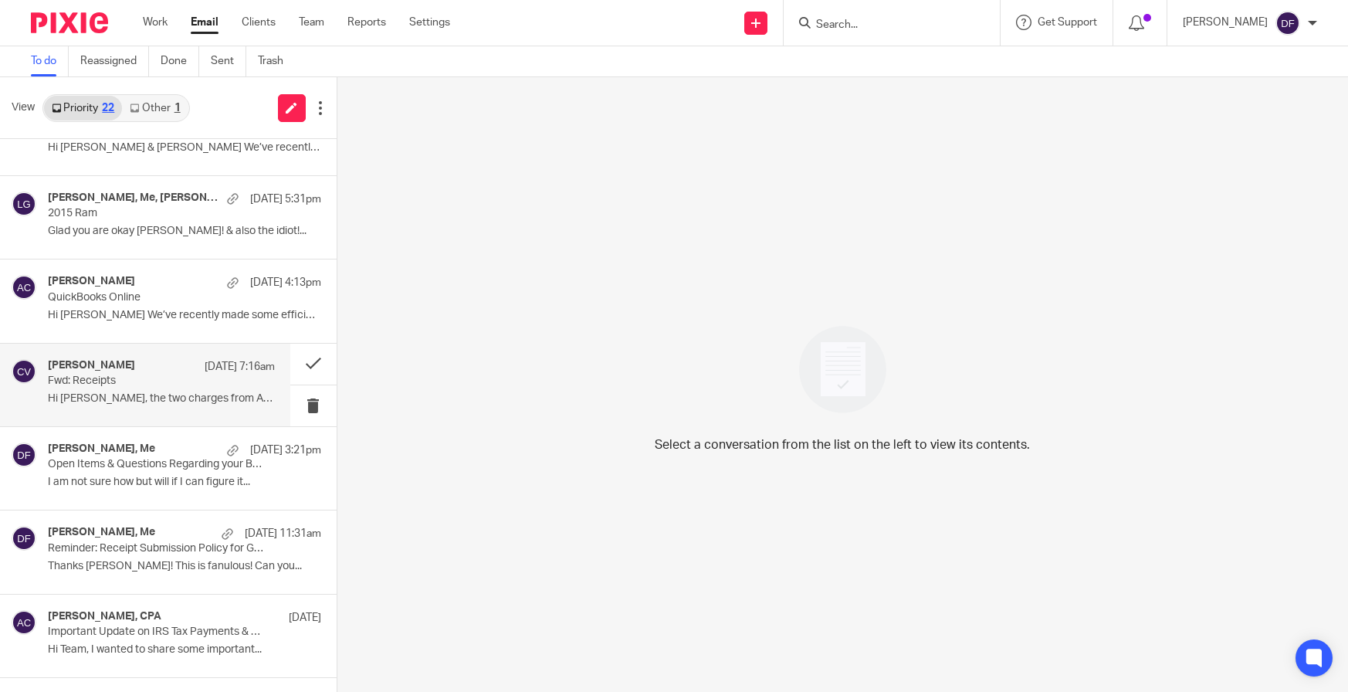
scroll to position [386, 0]
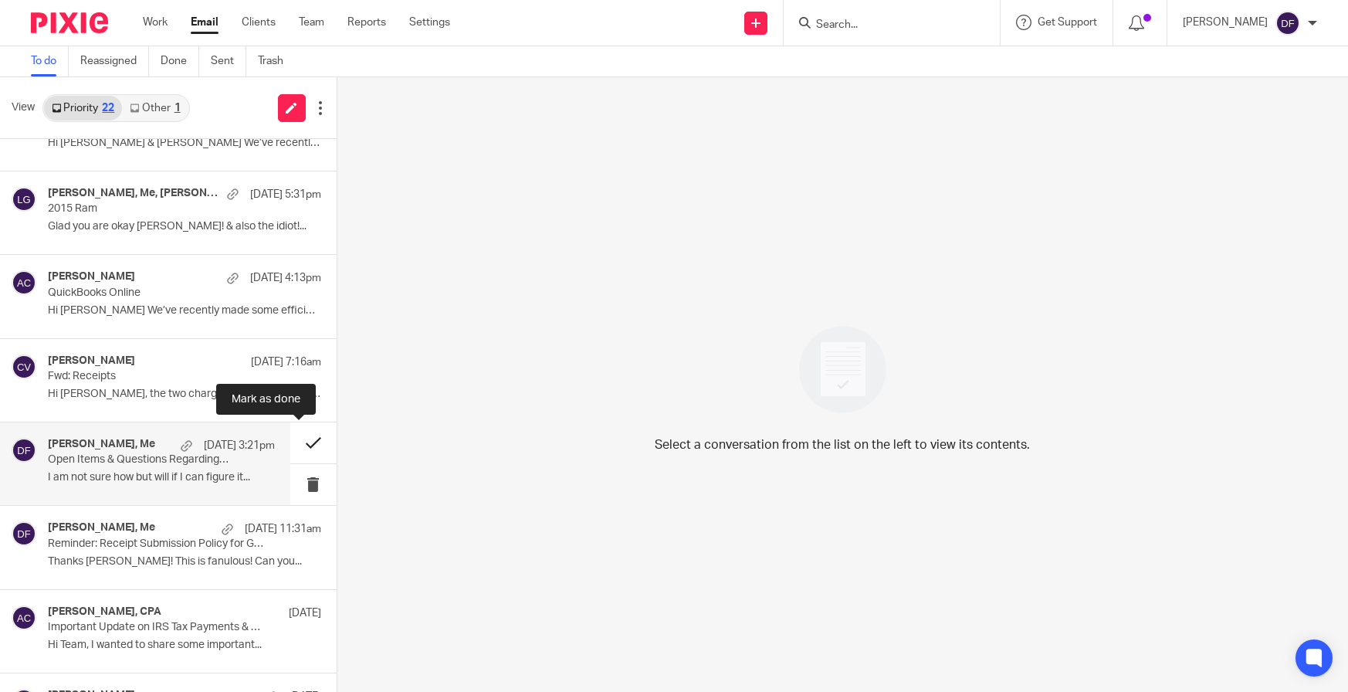
click at [300, 435] on button at bounding box center [313, 442] width 46 height 41
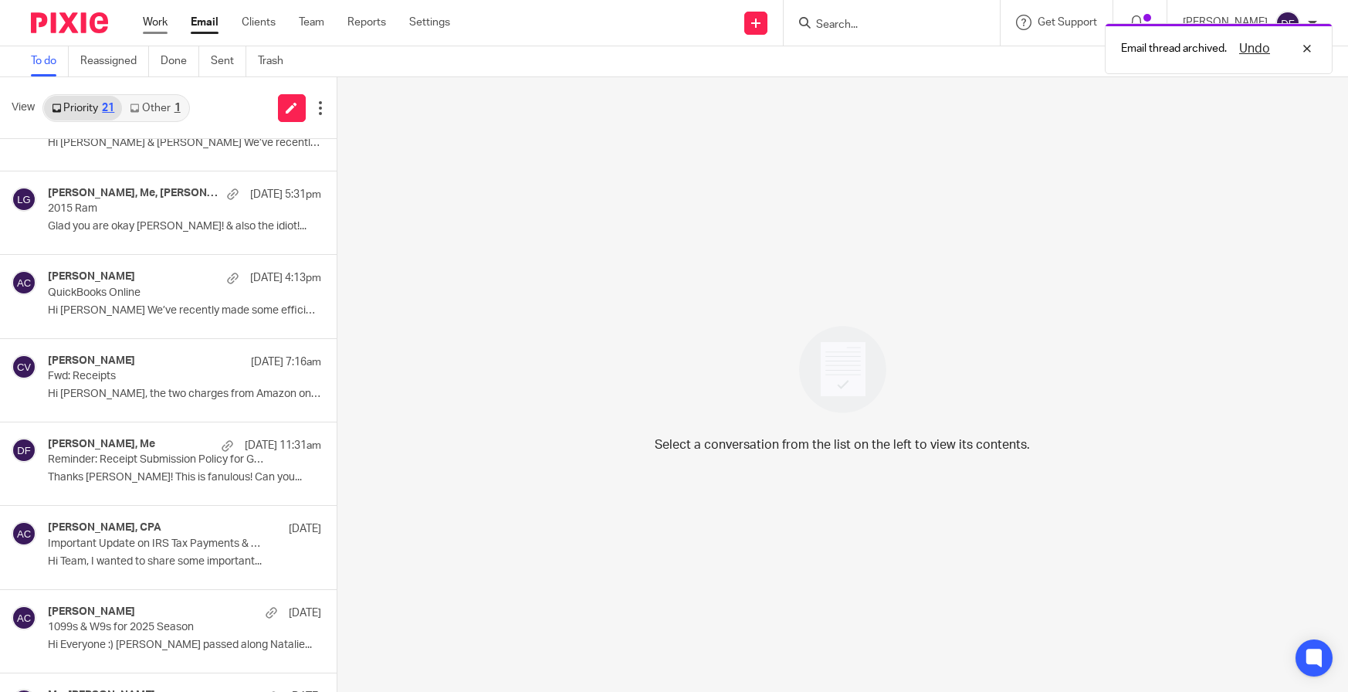
click at [168, 15] on link "Work" at bounding box center [155, 22] width 25 height 15
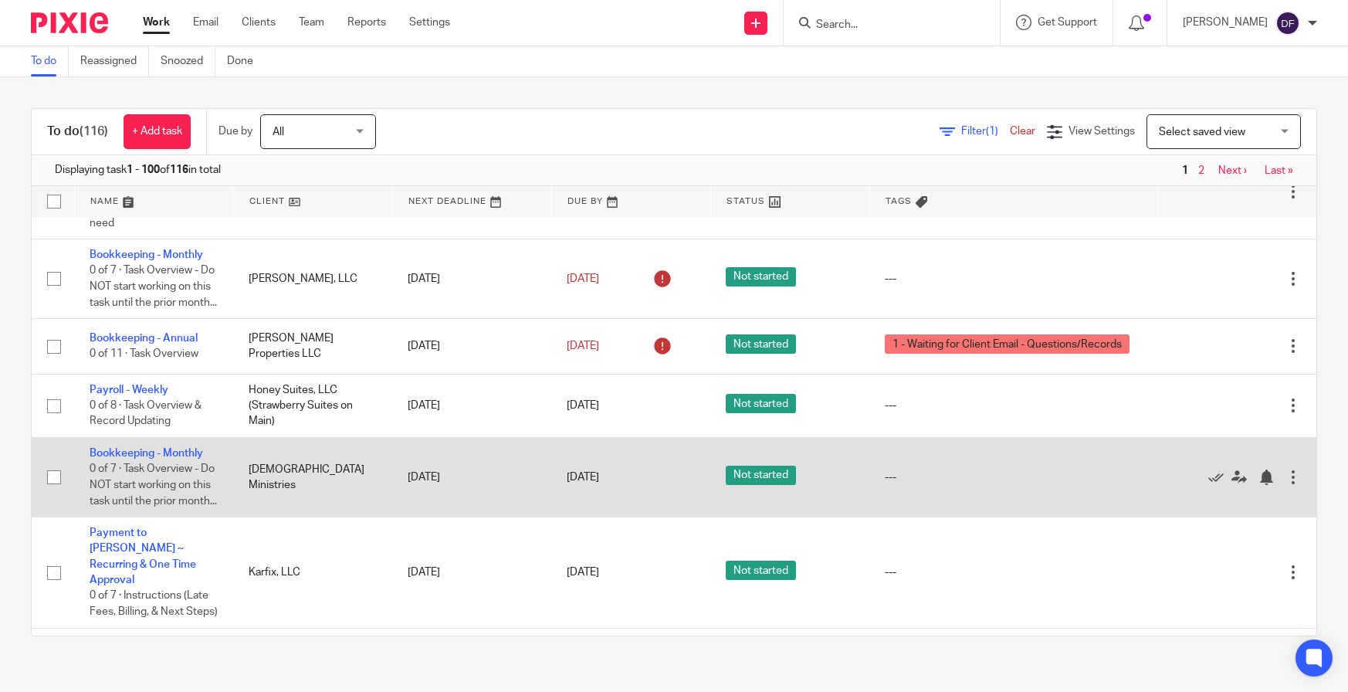
scroll to position [618, 0]
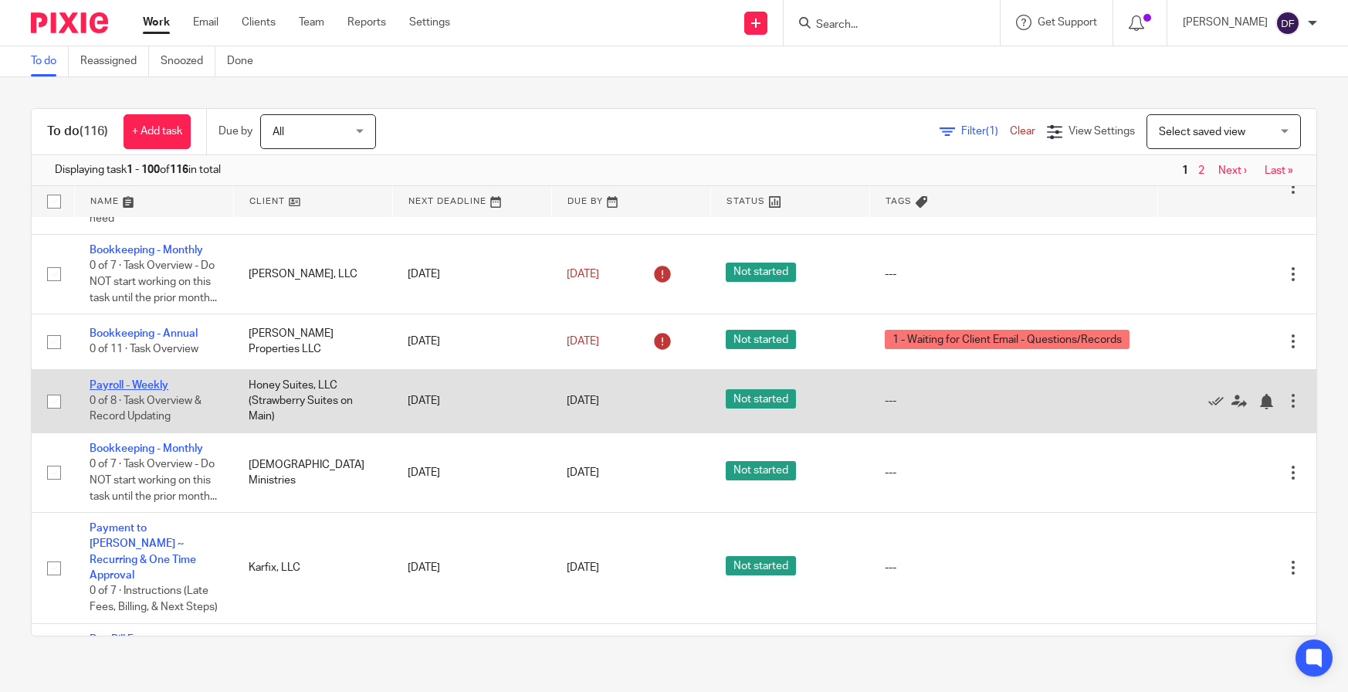
click at [123, 391] on link "Payroll - Weekly" at bounding box center [129, 385] width 79 height 11
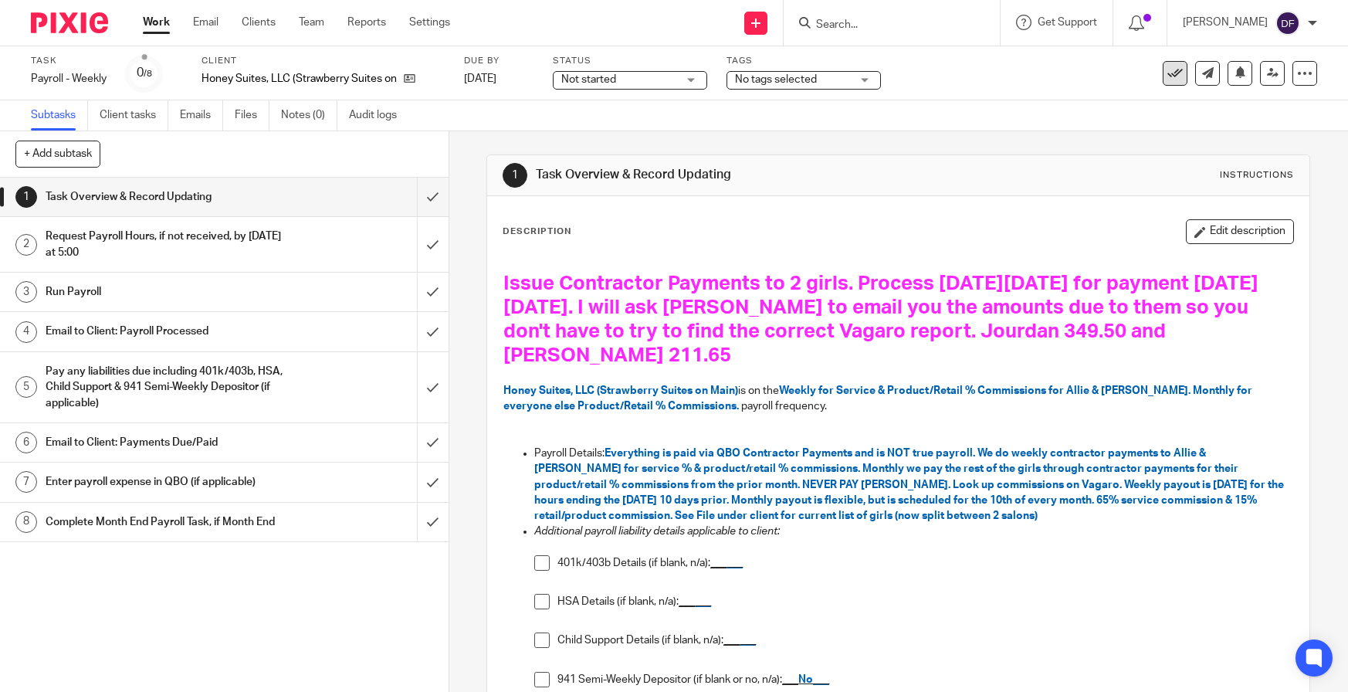
click at [1167, 72] on icon at bounding box center [1174, 73] width 15 height 15
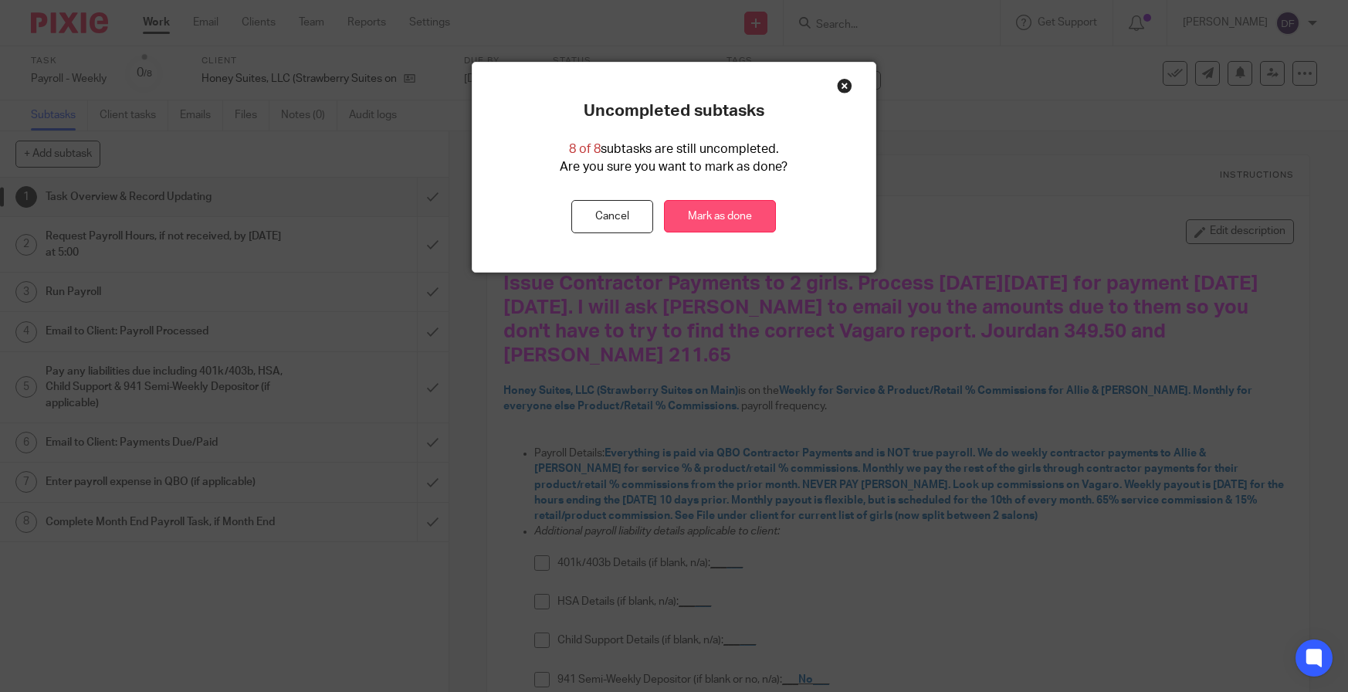
click at [722, 222] on link "Mark as done" at bounding box center [720, 216] width 112 height 33
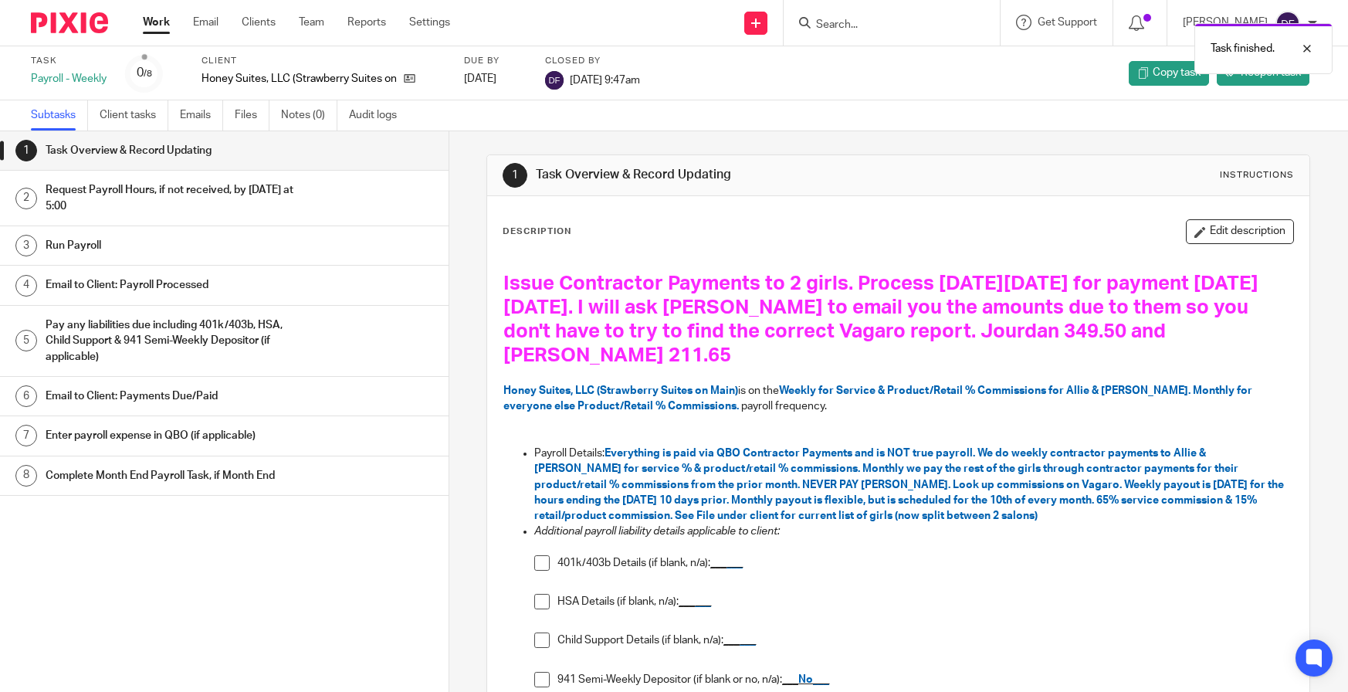
click at [162, 29] on link "Work" at bounding box center [156, 22] width 27 height 15
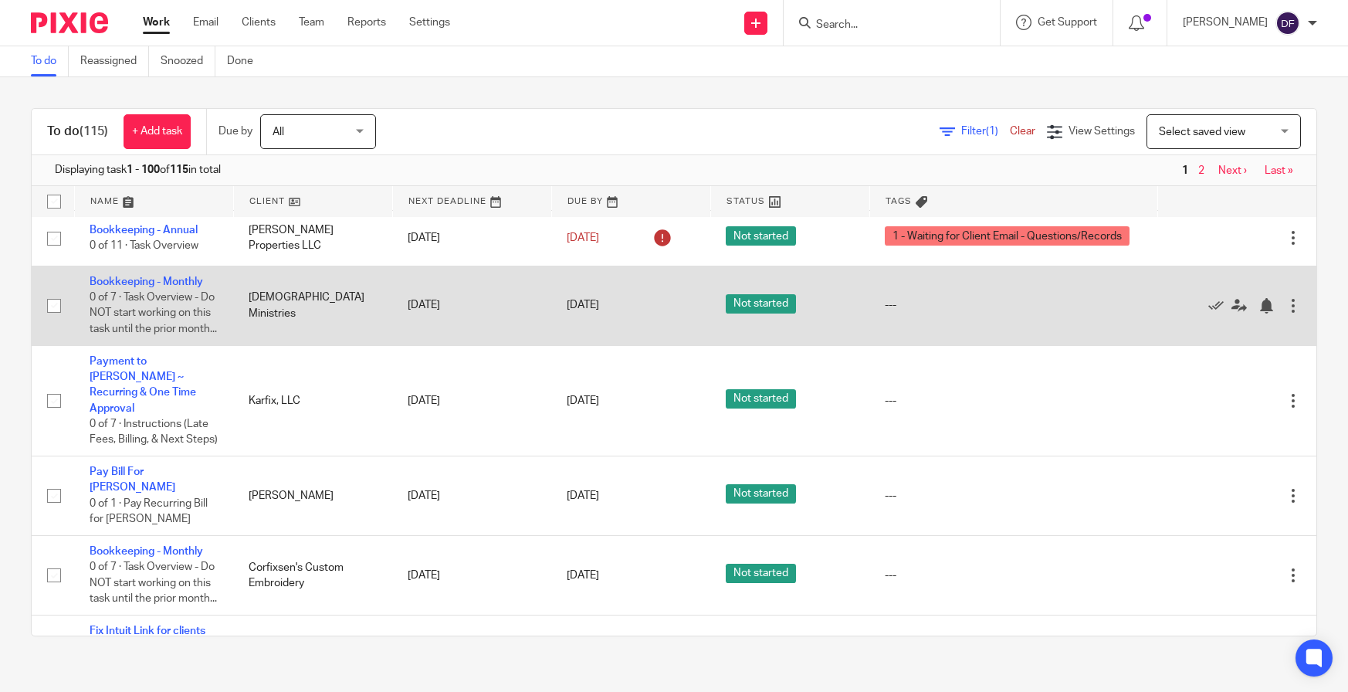
scroll to position [695, 0]
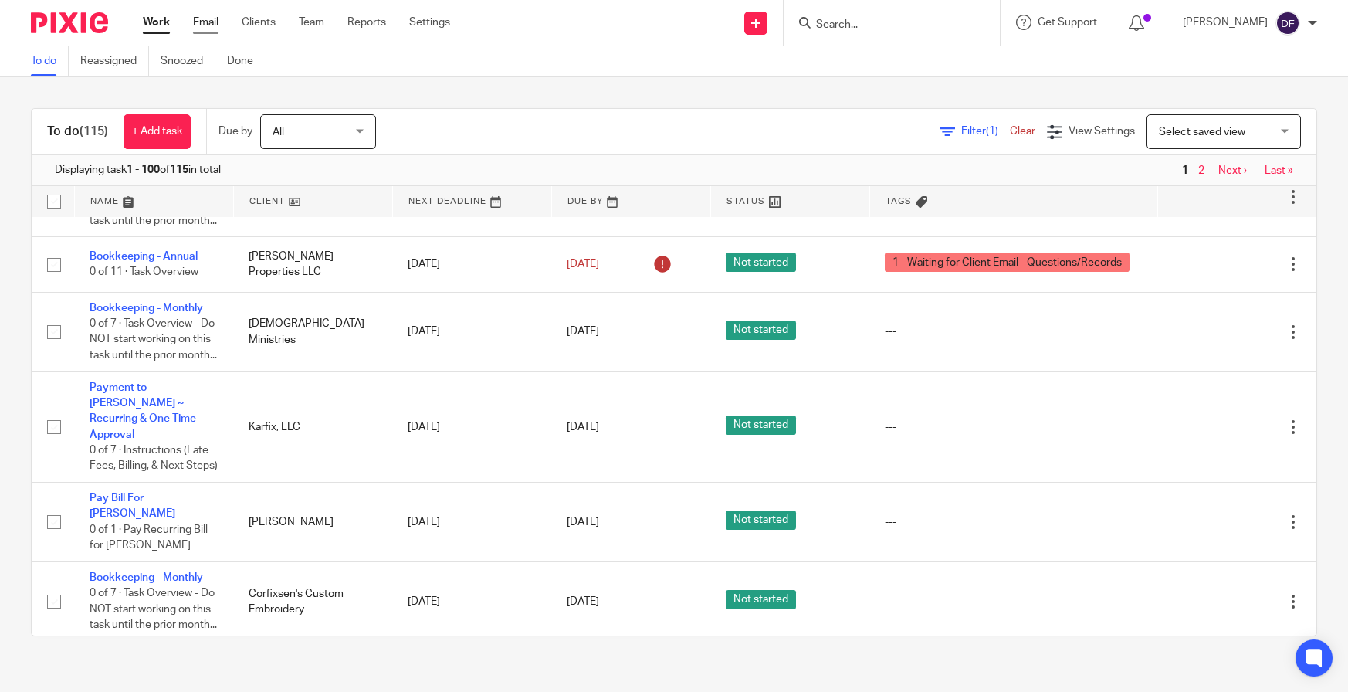
click at [208, 26] on link "Email" at bounding box center [205, 22] width 25 height 15
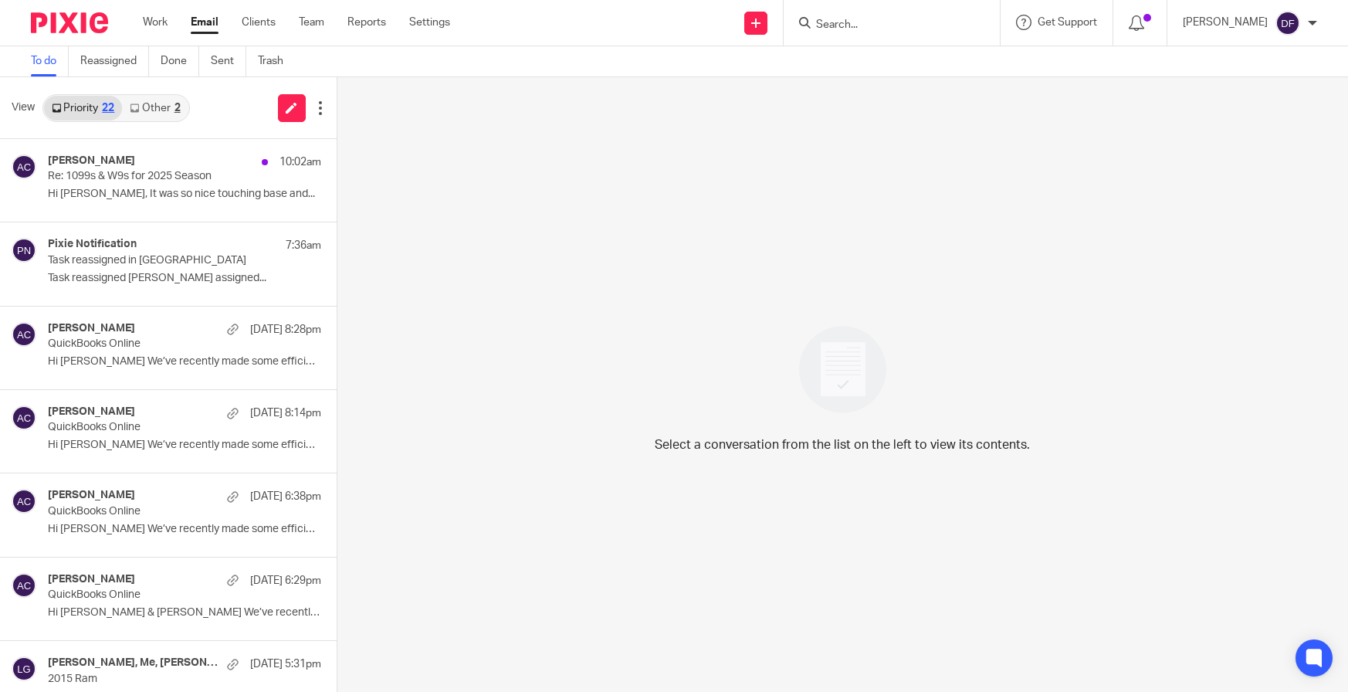
click at [151, 110] on link "Other 2" at bounding box center [155, 108] width 66 height 25
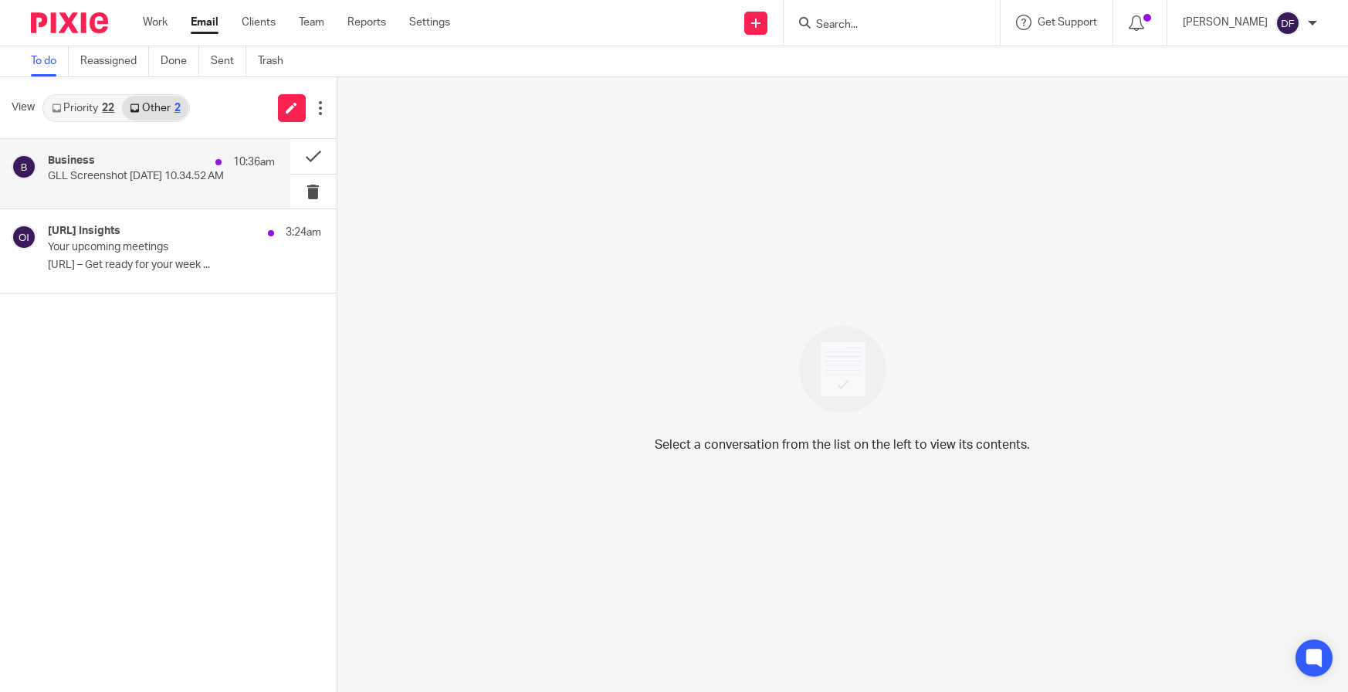
click at [125, 175] on p "GLL Screenshot 2025-09-15 at 10.34.52 AM" at bounding box center [138, 176] width 181 height 13
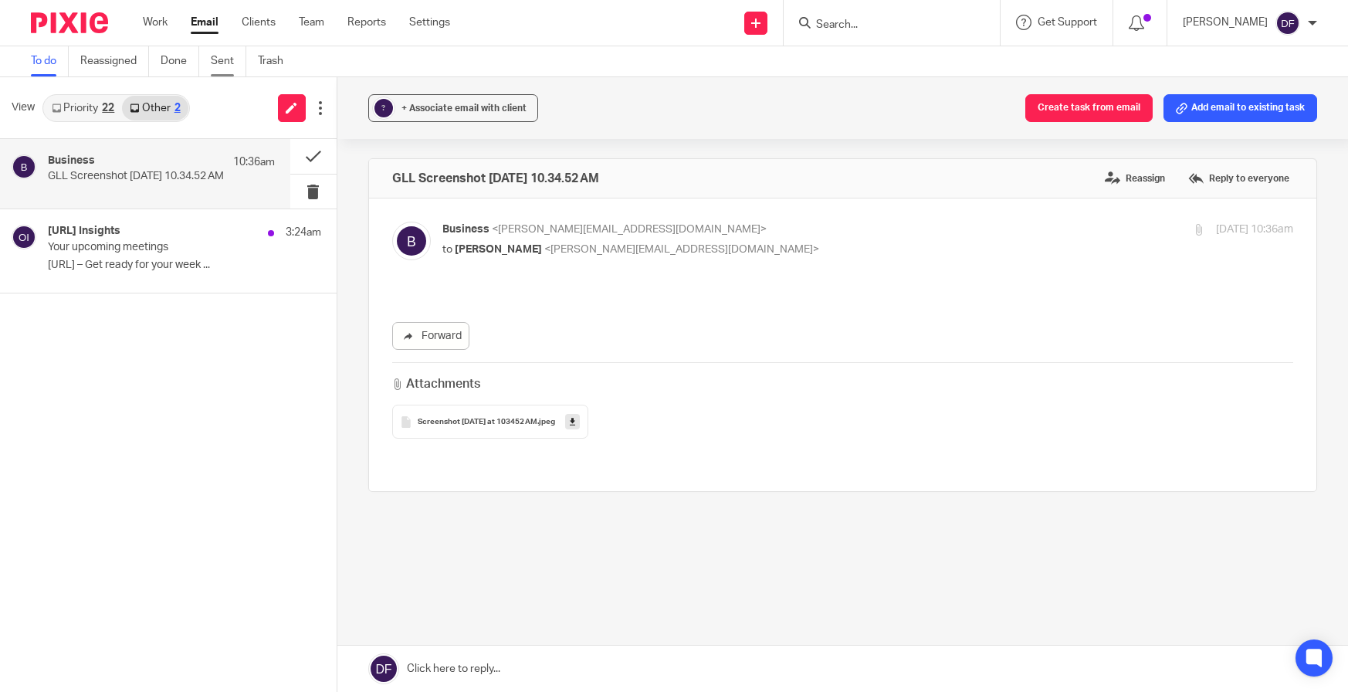
click at [217, 60] on link "Sent" at bounding box center [229, 61] width 36 height 30
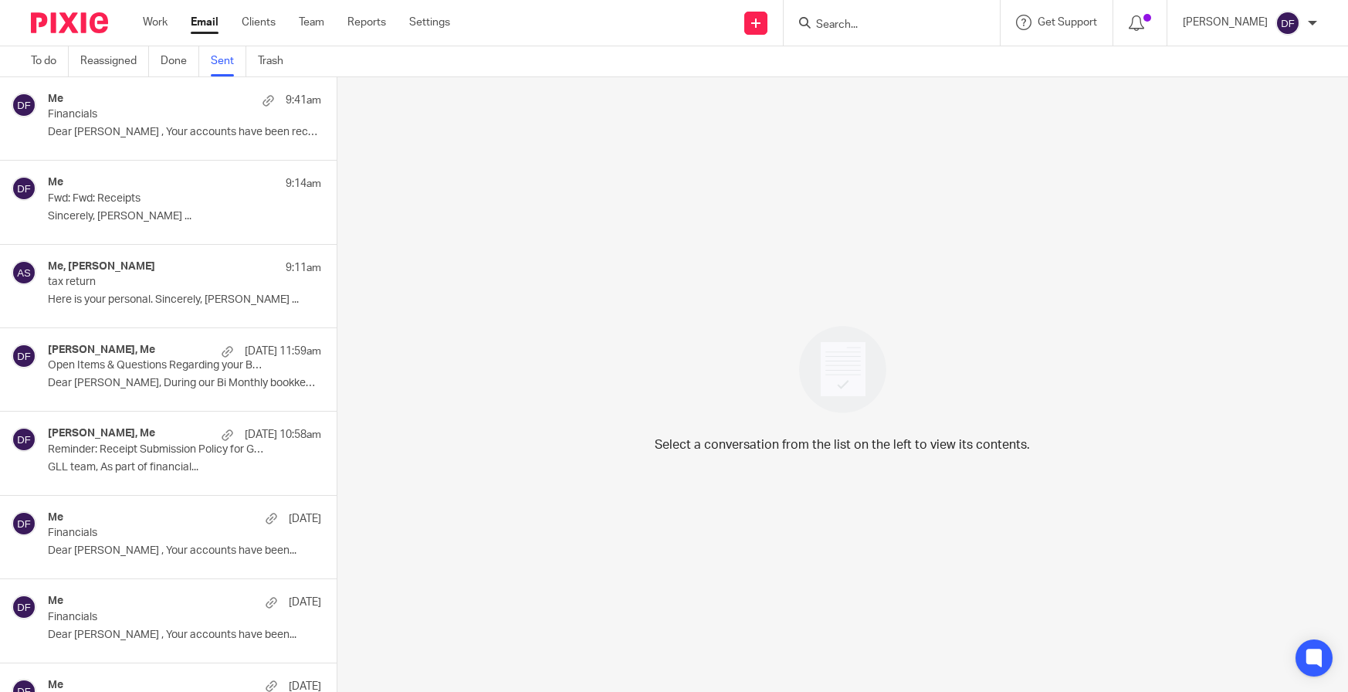
click at [152, 471] on p "GLL team, As part of financial..." at bounding box center [184, 467] width 273 height 13
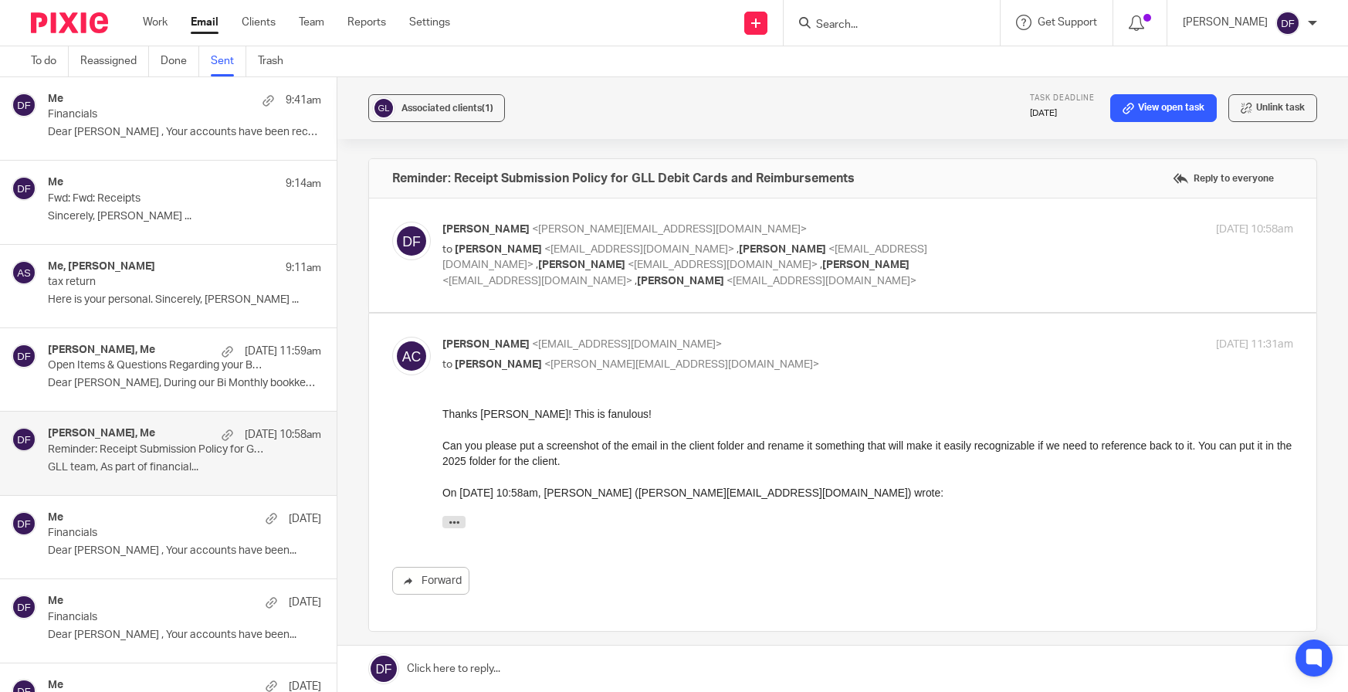
click at [1010, 235] on div "[DATE] 10:58am" at bounding box center [1152, 230] width 284 height 16
checkbox input "true"
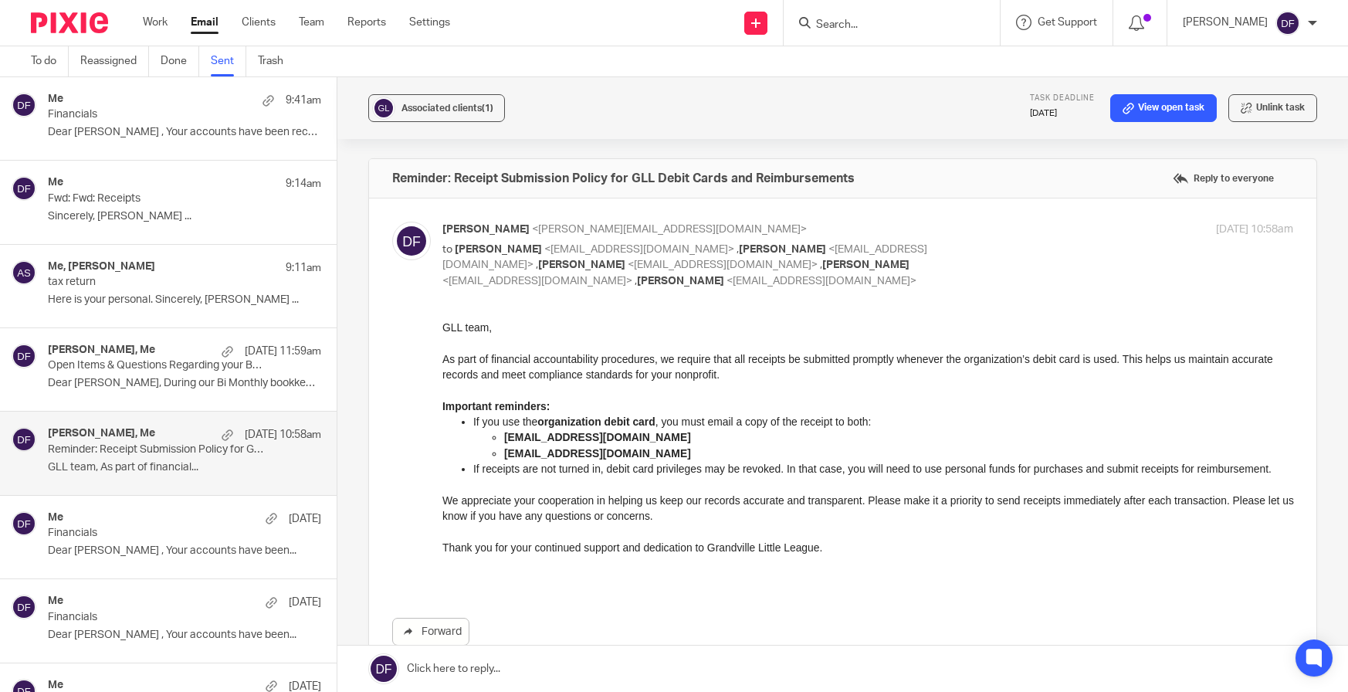
click at [599, 662] on link at bounding box center [842, 668] width 1011 height 46
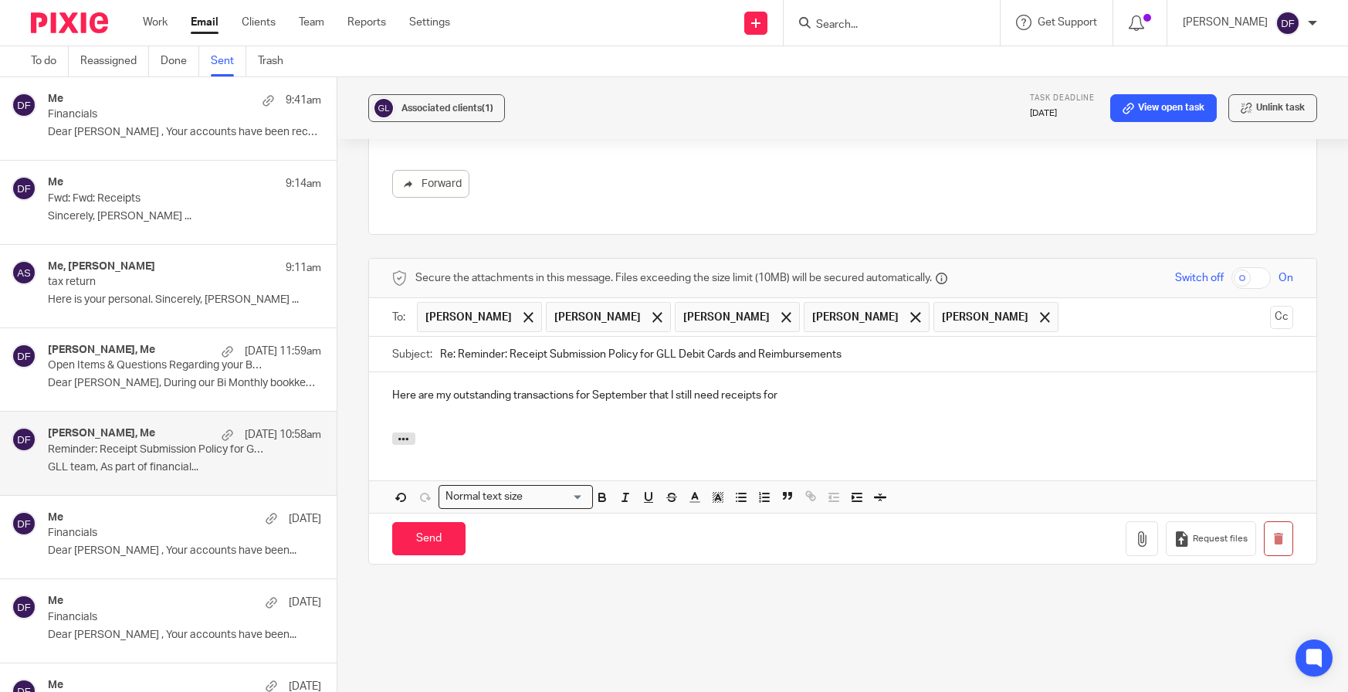
click at [796, 388] on p "Here are my outstanding transactions for September that I still need receipts f…" at bounding box center [843, 395] width 902 height 15
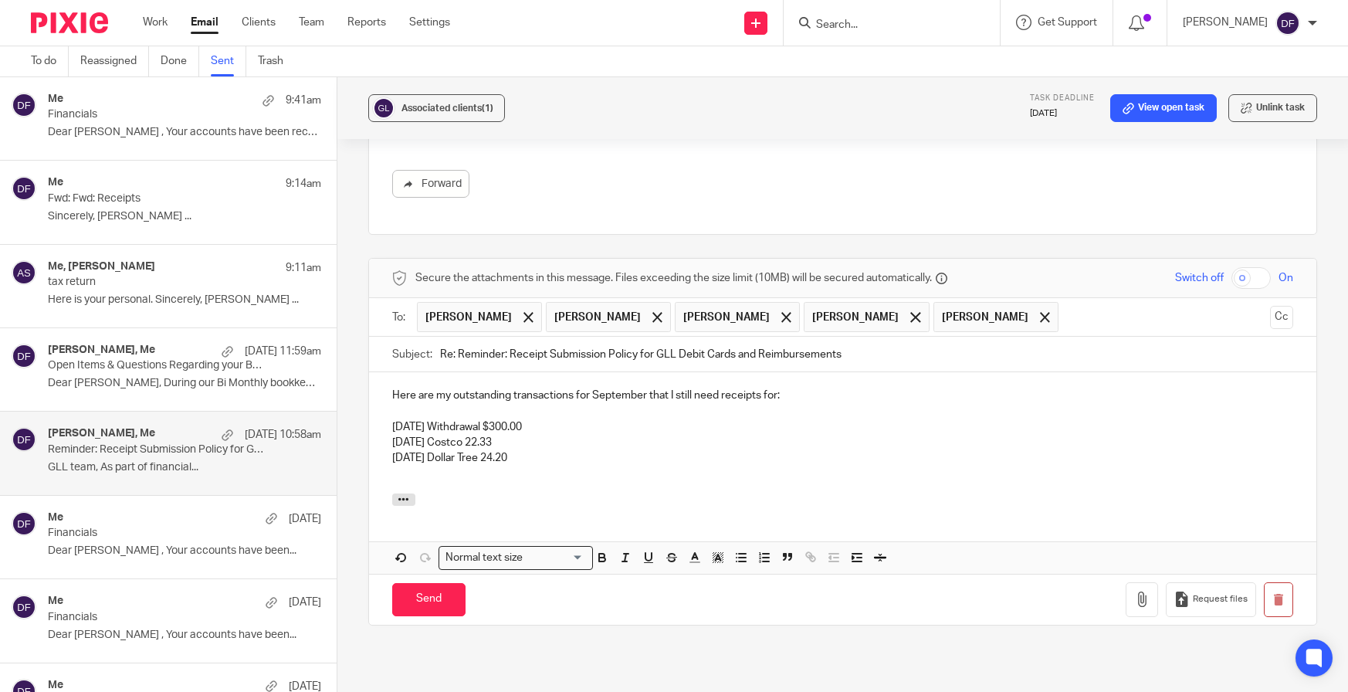
click at [400, 466] on p at bounding box center [843, 473] width 902 height 15
click at [466, 466] on p "[DATE] amazon 1.58" at bounding box center [843, 473] width 902 height 15
click at [509, 466] on p "[DATE] amazon 10.58" at bounding box center [843, 473] width 902 height 15
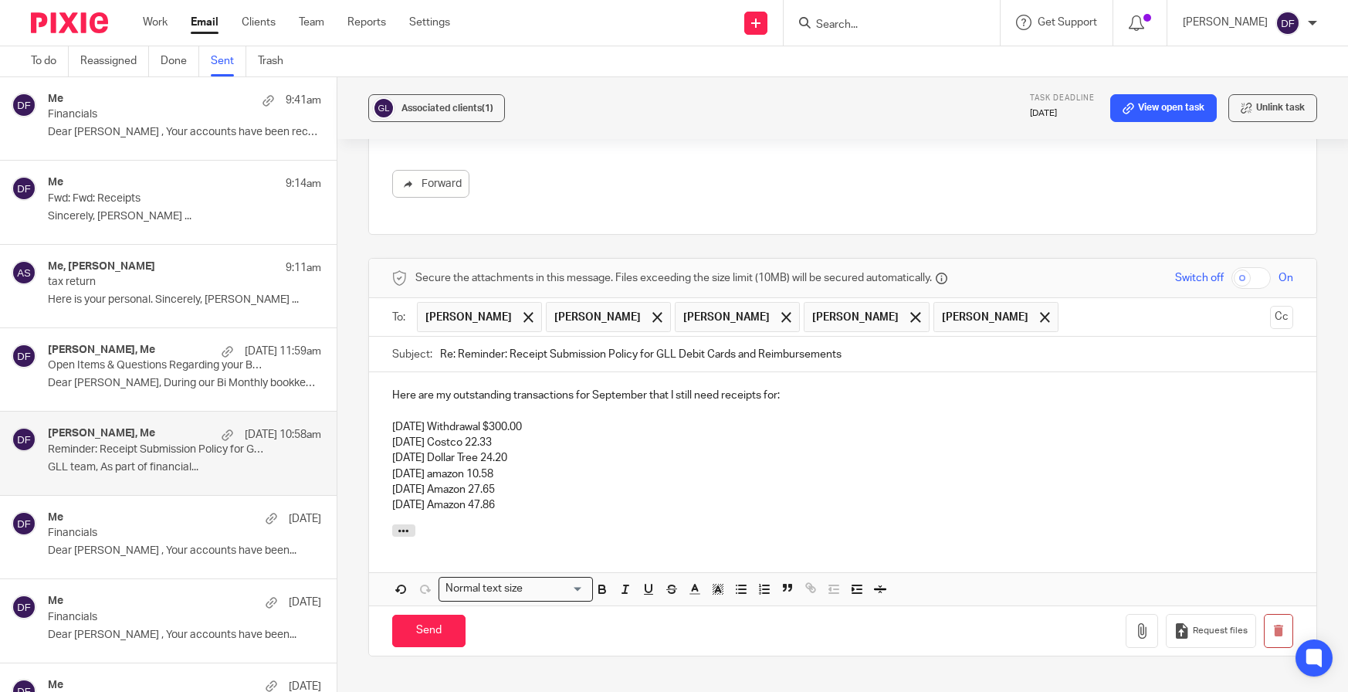
click at [520, 450] on p "[DATE] Dollar Tree 24.20" at bounding box center [843, 457] width 902 height 15
click at [527, 435] on p "[DATE] Costco 22.33" at bounding box center [843, 442] width 902 height 15
